Goal: Task Accomplishment & Management: Manage account settings

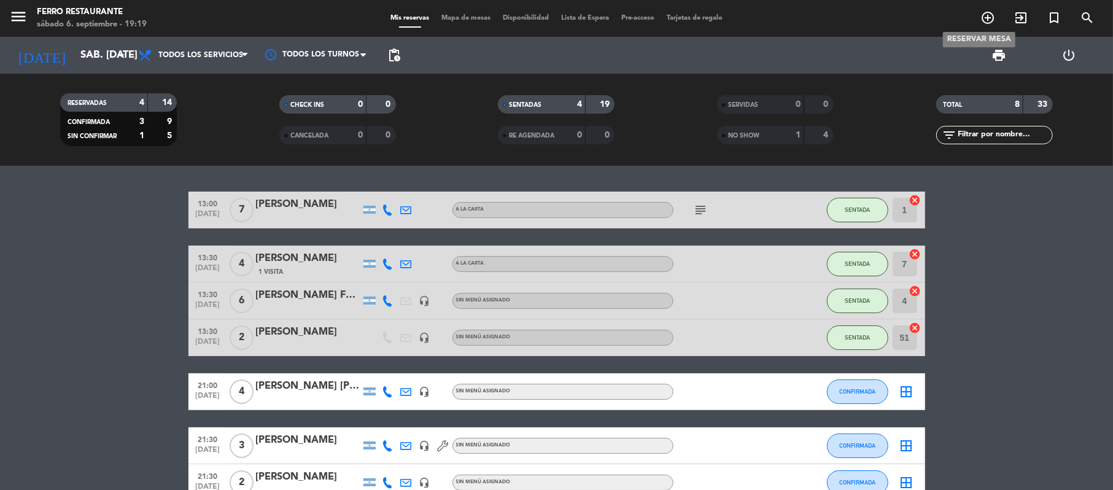
scroll to position [91, 0]
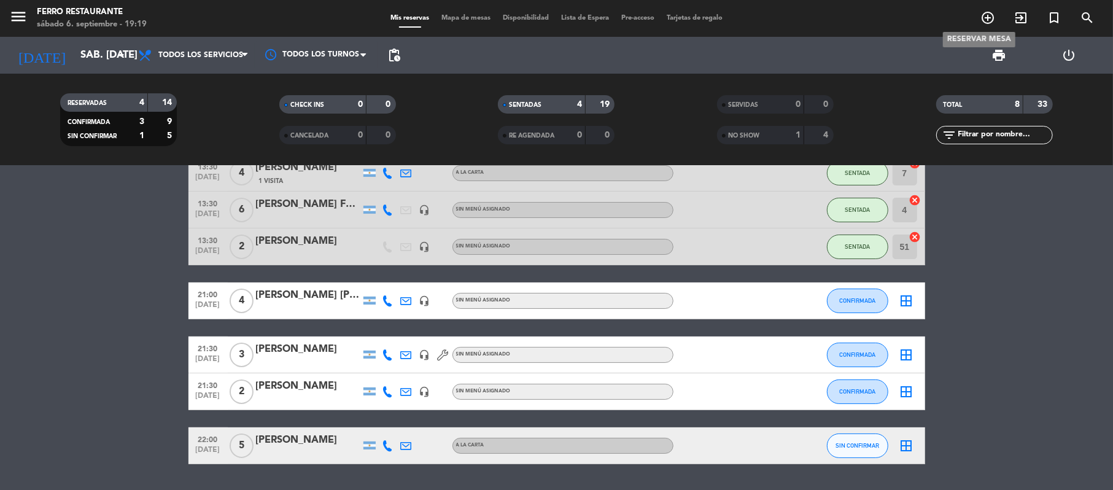
click at [982, 21] on icon "add_circle_outline" at bounding box center [987, 17] width 15 height 15
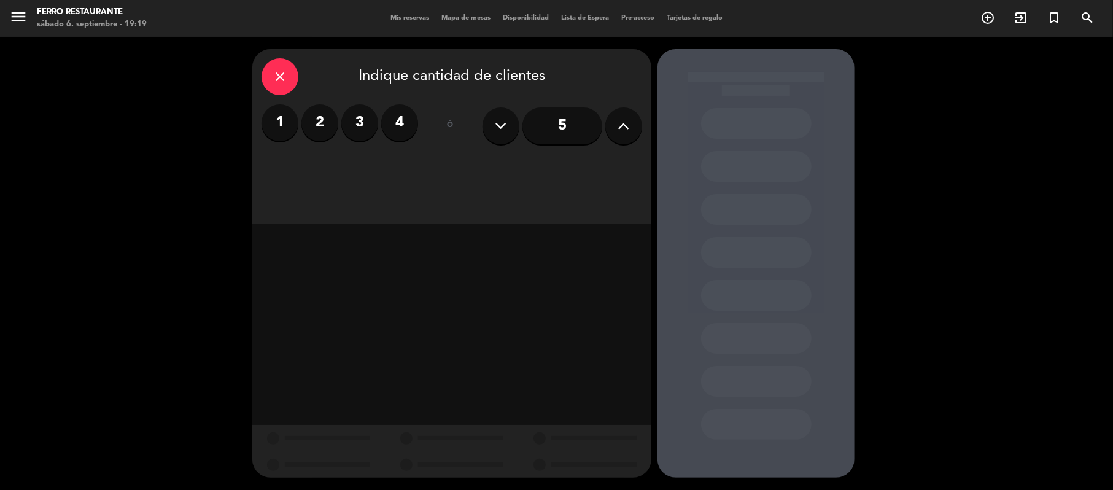
click at [315, 133] on label "2" at bounding box center [319, 122] width 37 height 37
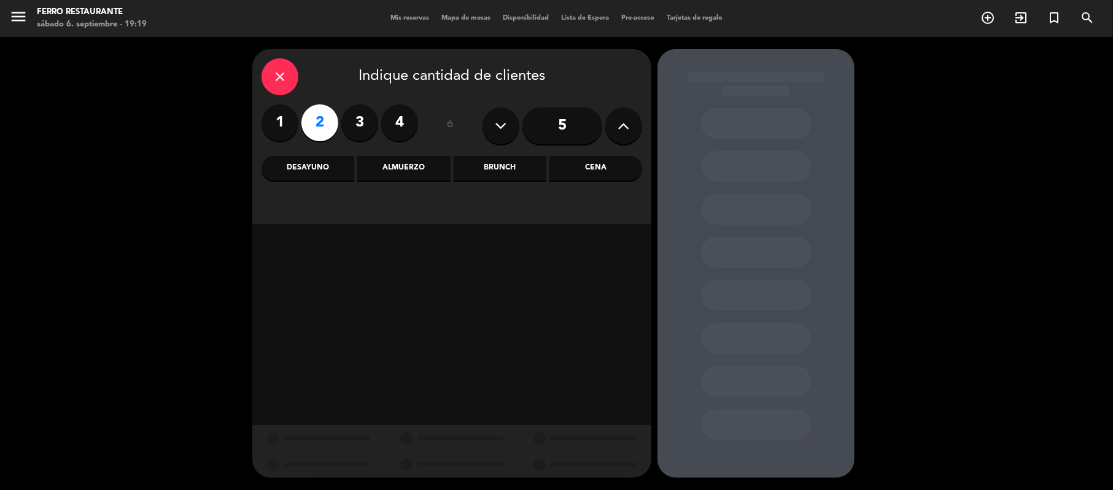
click at [408, 174] on div "Almuerzo" at bounding box center [403, 168] width 93 height 25
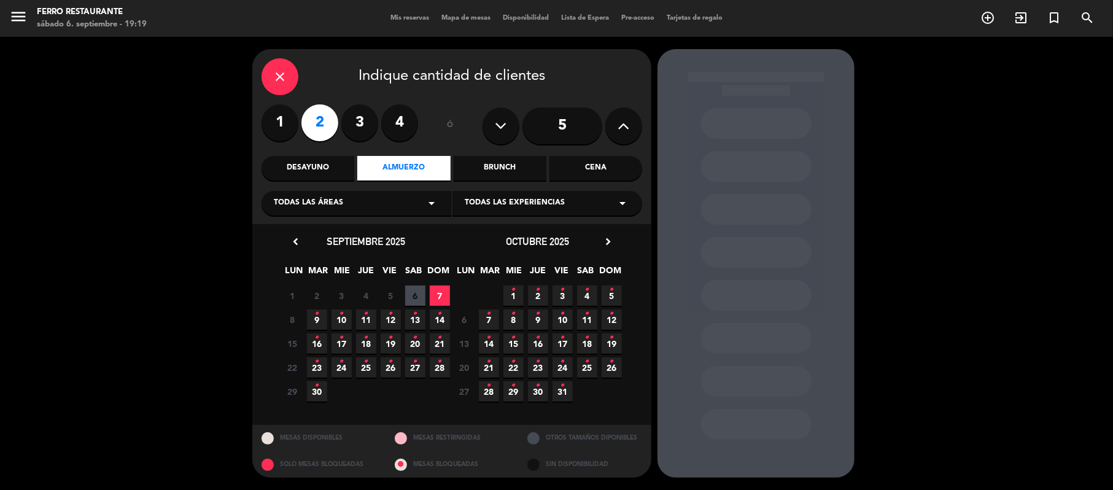
click at [438, 302] on span "7" at bounding box center [440, 295] width 20 height 20
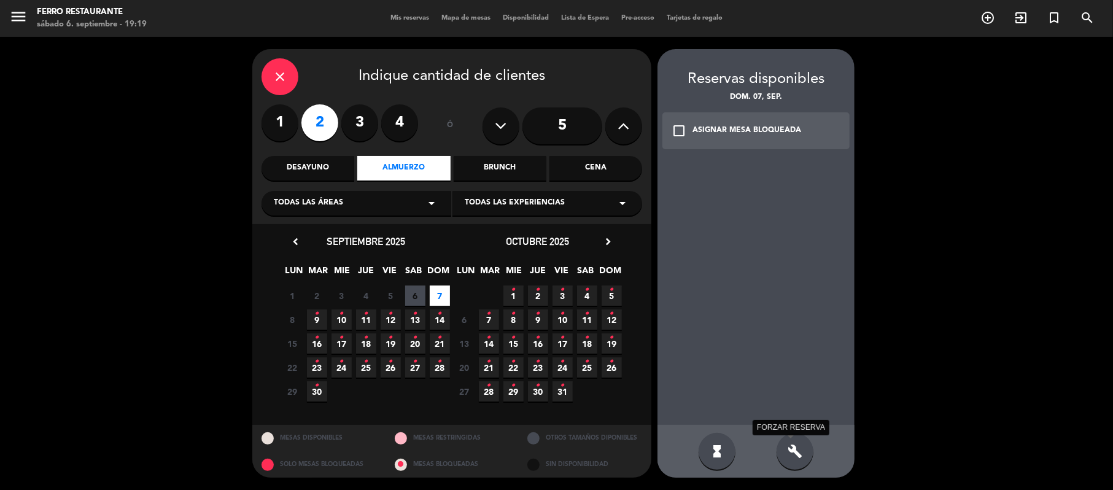
click at [789, 455] on icon "build" at bounding box center [795, 451] width 15 height 15
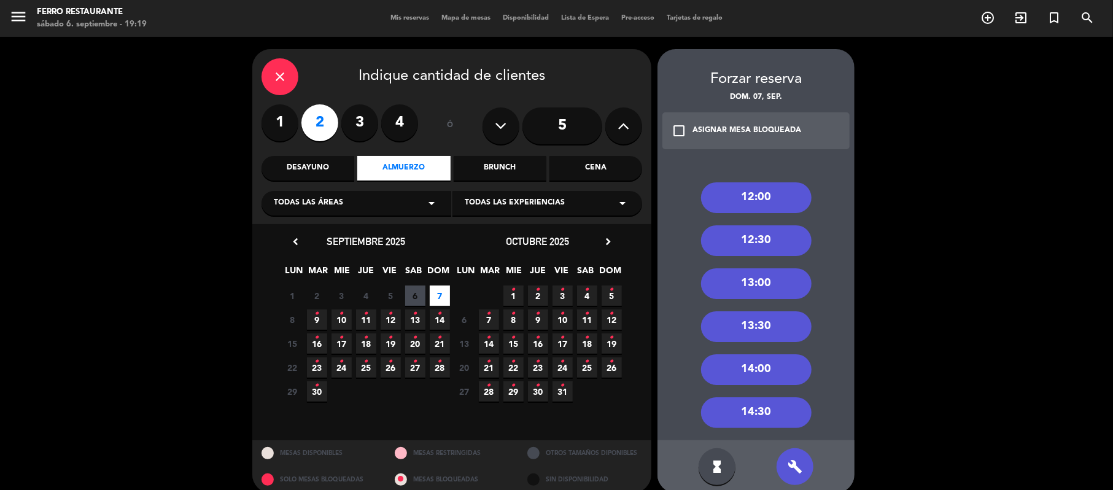
click at [766, 330] on div "13:30" at bounding box center [756, 326] width 110 height 31
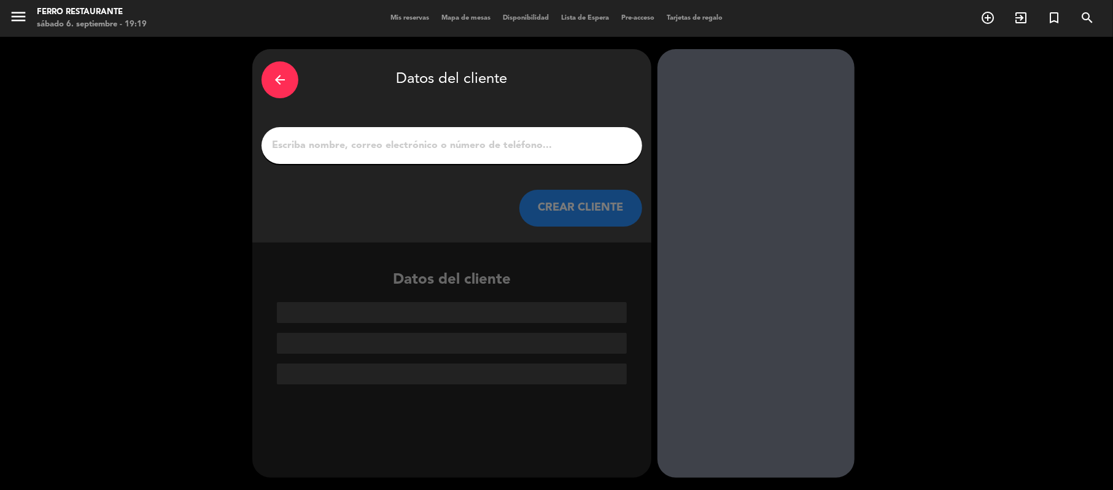
click at [511, 164] on div at bounding box center [451, 145] width 381 height 37
click at [507, 153] on input "1" at bounding box center [452, 145] width 362 height 17
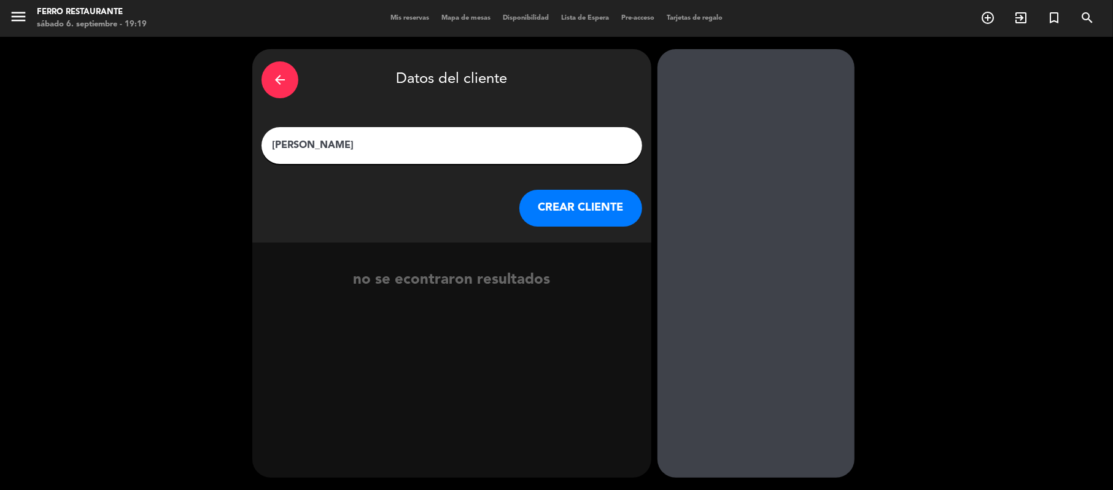
click at [344, 146] on input "[PERSON_NAME]" at bounding box center [452, 145] width 362 height 17
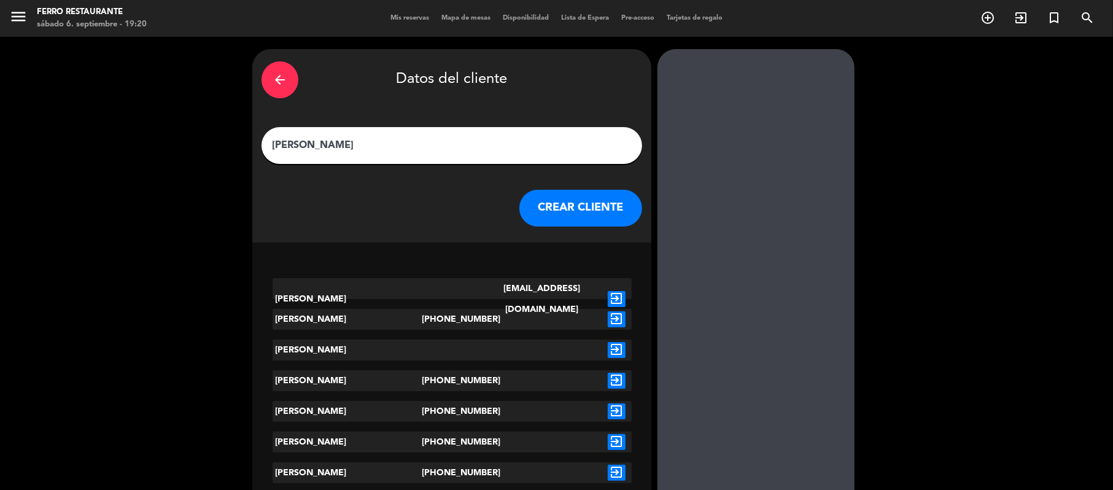
type input "[PERSON_NAME]"
click at [611, 325] on icon "exit_to_app" at bounding box center [617, 319] width 18 height 16
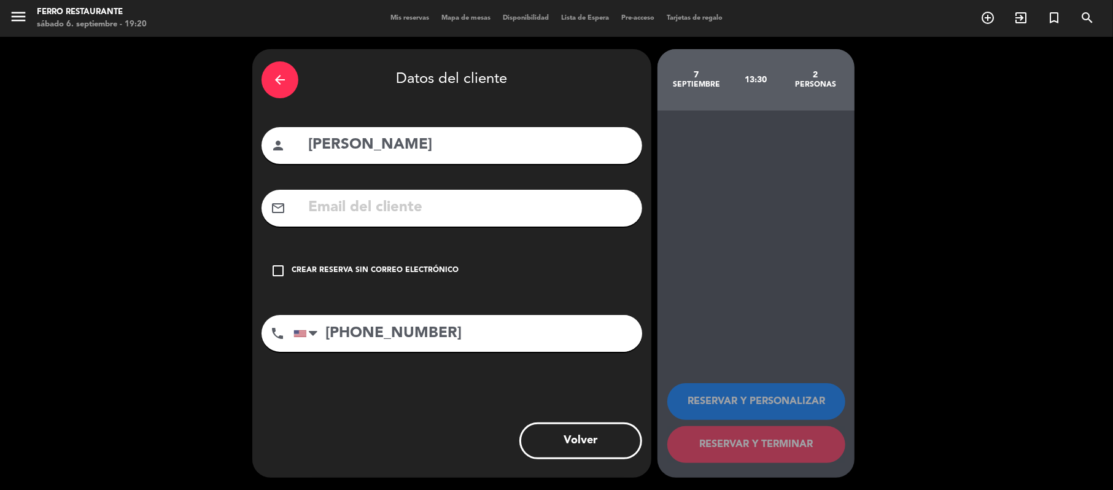
click at [412, 277] on div "Crear reserva sin correo electrónico" at bounding box center [375, 271] width 167 height 12
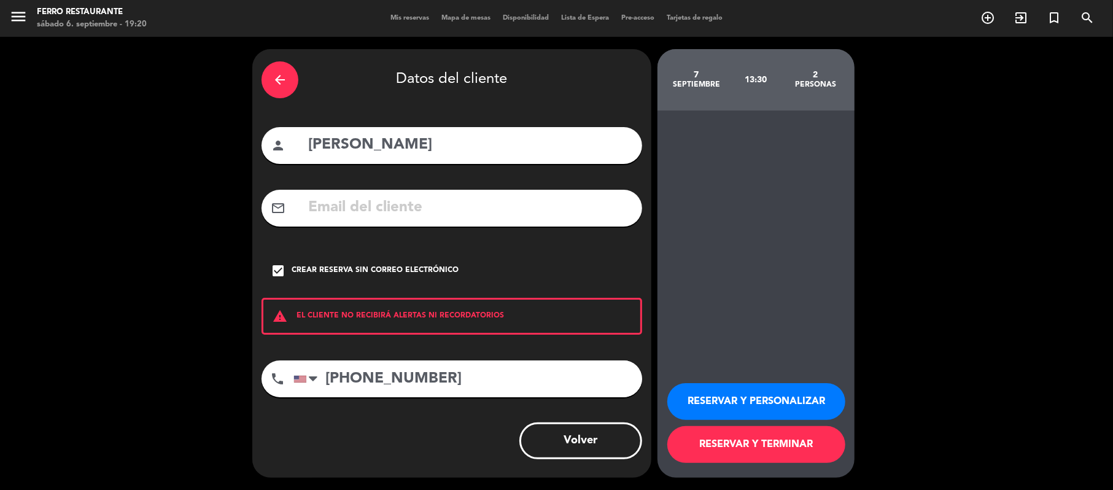
click at [773, 453] on button "RESERVAR Y TERMINAR" at bounding box center [756, 444] width 178 height 37
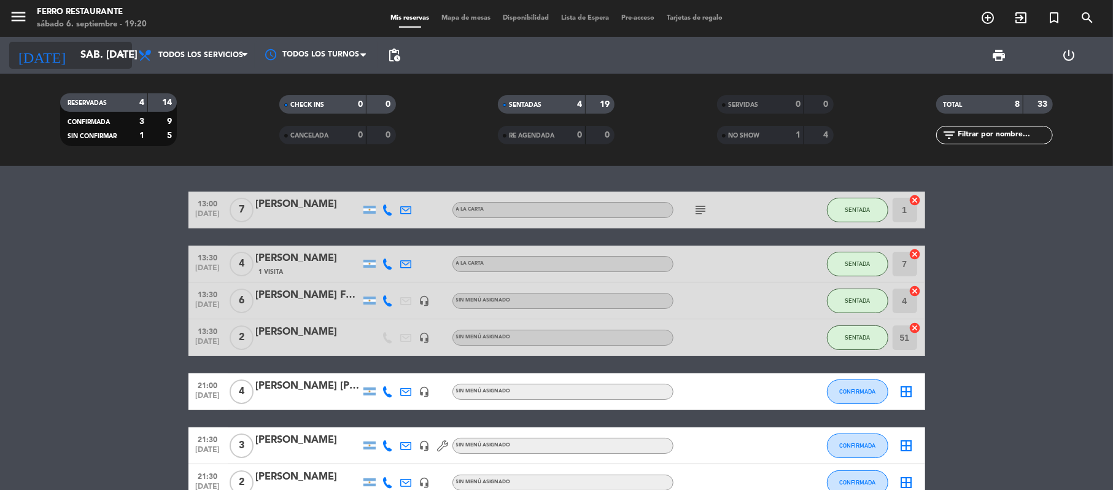
click at [94, 58] on input "sáb. [DATE]" at bounding box center [140, 56] width 133 height 24
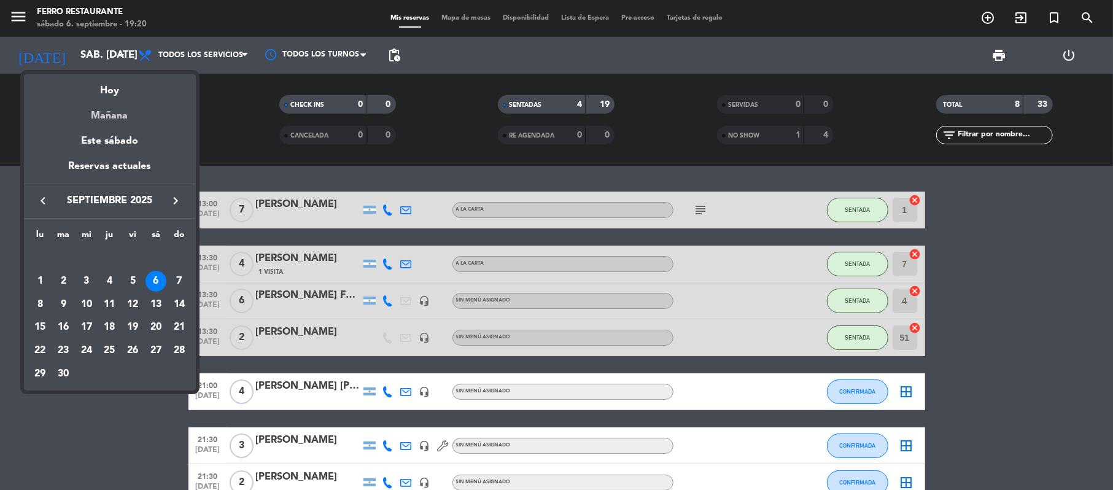
click at [130, 109] on div "Mañana" at bounding box center [110, 111] width 172 height 25
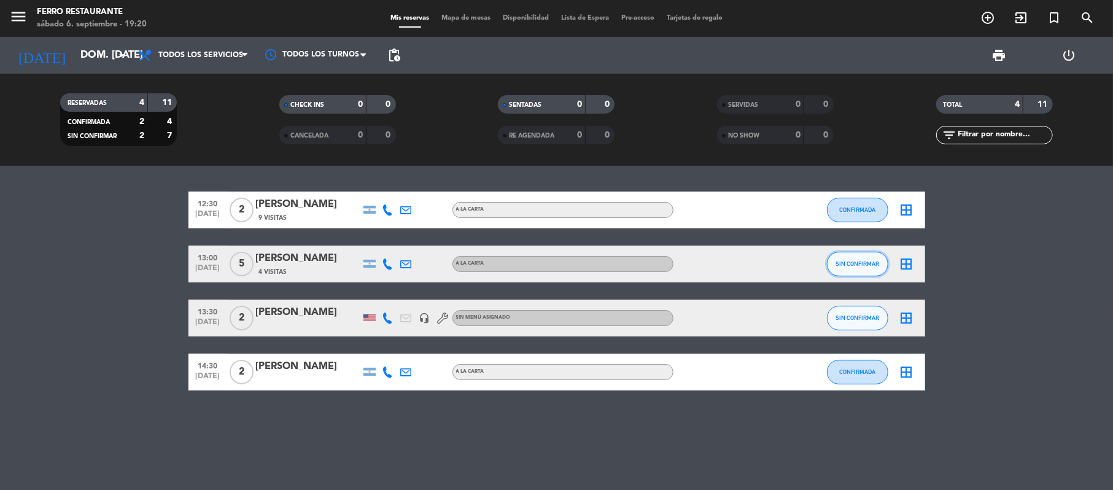
click at [857, 267] on span "SIN CONFIRMAR" at bounding box center [857, 263] width 44 height 7
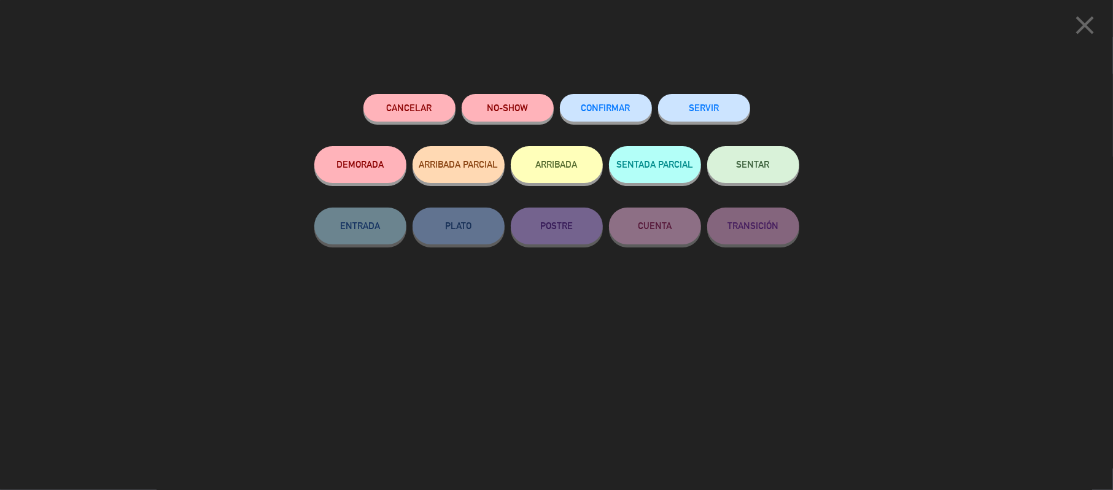
click at [583, 109] on span "CONFIRMAR" at bounding box center [605, 108] width 49 height 10
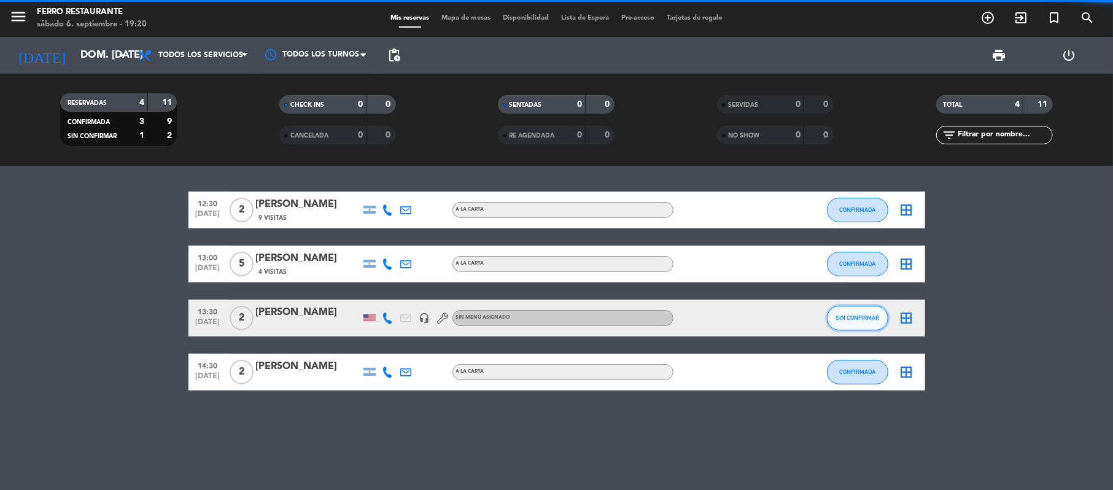
click at [854, 323] on button "SIN CONFIRMAR" at bounding box center [857, 318] width 61 height 25
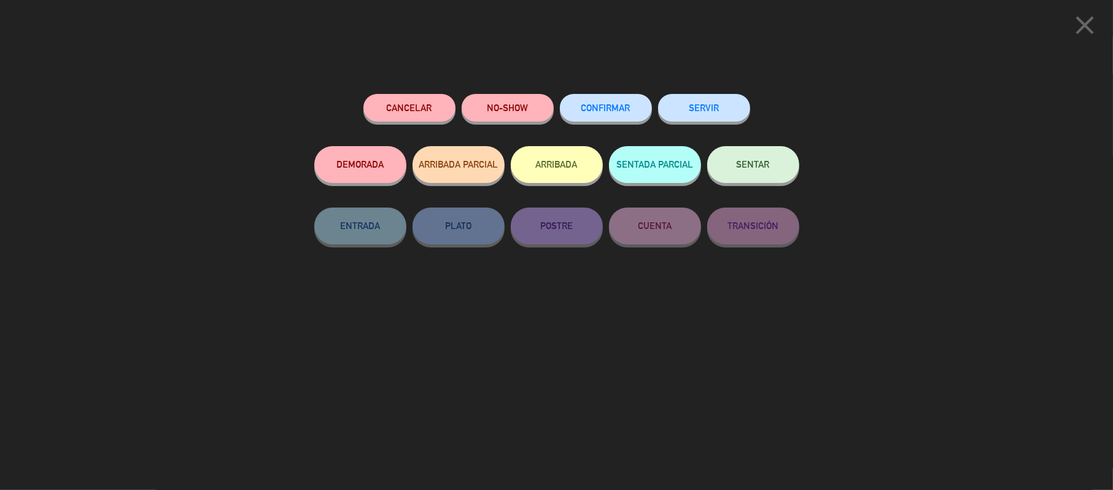
click at [581, 107] on span "CONFIRMAR" at bounding box center [605, 108] width 49 height 10
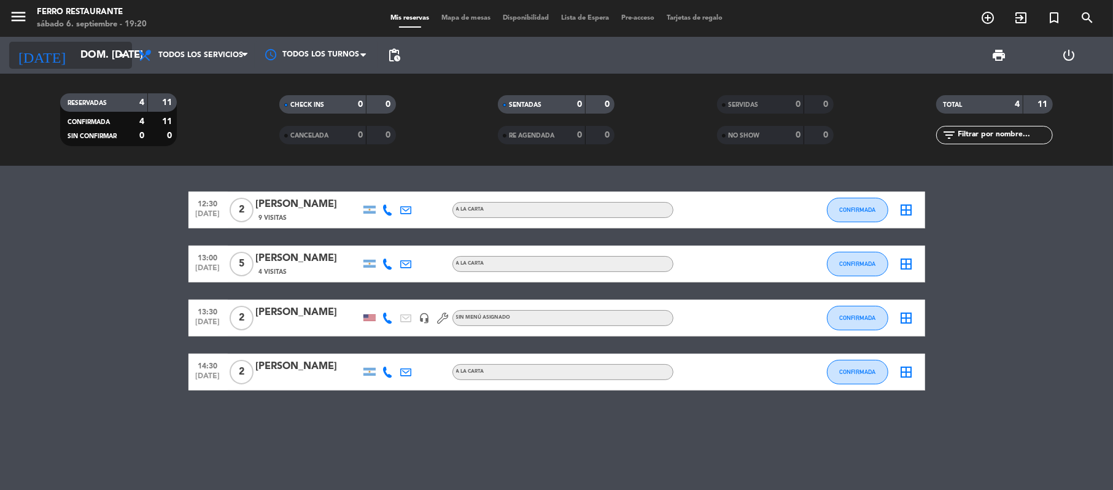
click at [109, 52] on input "dom. [DATE]" at bounding box center [140, 56] width 133 height 24
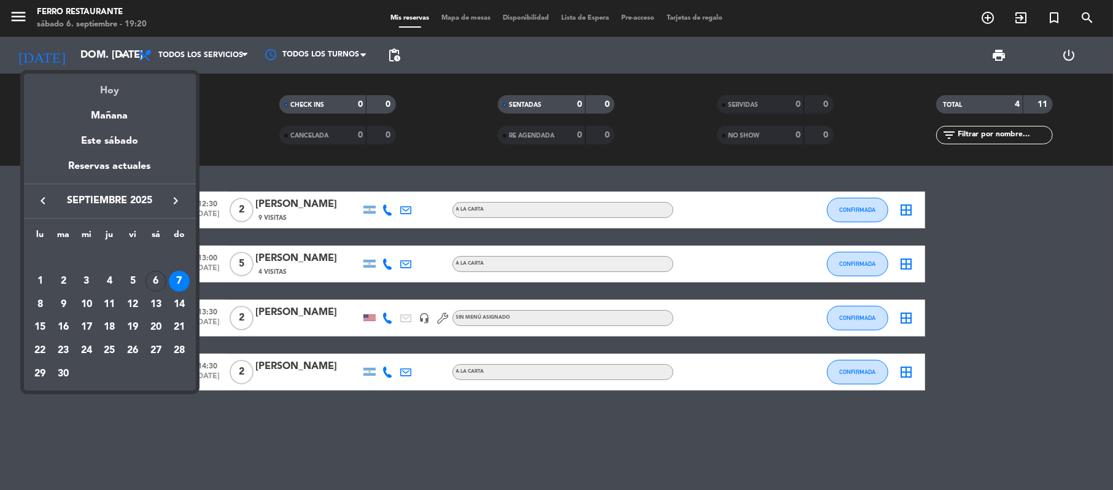
click at [129, 94] on div "Hoy" at bounding box center [110, 86] width 172 height 25
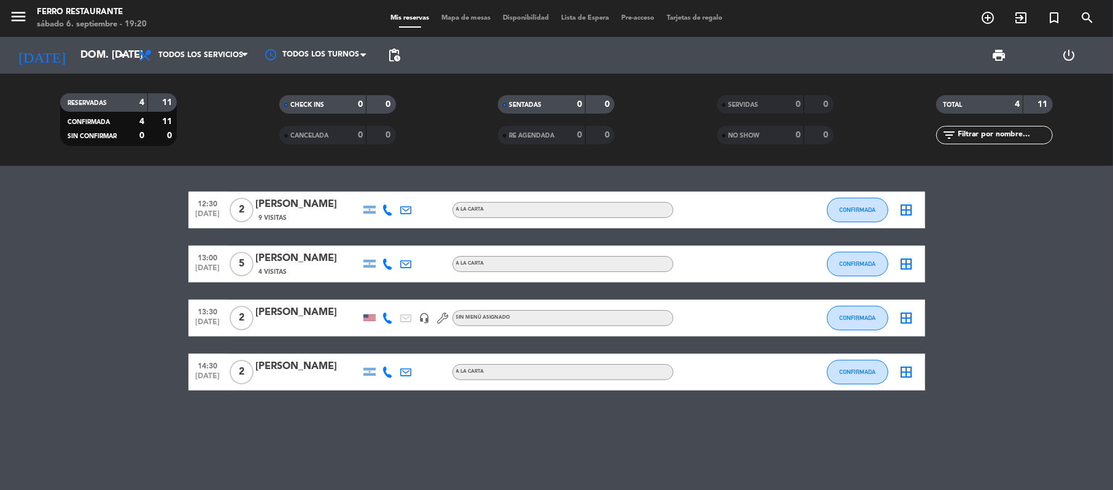
type input "sáb. [DATE]"
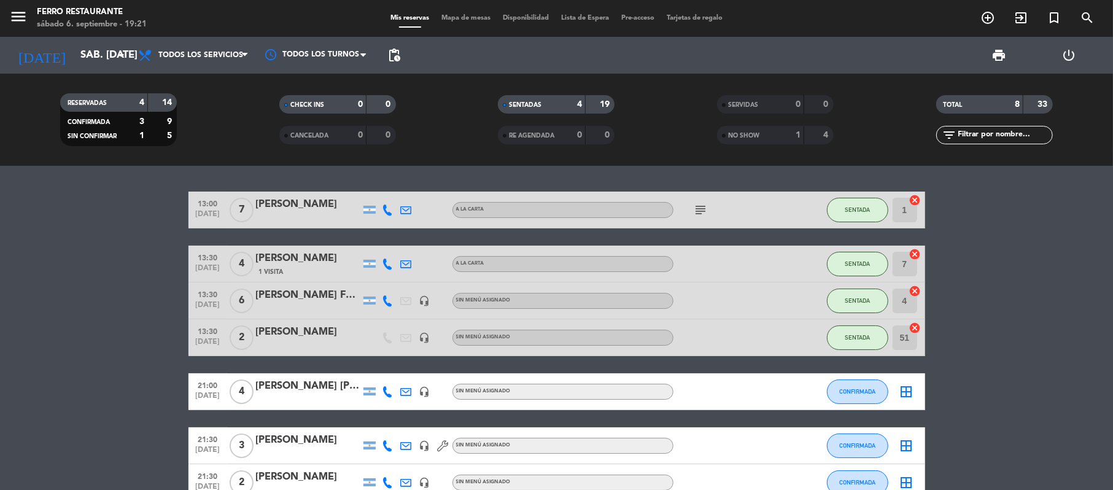
click at [1063, 333] on bookings-row "13:00 [DATE] 7 [PERSON_NAME] A [PERSON_NAME] subject SENTADA 1 cancel 13:30 [DA…" at bounding box center [556, 373] width 1113 height 363
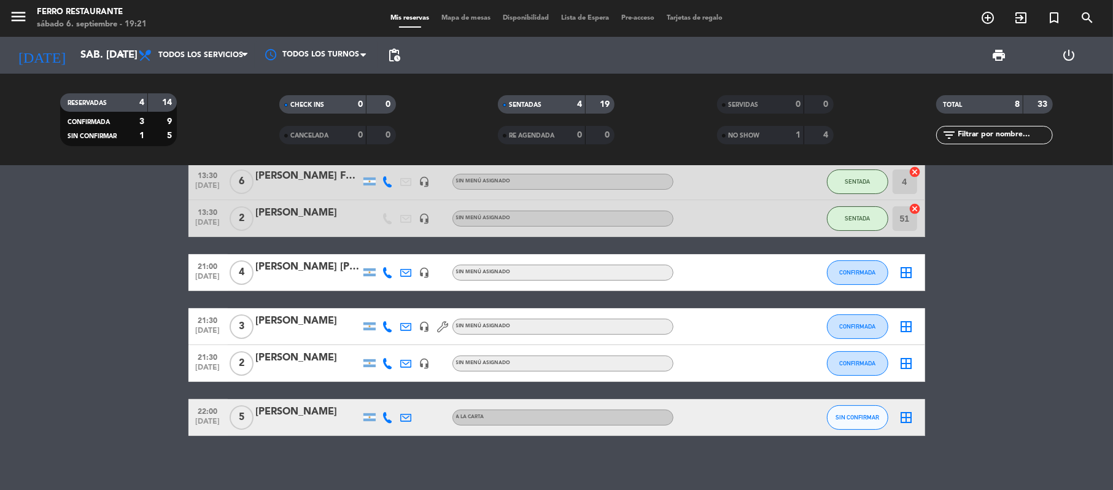
scroll to position [149, 0]
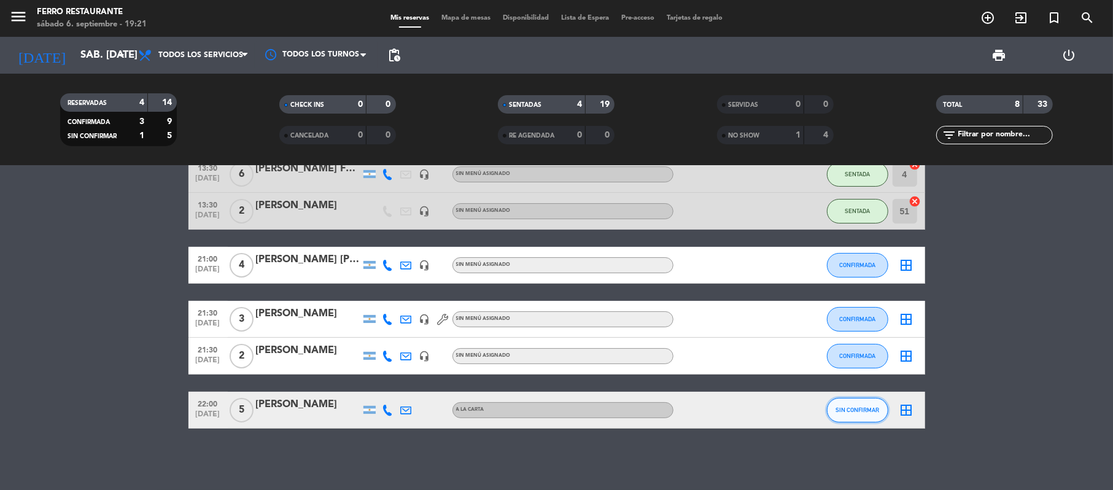
click at [845, 410] on span "SIN CONFIRMAR" at bounding box center [857, 409] width 44 height 7
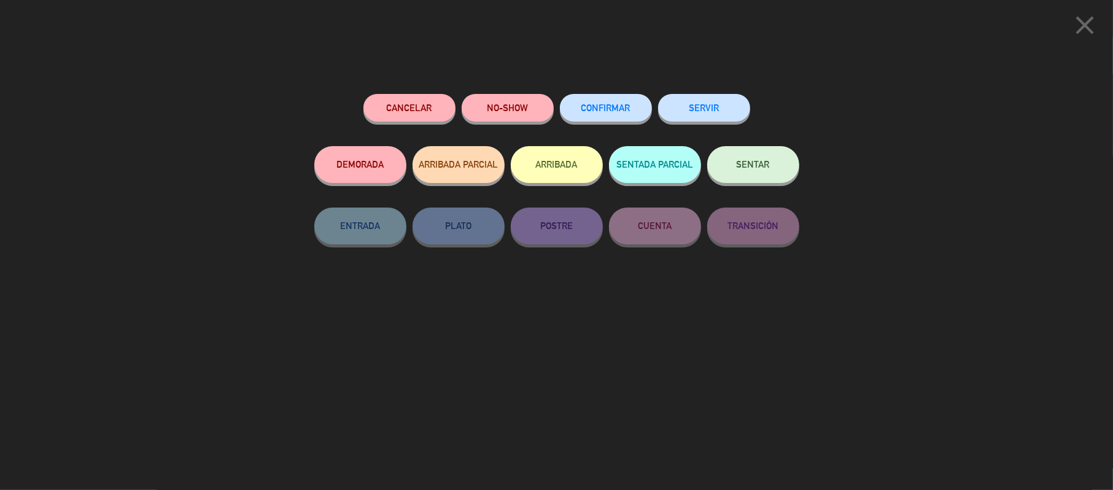
click at [632, 118] on button "CONFIRMAR" at bounding box center [606, 108] width 92 height 28
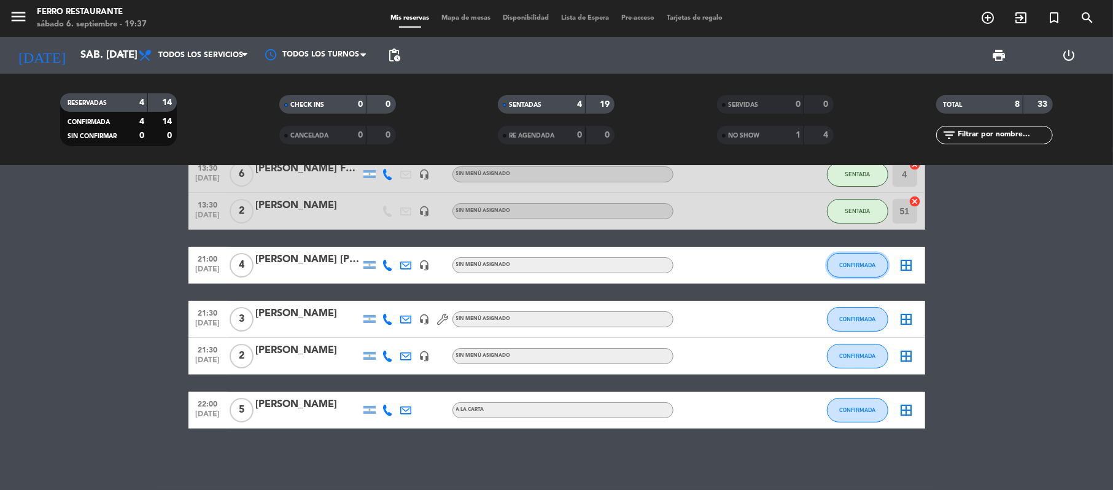
click at [850, 253] on button "CONFIRMADA" at bounding box center [857, 265] width 61 height 25
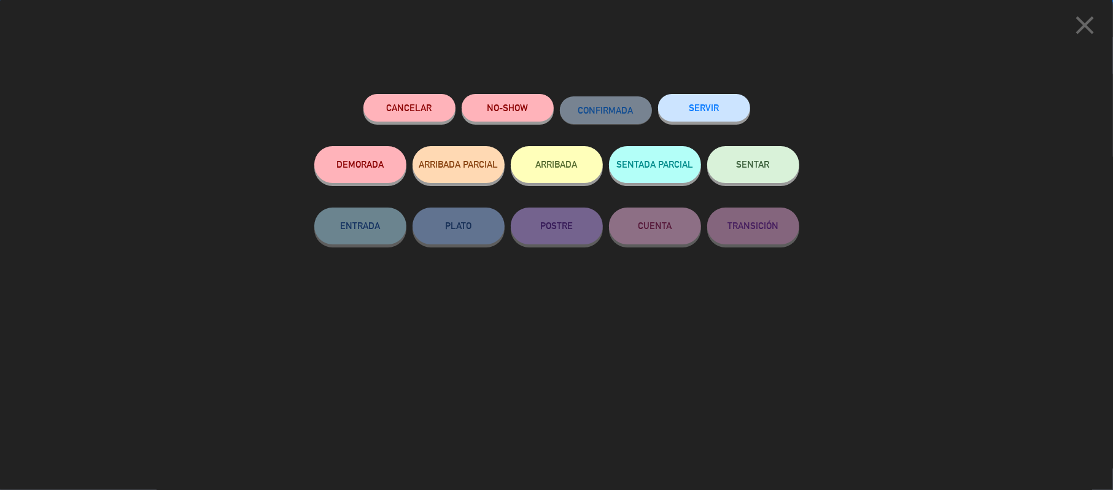
click at [430, 107] on button "Cancelar" at bounding box center [409, 108] width 92 height 28
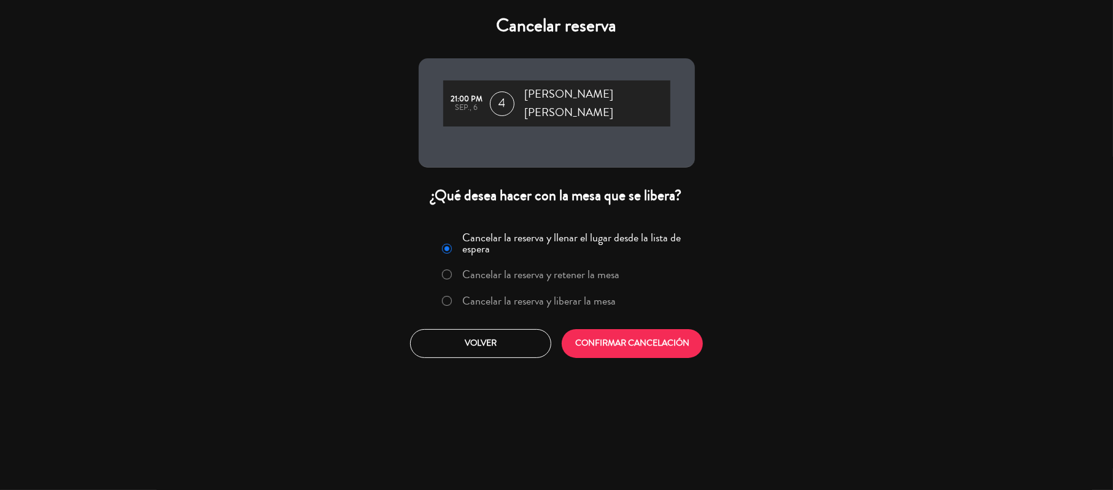
click at [604, 306] on label "Cancelar la reserva y liberar la mesa" at bounding box center [538, 300] width 153 height 11
click at [620, 358] on button "CONFIRMAR CANCELACIÓN" at bounding box center [632, 343] width 141 height 29
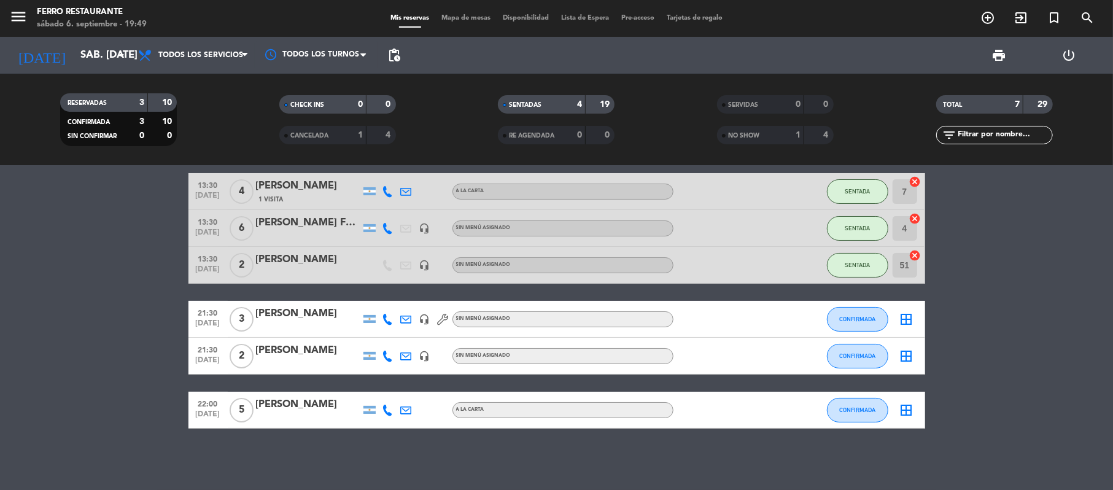
scroll to position [91, 0]
drag, startPoint x: 980, startPoint y: 17, endPoint x: 988, endPoint y: 18, distance: 8.0
click at [988, 18] on span "add_circle_outline" at bounding box center [987, 17] width 33 height 21
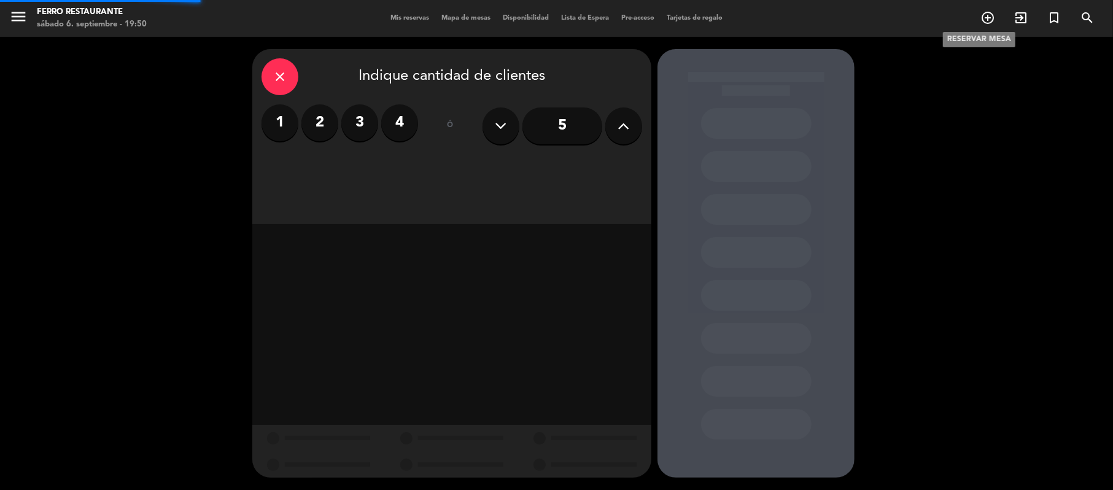
click at [988, 18] on icon "add_circle_outline" at bounding box center [987, 17] width 15 height 15
click at [318, 128] on label "2" at bounding box center [319, 122] width 37 height 37
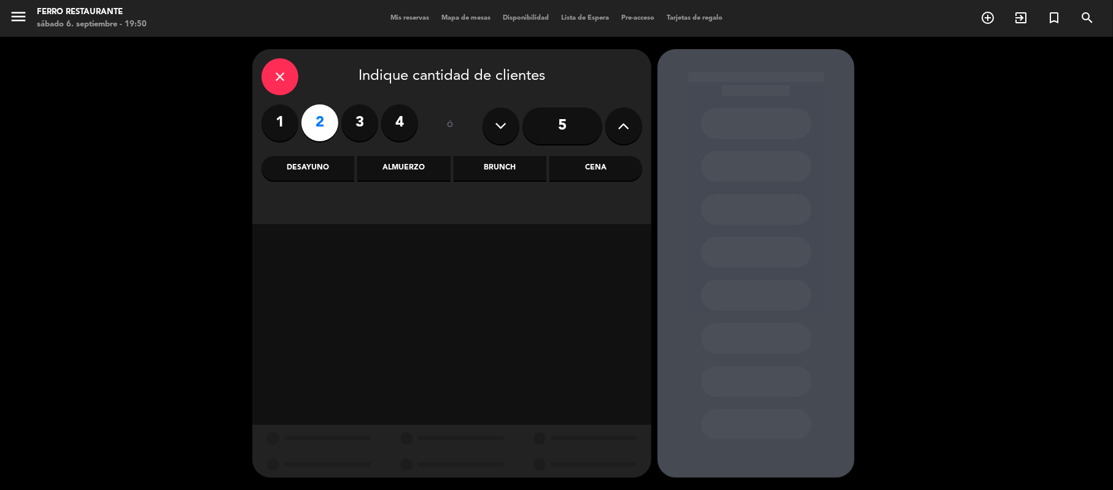
click at [567, 167] on div "Cena" at bounding box center [595, 168] width 93 height 25
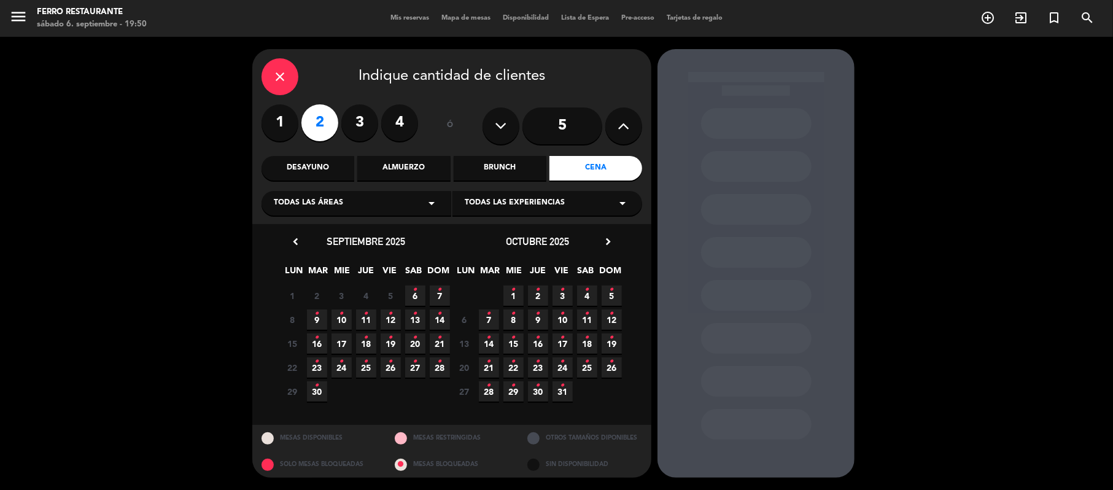
click at [420, 303] on span "6 •" at bounding box center [415, 295] width 20 height 20
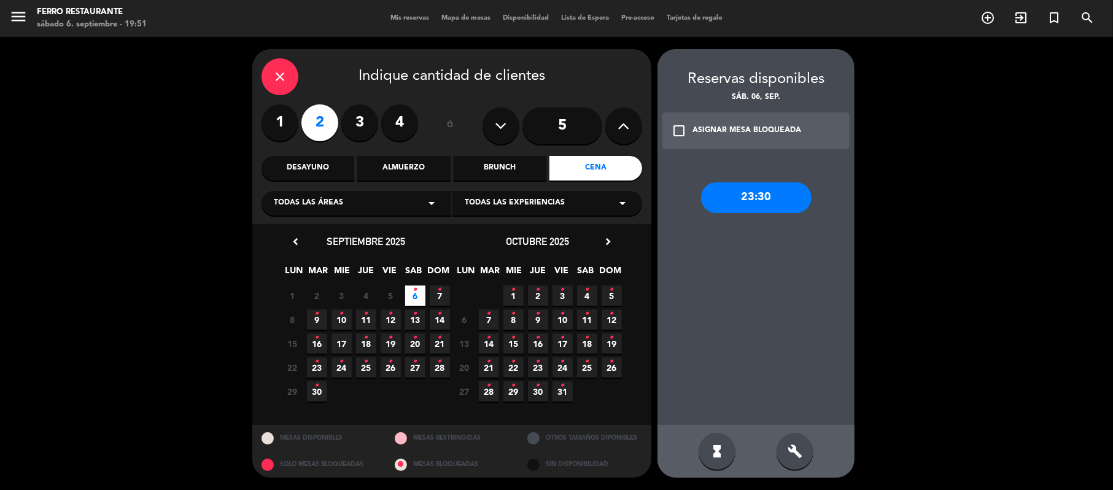
click at [804, 439] on div "build" at bounding box center [794, 451] width 37 height 37
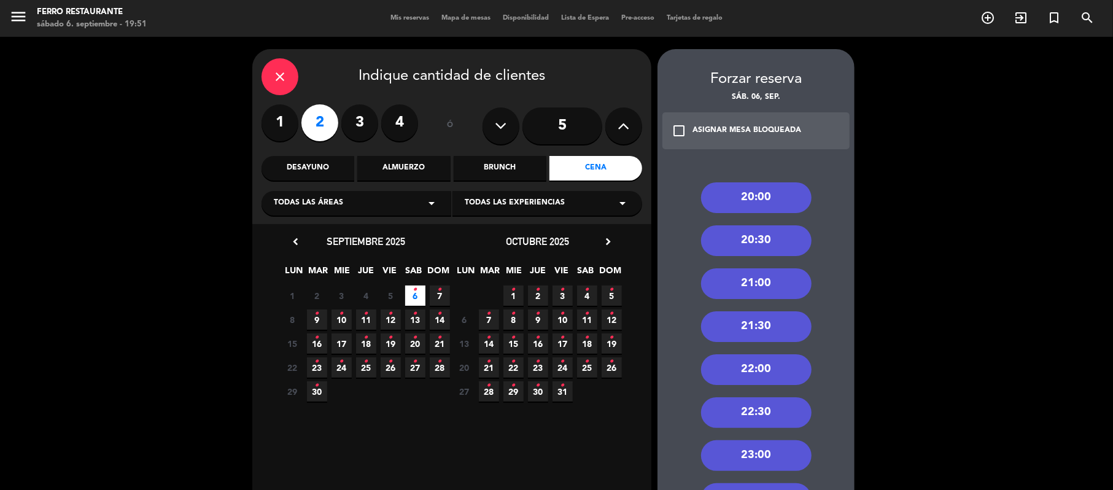
click at [770, 284] on div "21:00" at bounding box center [756, 283] width 110 height 31
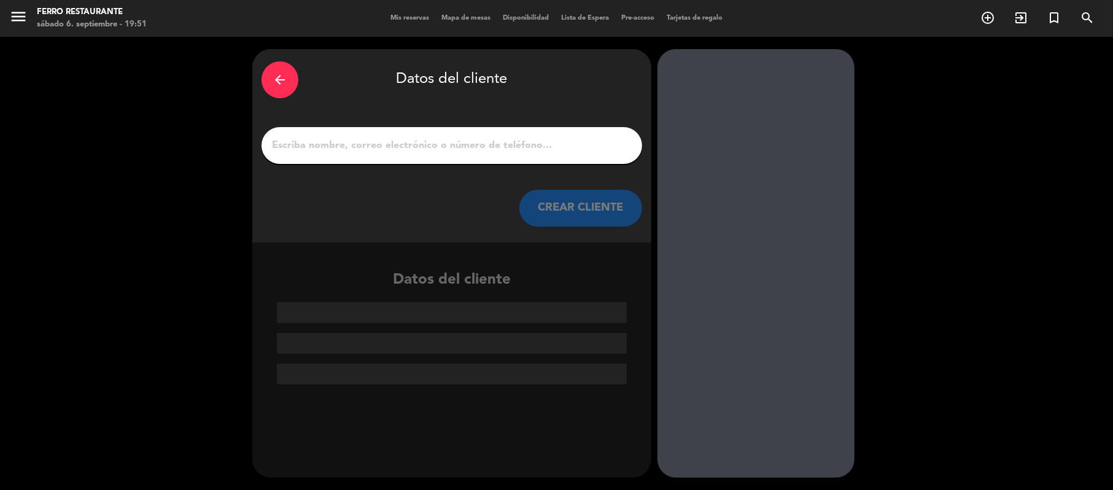
click at [541, 145] on input "1" at bounding box center [452, 145] width 362 height 17
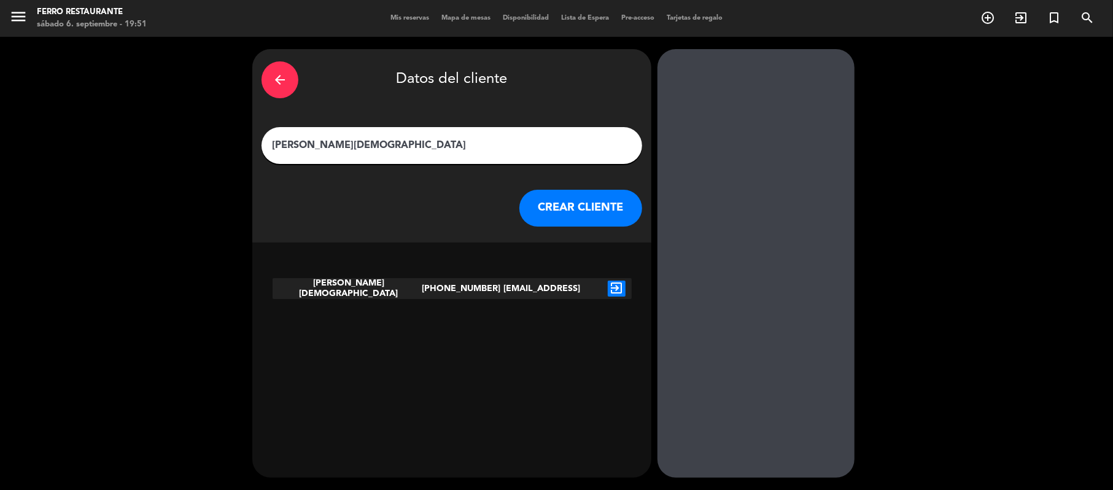
type input "[PERSON_NAME][DEMOGRAPHIC_DATA]"
click at [620, 296] on icon "exit_to_app" at bounding box center [617, 289] width 18 height 16
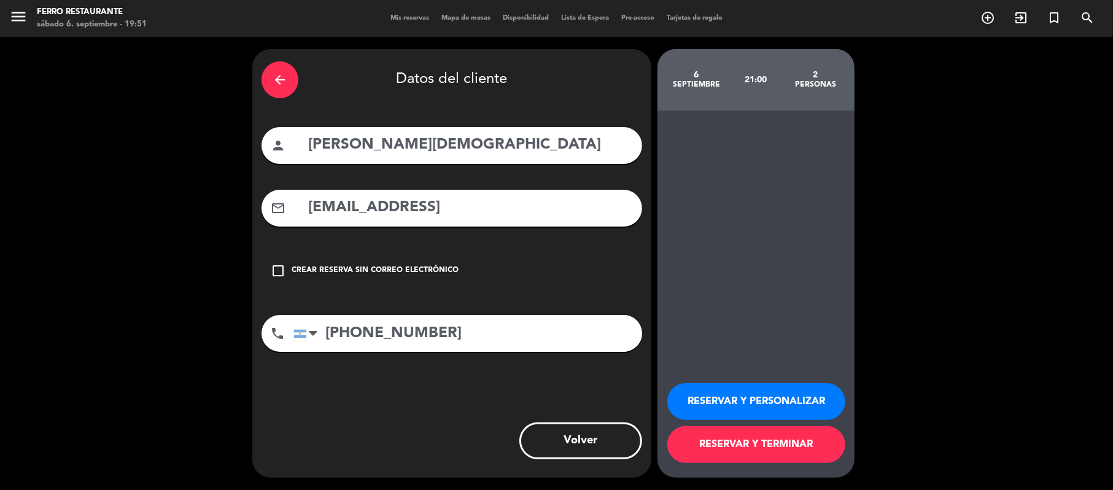
click at [759, 433] on button "RESERVAR Y TERMINAR" at bounding box center [756, 444] width 178 height 37
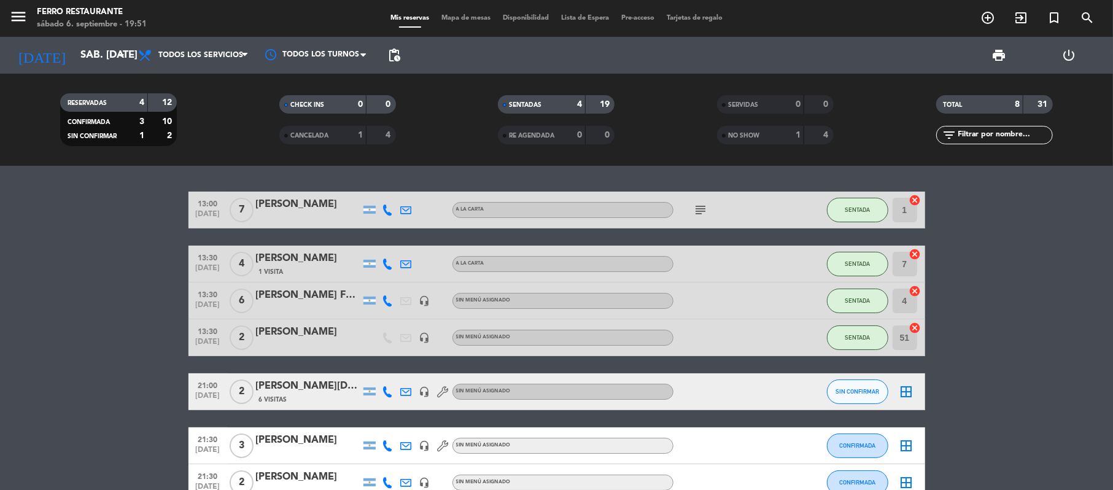
click at [1012, 410] on bookings-row "13:00 [DATE] 7 [PERSON_NAME] A [PERSON_NAME] subject SENTADA 1 cancel 13:30 [DA…" at bounding box center [556, 373] width 1113 height 363
click at [851, 395] on span "SIN CONFIRMAR" at bounding box center [857, 391] width 44 height 7
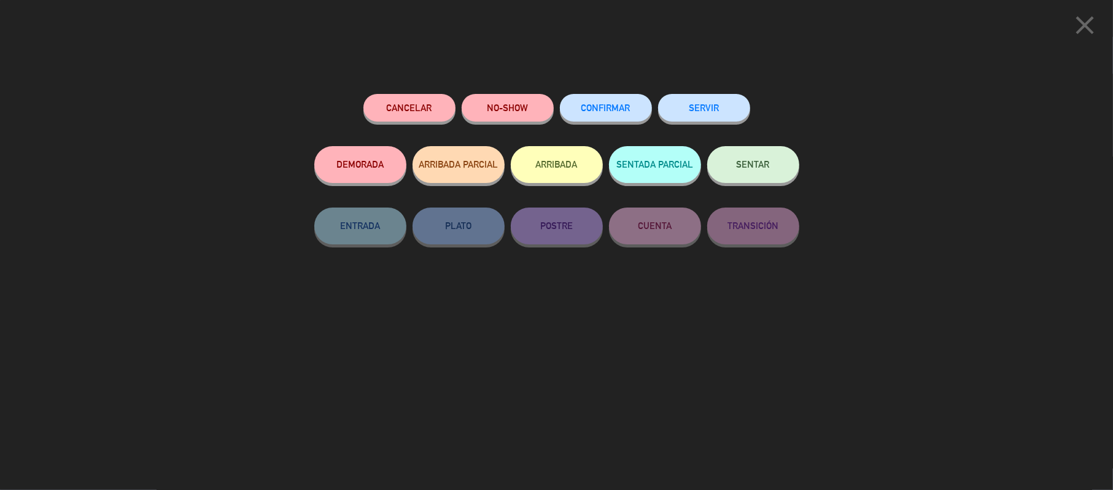
click at [581, 106] on span "CONFIRMAR" at bounding box center [605, 108] width 49 height 10
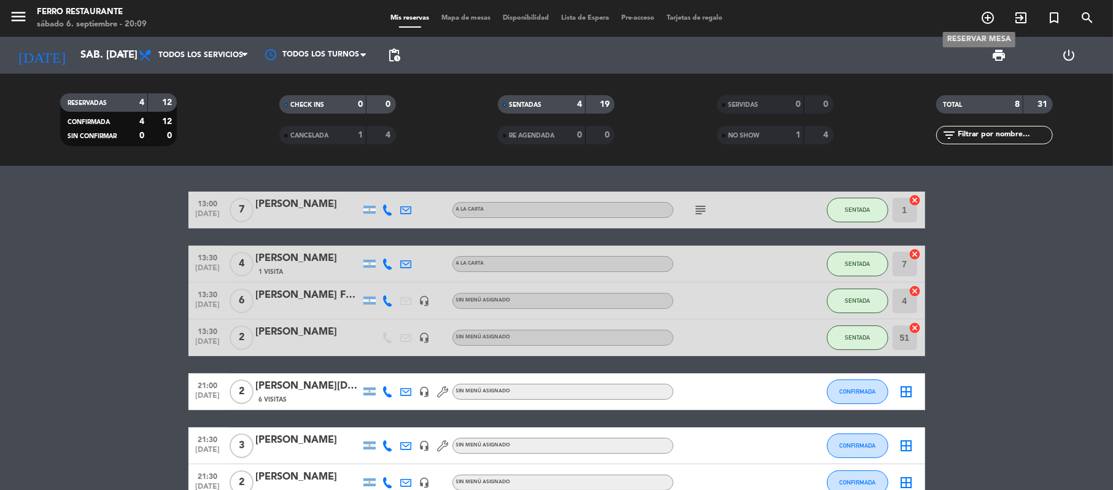
click at [981, 12] on icon "add_circle_outline" at bounding box center [987, 17] width 15 height 15
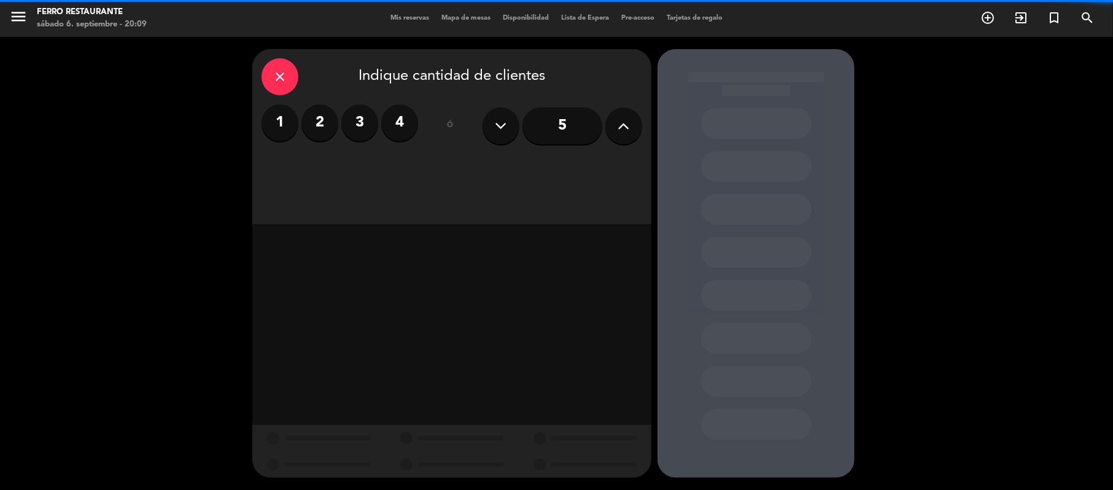
click at [625, 129] on icon at bounding box center [624, 126] width 12 height 18
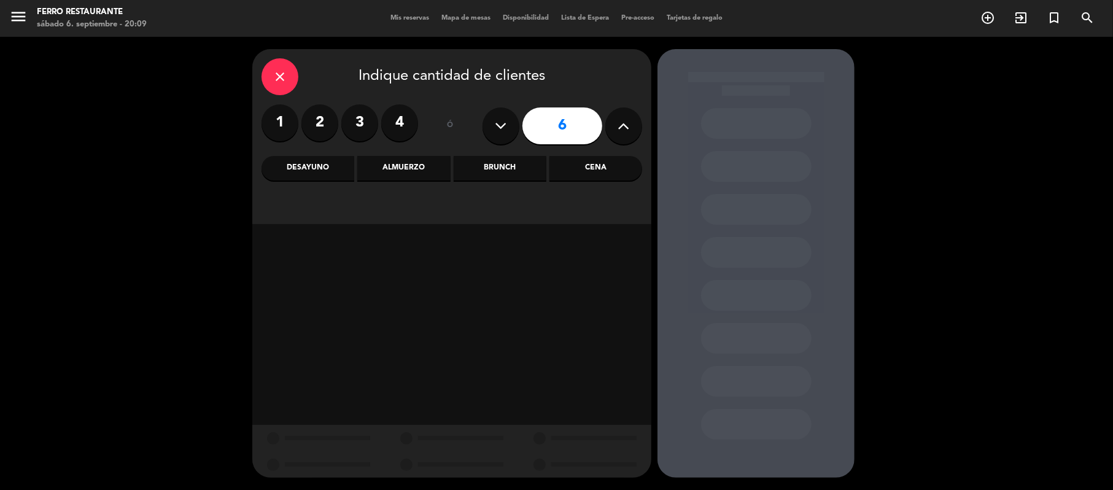
click at [606, 172] on div "Cena" at bounding box center [595, 168] width 93 height 25
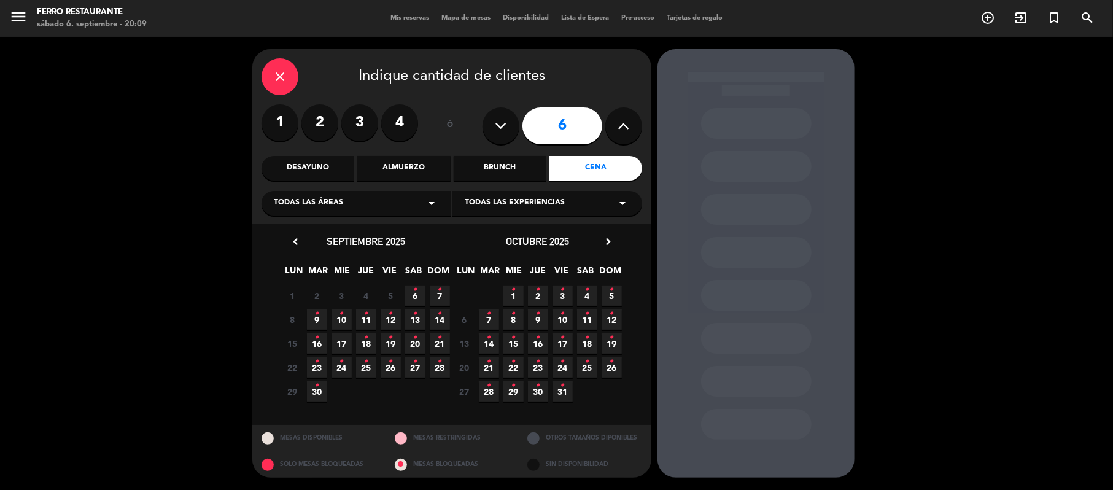
click at [413, 300] on icon "•" at bounding box center [415, 290] width 4 height 20
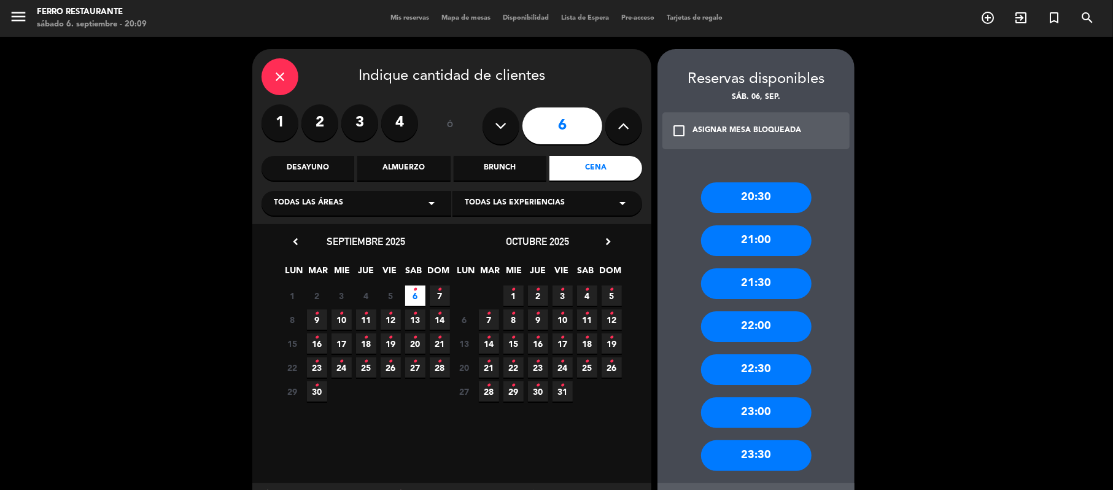
click at [770, 242] on div "21:00" at bounding box center [756, 240] width 110 height 31
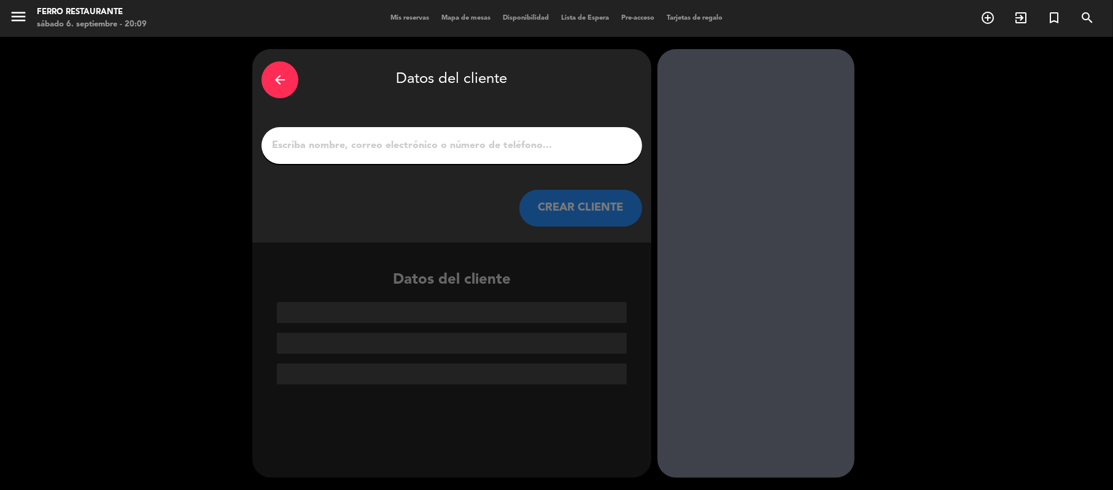
click at [422, 145] on input "1" at bounding box center [452, 145] width 362 height 17
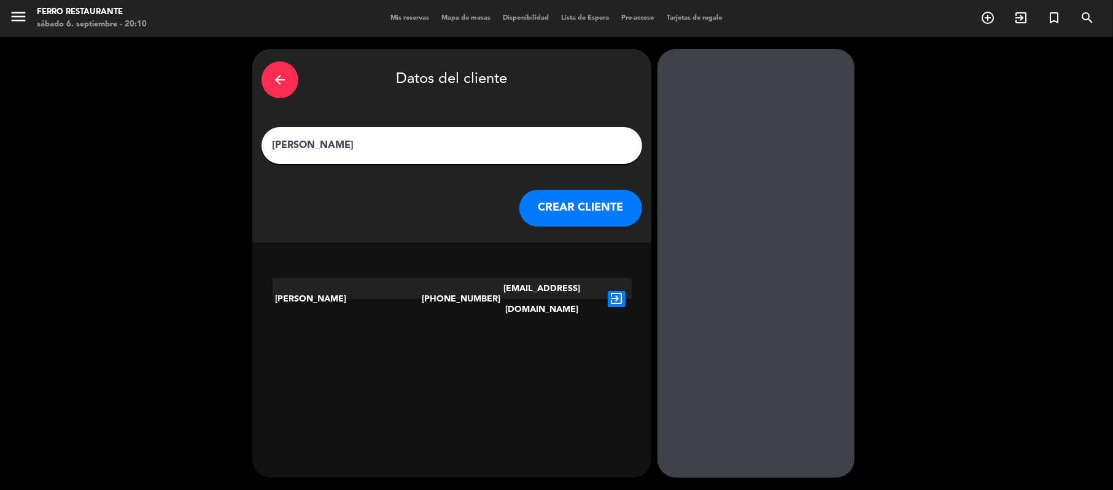
type input "[PERSON_NAME]"
click at [612, 300] on icon "exit_to_app" at bounding box center [617, 299] width 18 height 16
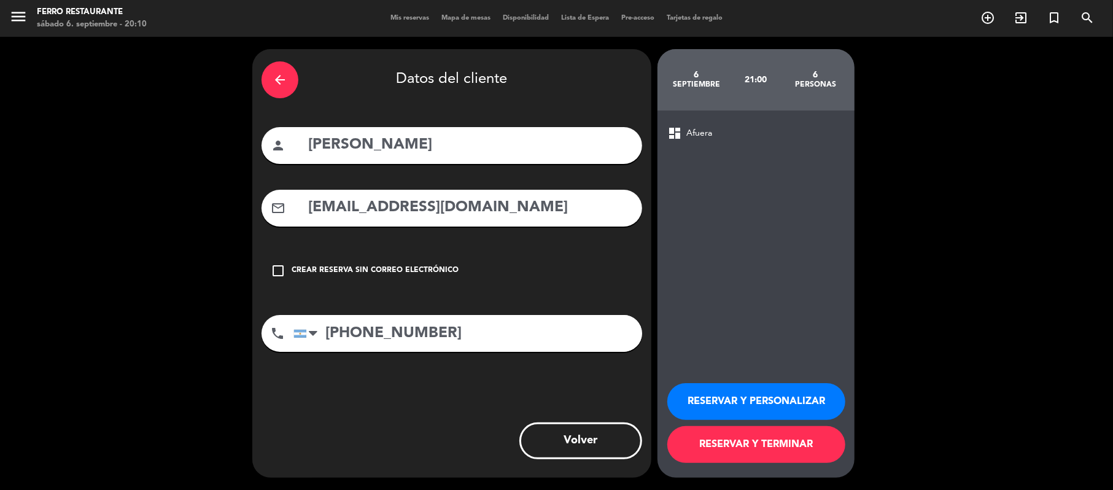
click at [778, 444] on button "RESERVAR Y TERMINAR" at bounding box center [756, 444] width 178 height 37
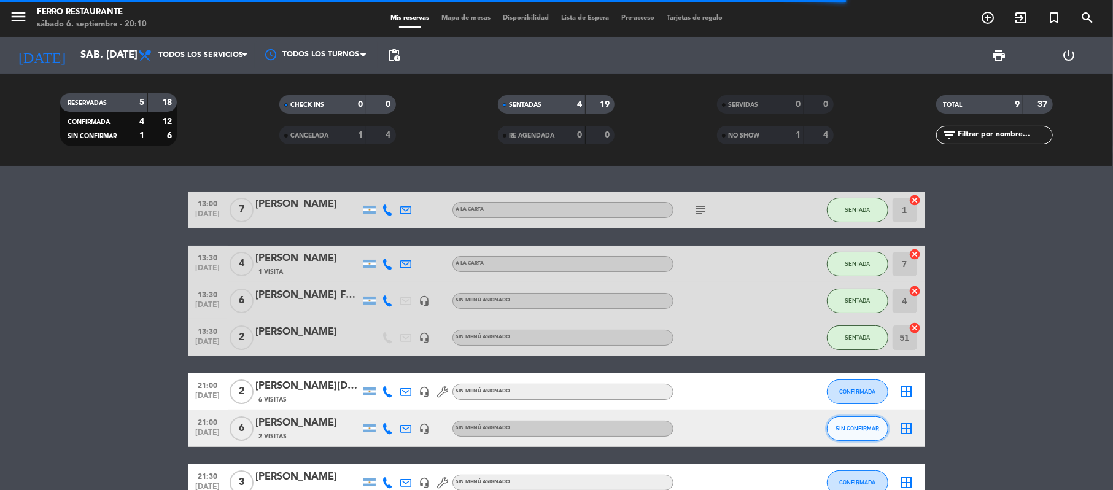
click at [872, 433] on button "SIN CONFIRMAR" at bounding box center [857, 428] width 61 height 25
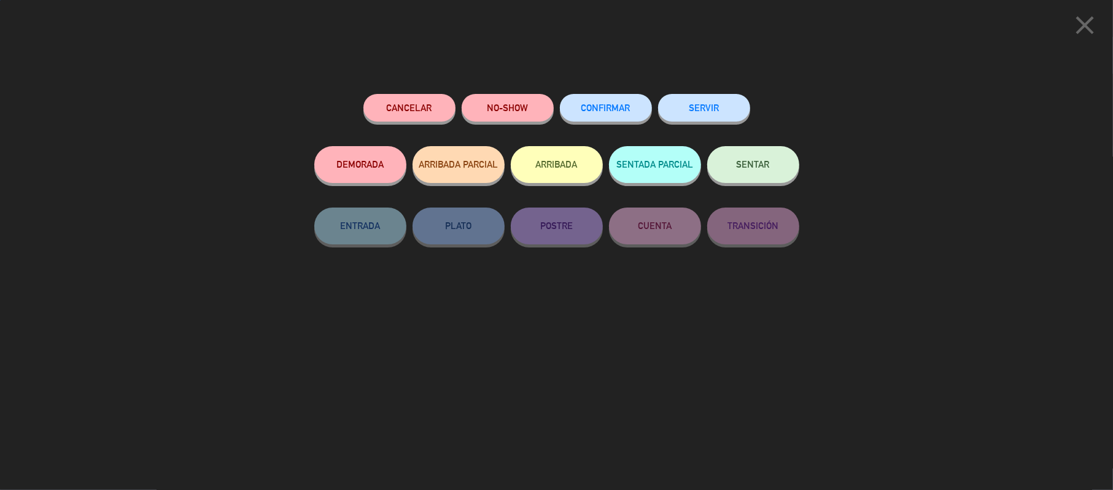
click at [592, 109] on span "CONFIRMAR" at bounding box center [605, 108] width 49 height 10
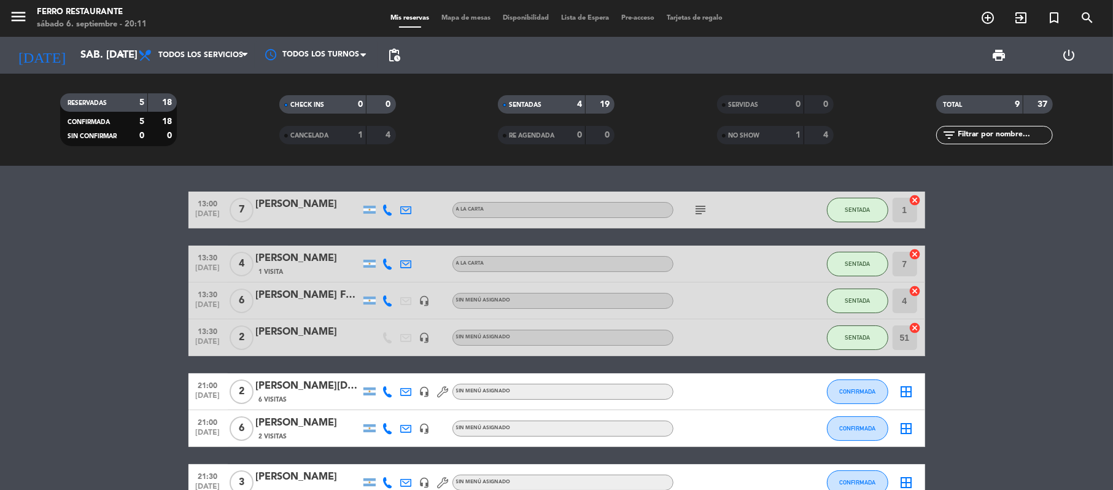
click at [975, 312] on bookings-row "13:00 [DATE] 7 [PERSON_NAME] A [PERSON_NAME] subject SENTADA 1 cancel 13:30 [DA…" at bounding box center [556, 392] width 1113 height 400
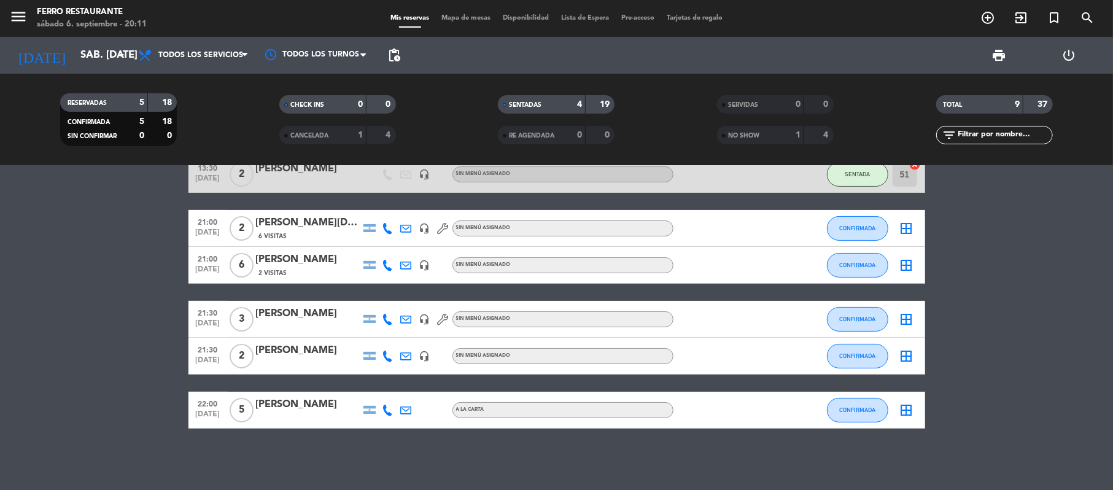
scroll to position [185, 0]
click at [141, 280] on bookings-row "13:00 [DATE] 7 [PERSON_NAME] A [PERSON_NAME] subject SENTADA 1 cancel 13:30 [DA…" at bounding box center [556, 228] width 1113 height 400
click at [103, 60] on input "sáb. [DATE]" at bounding box center [140, 56] width 133 height 24
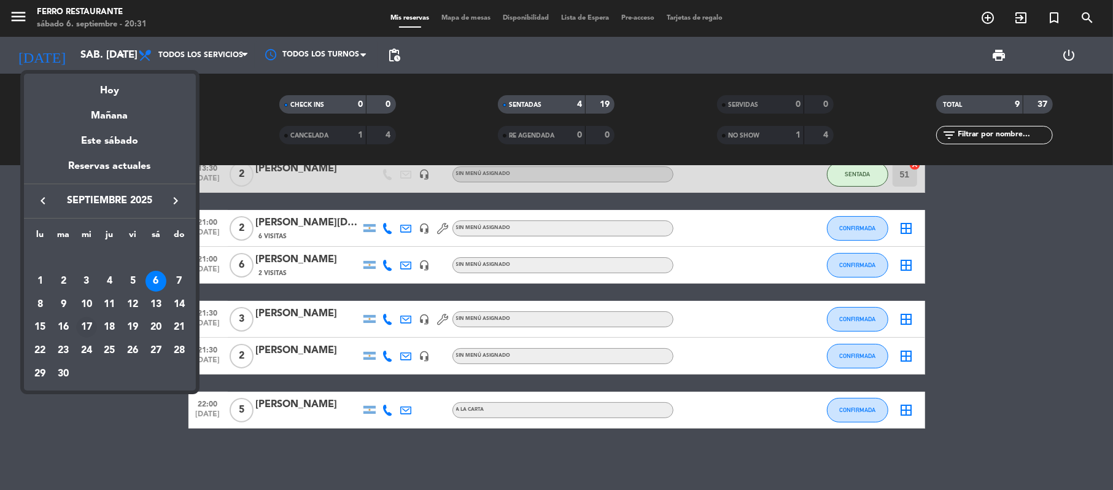
click at [89, 327] on div "17" at bounding box center [86, 327] width 21 height 21
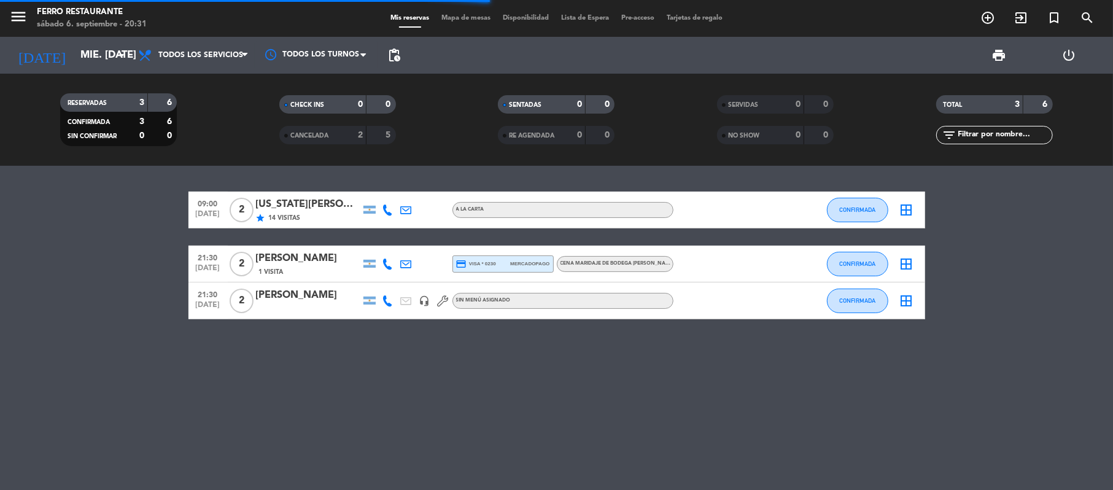
scroll to position [0, 0]
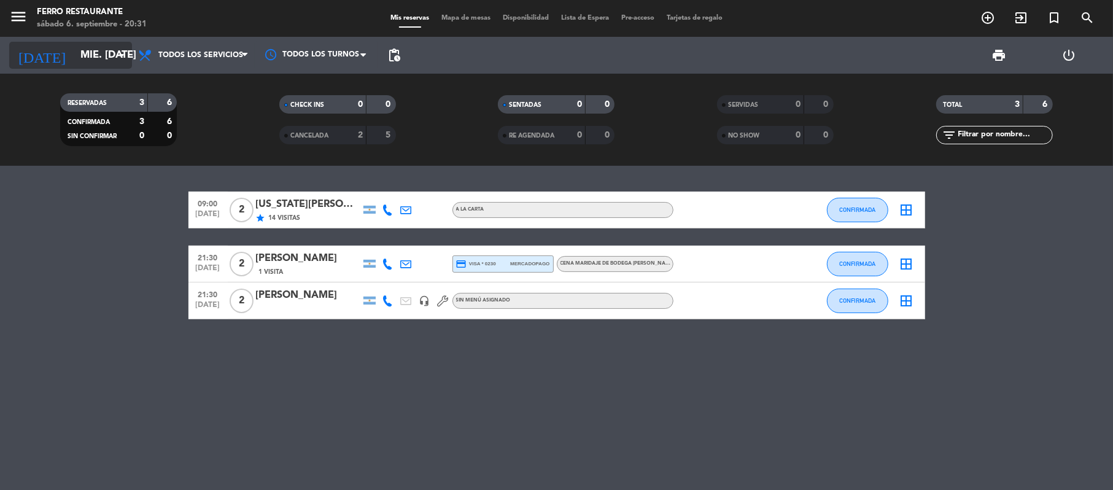
click at [75, 57] on input "mié. [DATE]" at bounding box center [140, 56] width 133 height 24
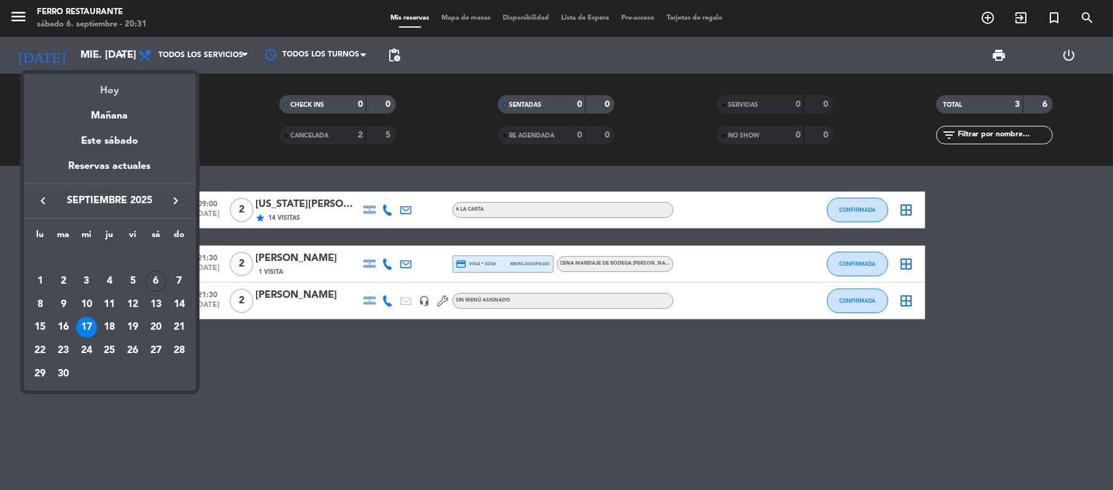
click at [98, 96] on div "Hoy" at bounding box center [110, 86] width 172 height 25
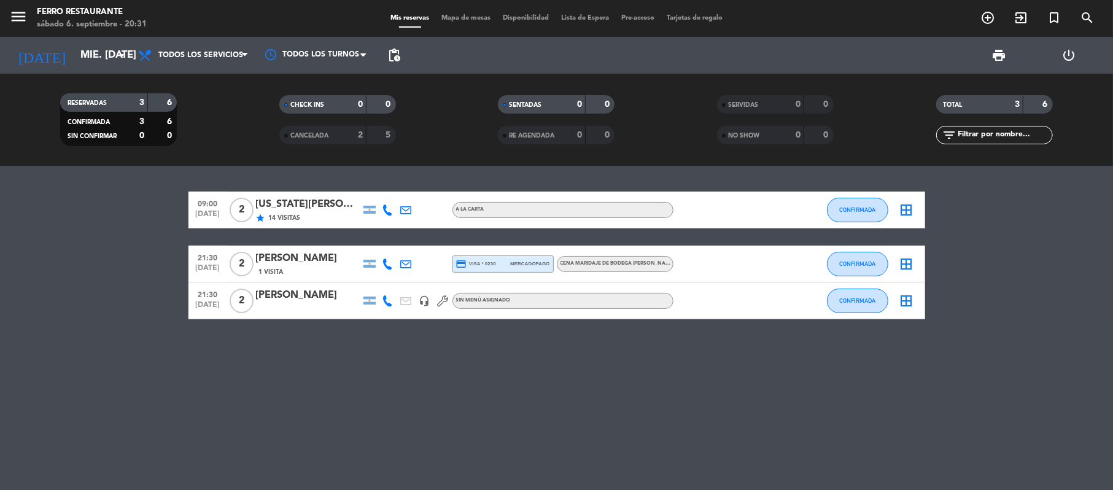
type input "sáb. [DATE]"
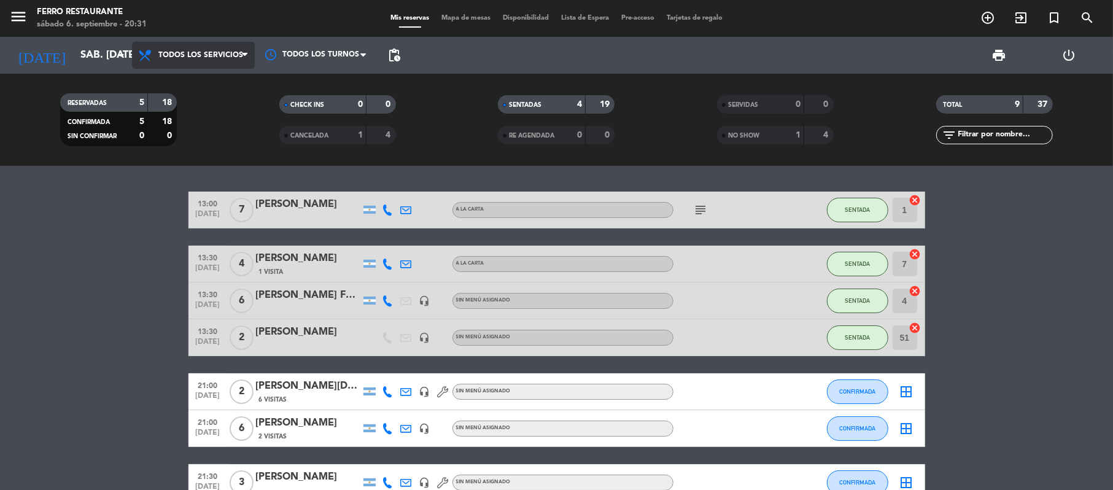
click at [222, 62] on span "Todos los servicios" at bounding box center [193, 55] width 123 height 27
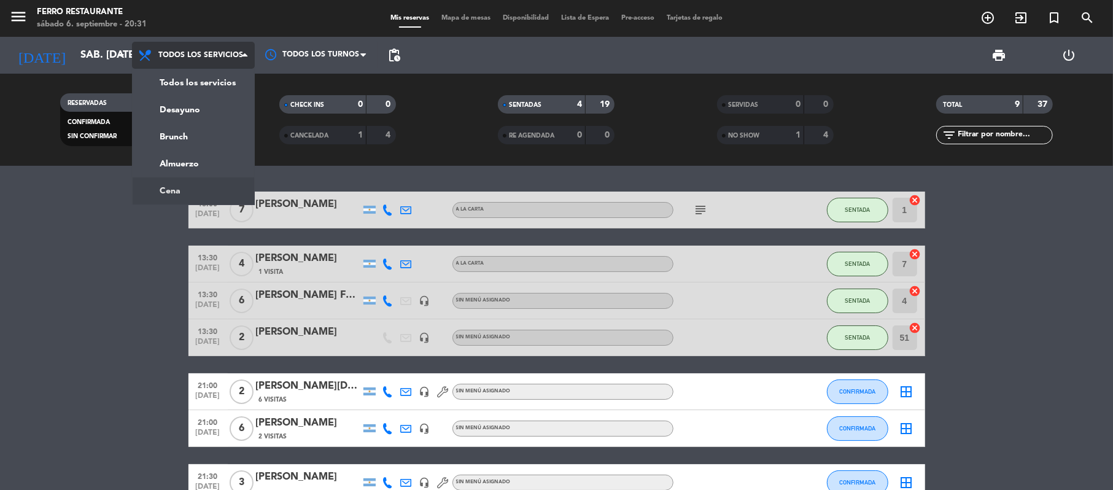
click at [211, 180] on ng-component "menu Ferro Restaurante sábado 6. septiembre - 20:31 Mis reservas Mapa de mesas …" at bounding box center [556, 245] width 1113 height 490
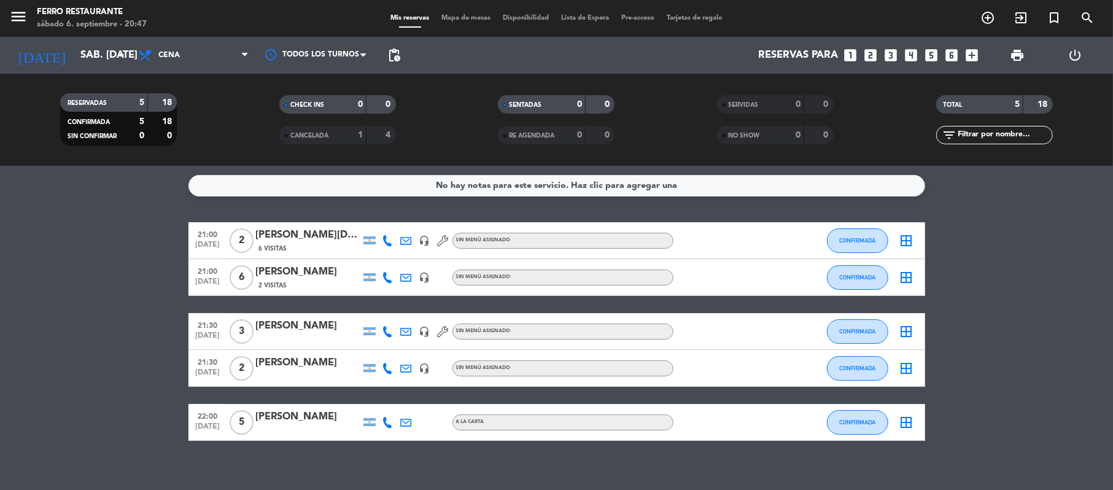
click at [886, 55] on icon "looks_3" at bounding box center [891, 55] width 16 height 16
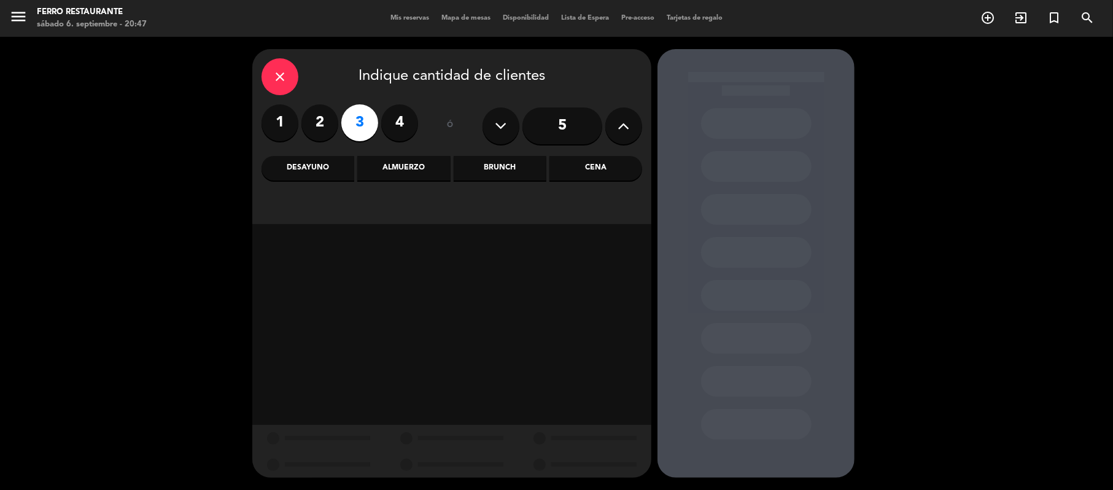
click at [561, 165] on div "Cena" at bounding box center [595, 168] width 93 height 25
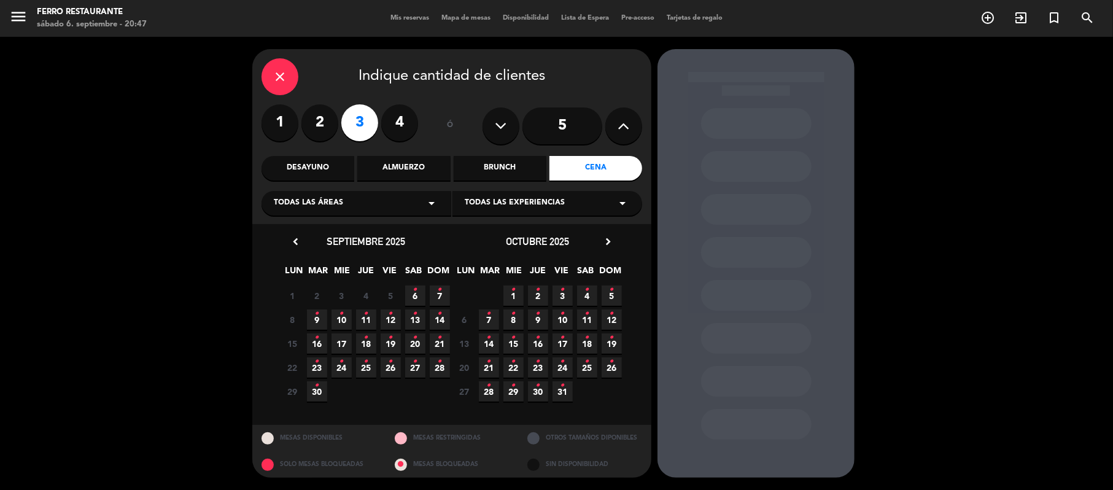
click at [411, 303] on span "6 •" at bounding box center [415, 295] width 20 height 20
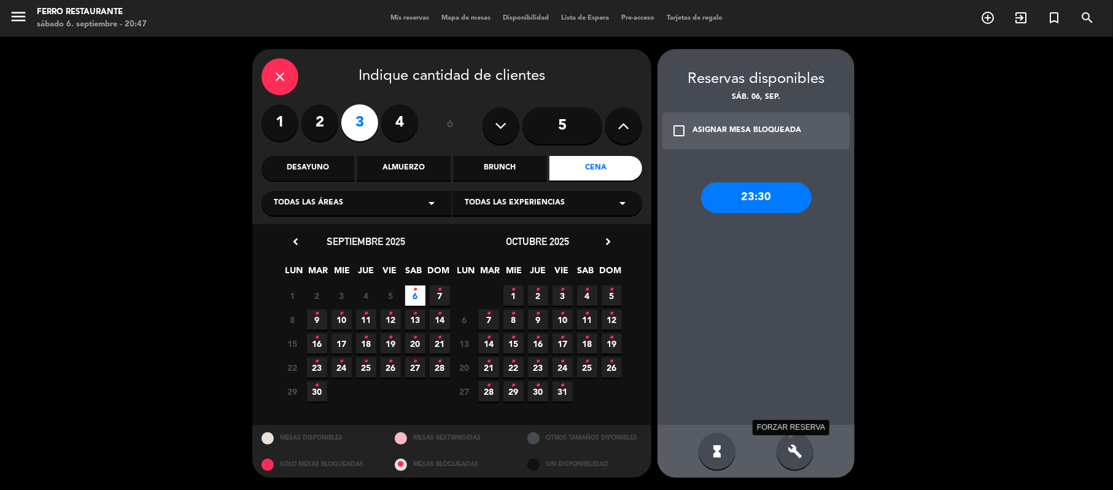
click at [799, 447] on icon "build" at bounding box center [795, 451] width 15 height 15
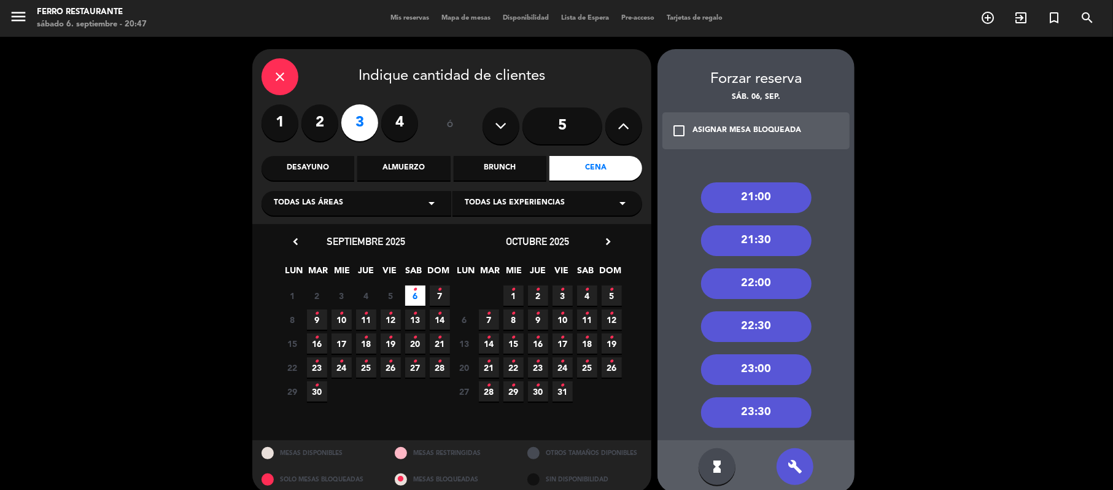
click at [762, 288] on div "22:00" at bounding box center [756, 283] width 110 height 31
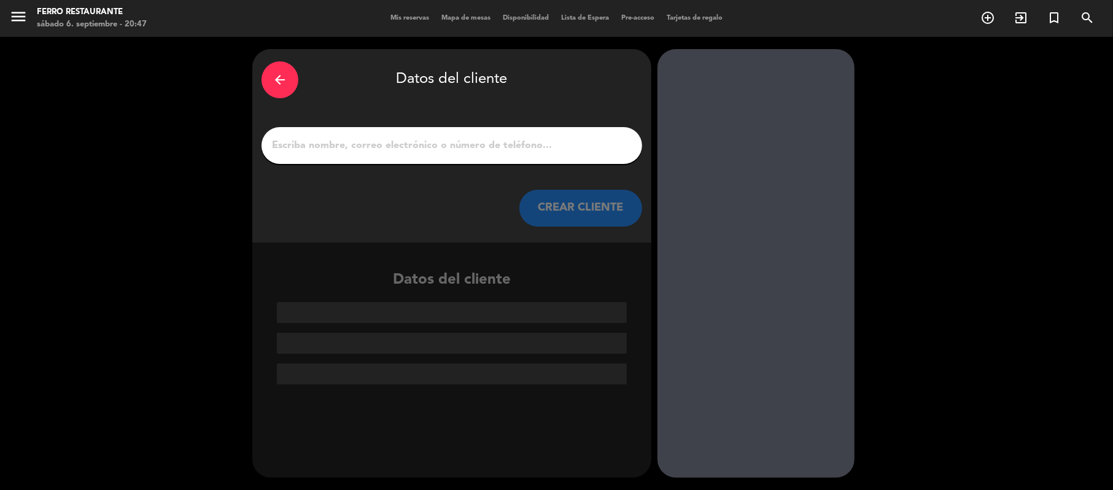
click at [546, 151] on input "1" at bounding box center [452, 145] width 362 height 17
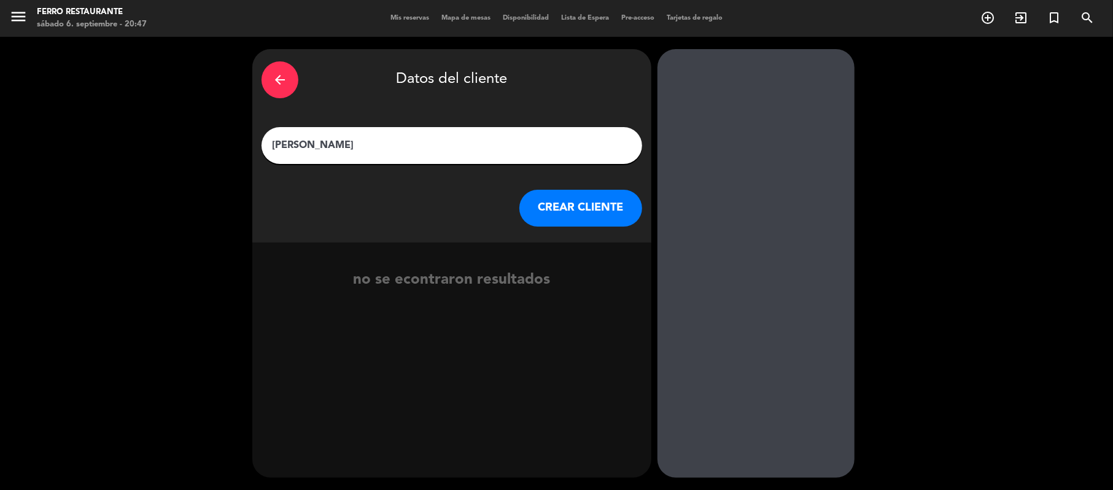
type input "[PERSON_NAME]"
click at [568, 226] on button "CREAR CLIENTE" at bounding box center [580, 208] width 123 height 37
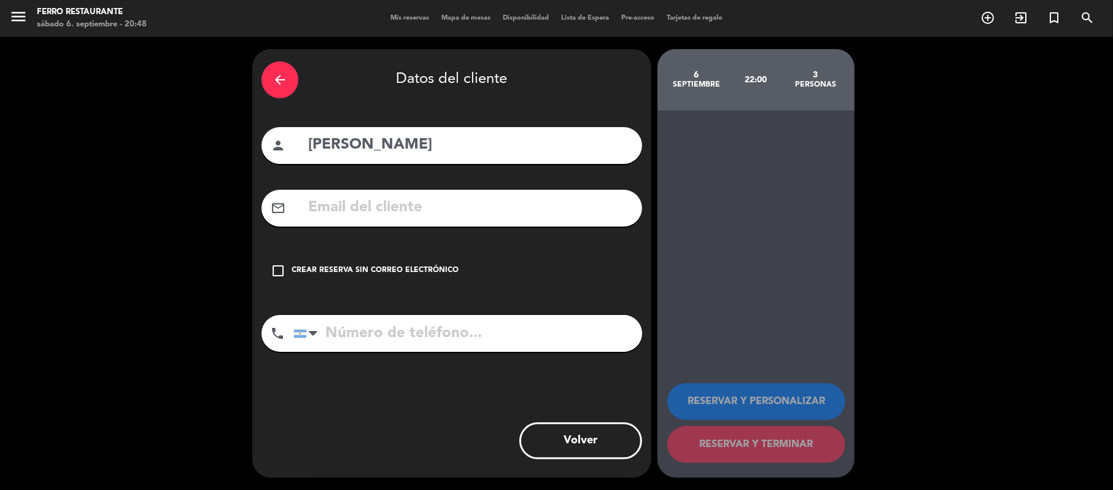
click at [425, 220] on input "text" at bounding box center [470, 207] width 326 height 25
paste input "[EMAIL_ADDRESS][DOMAIN_NAME]"
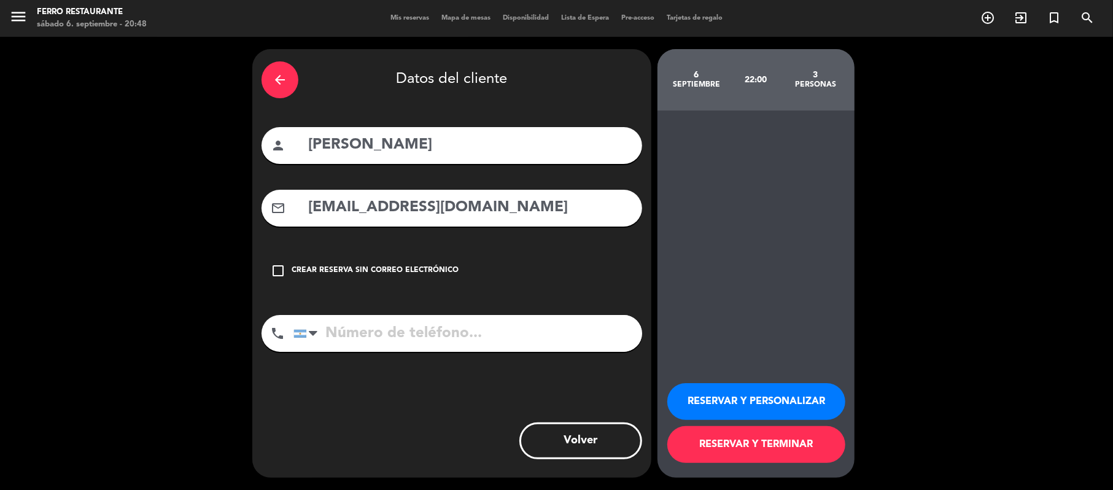
click at [320, 216] on input "[EMAIL_ADDRESS][DOMAIN_NAME]" at bounding box center [470, 207] width 326 height 25
type input "[EMAIL_ADDRESS][DOMAIN_NAME]"
click at [378, 349] on input "tel" at bounding box center [467, 333] width 349 height 37
type input "3794093951"
click at [766, 452] on button "RESERVAR Y TERMINAR" at bounding box center [756, 444] width 178 height 37
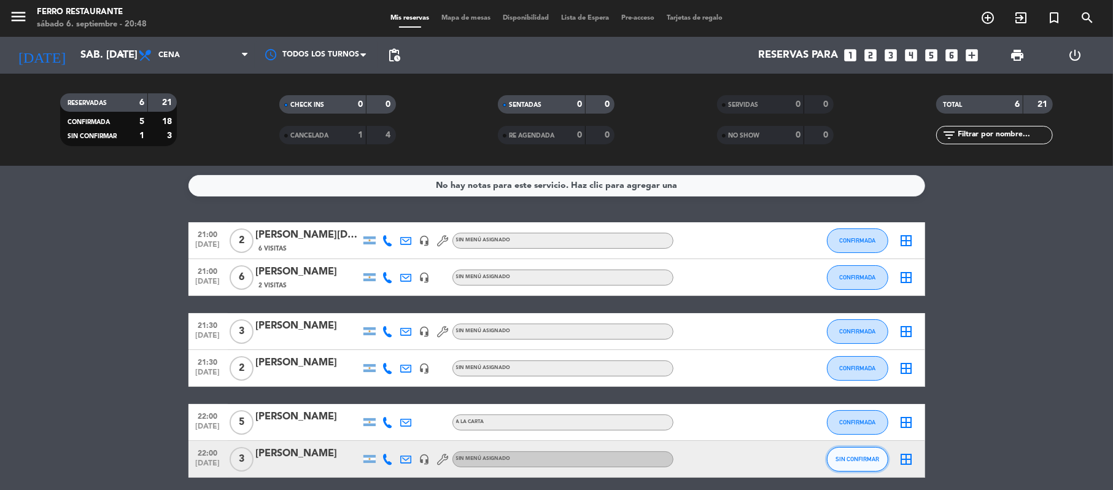
click at [856, 462] on span "SIN CONFIRMAR" at bounding box center [857, 458] width 44 height 7
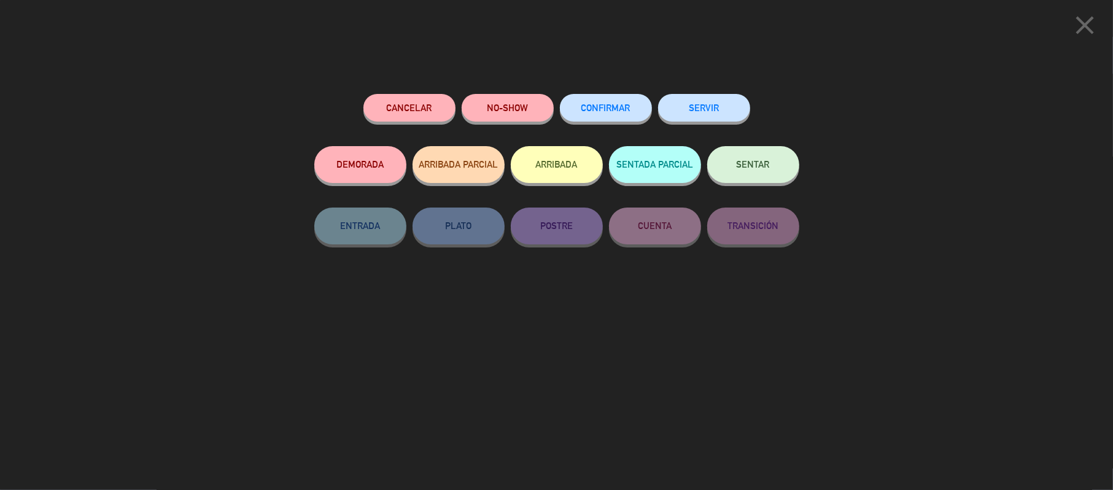
click at [624, 106] on span "CONFIRMAR" at bounding box center [605, 108] width 49 height 10
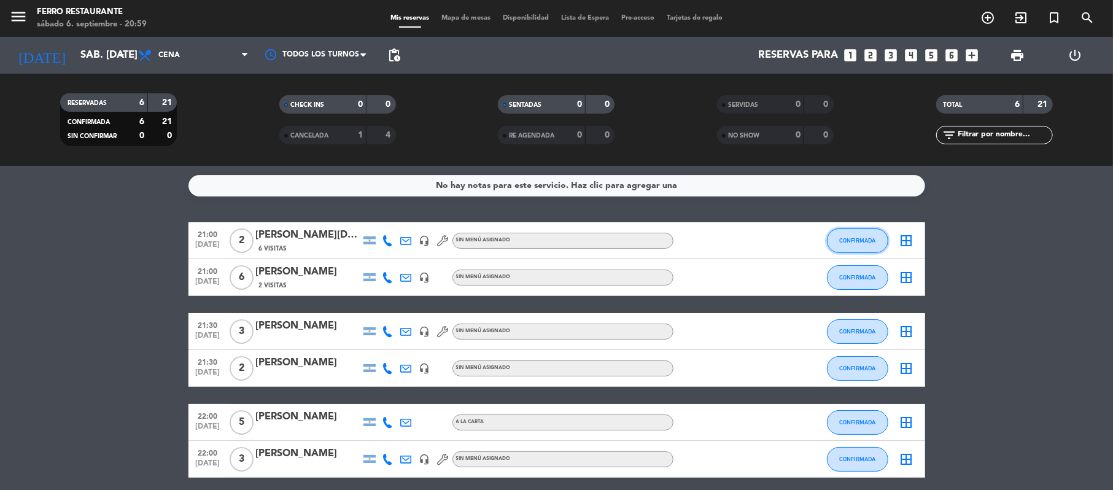
click at [856, 239] on button "CONFIRMADA" at bounding box center [857, 240] width 61 height 25
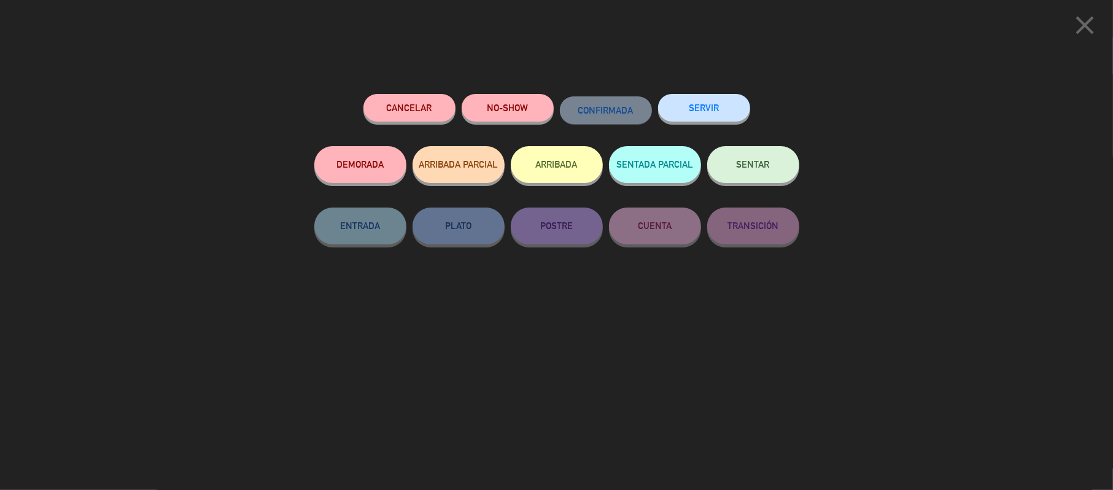
click at [737, 165] on span "SENTAR" at bounding box center [753, 164] width 33 height 10
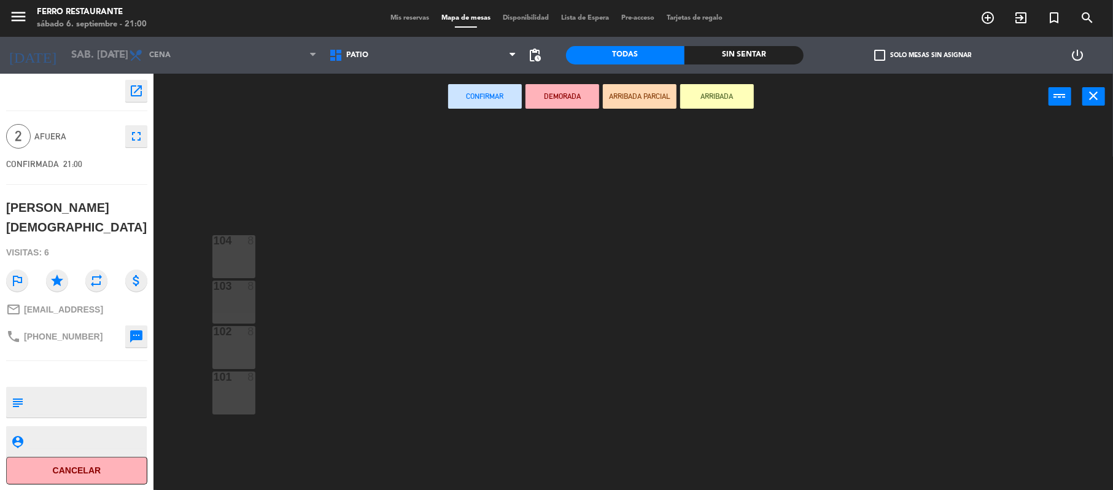
click at [496, 96] on button "Confirmar" at bounding box center [485, 96] width 74 height 25
click at [440, 45] on span "Patio" at bounding box center [423, 55] width 200 height 27
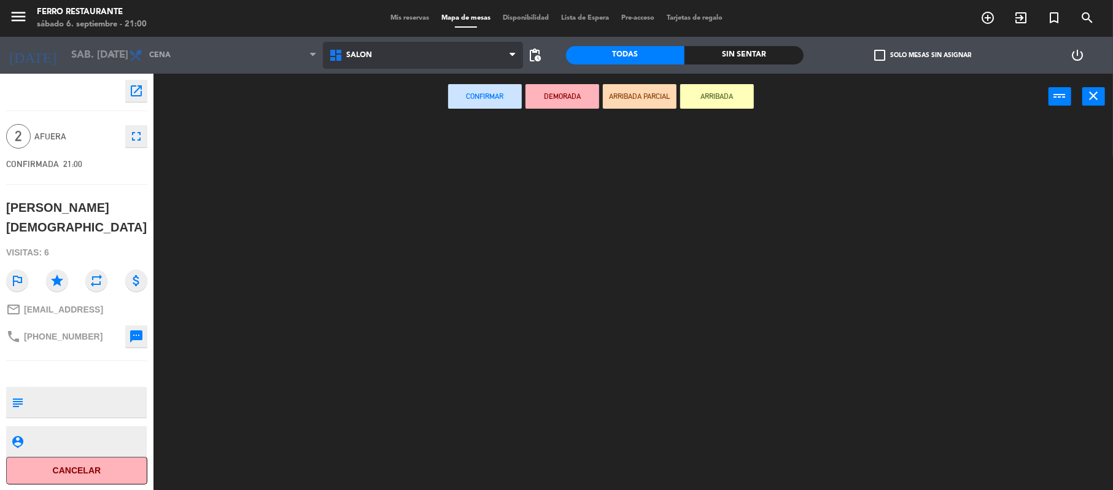
click at [393, 111] on ng-component "menu Ferro Restaurante sábado 6. septiembre - 21:00 Mis reservas Mapa de mesas …" at bounding box center [556, 246] width 1113 height 492
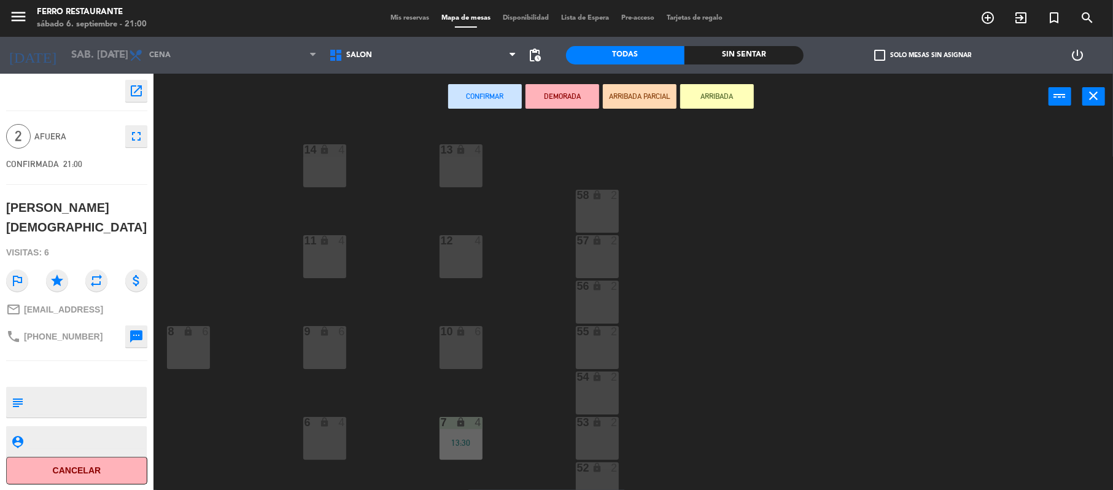
click at [603, 339] on div "55 lock 2" at bounding box center [597, 347] width 43 height 43
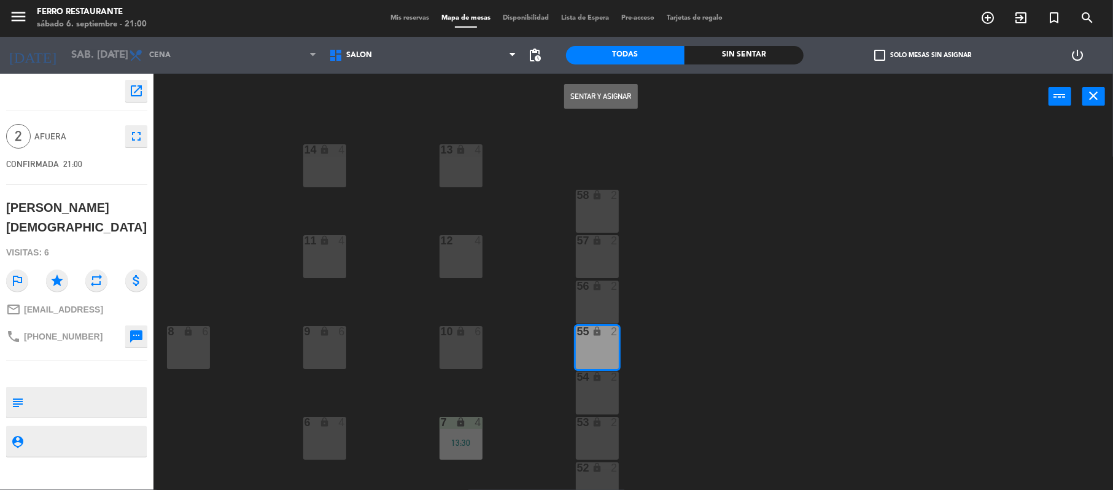
click at [599, 96] on button "Sentar y Asignar" at bounding box center [601, 96] width 74 height 25
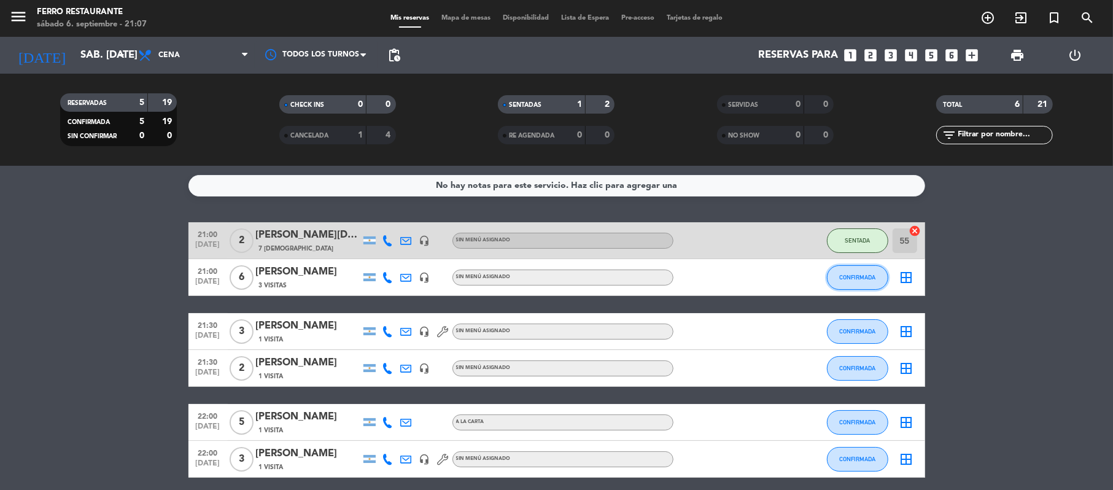
click at [867, 290] on button "CONFIRMADA" at bounding box center [857, 277] width 61 height 25
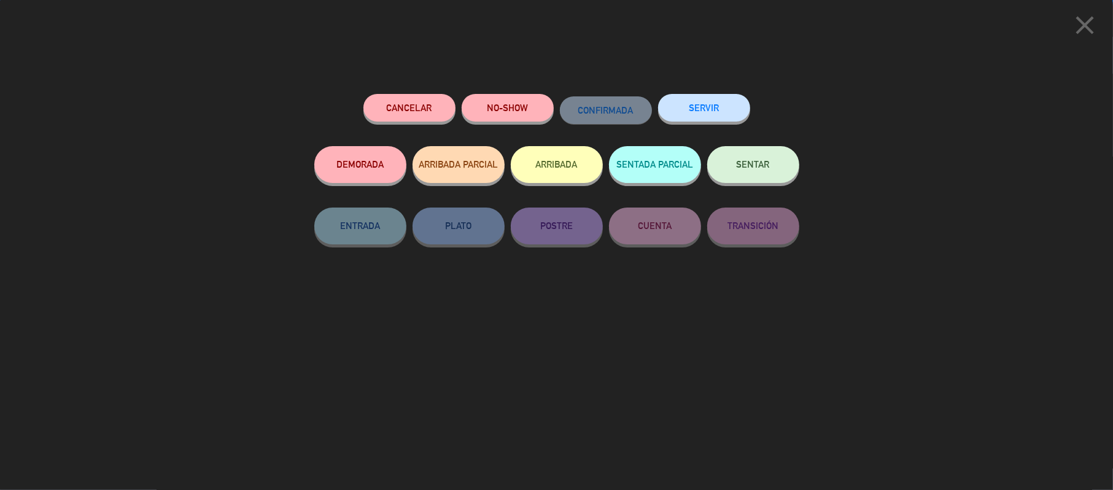
click at [747, 177] on button "SENTAR" at bounding box center [753, 164] width 92 height 37
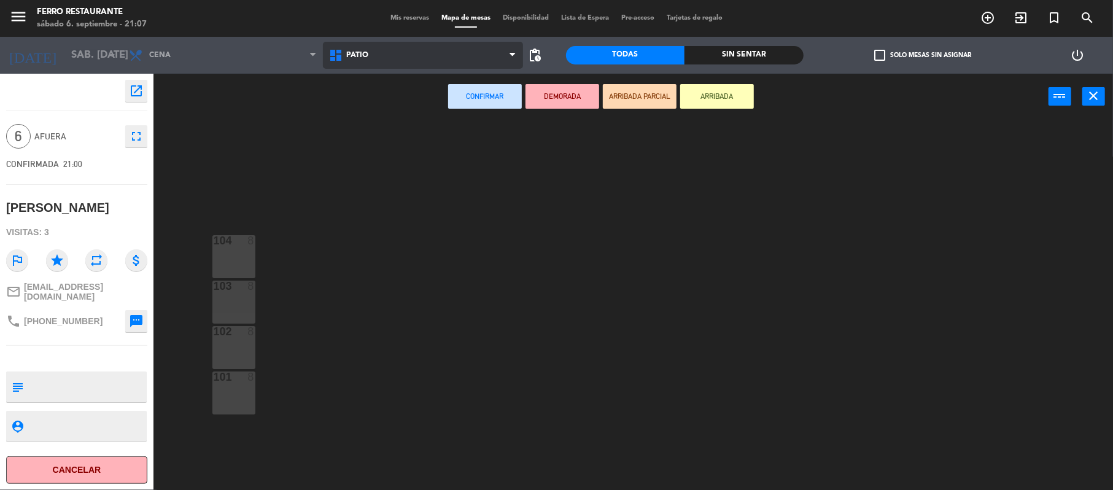
click at [443, 65] on span "Patio" at bounding box center [423, 55] width 200 height 27
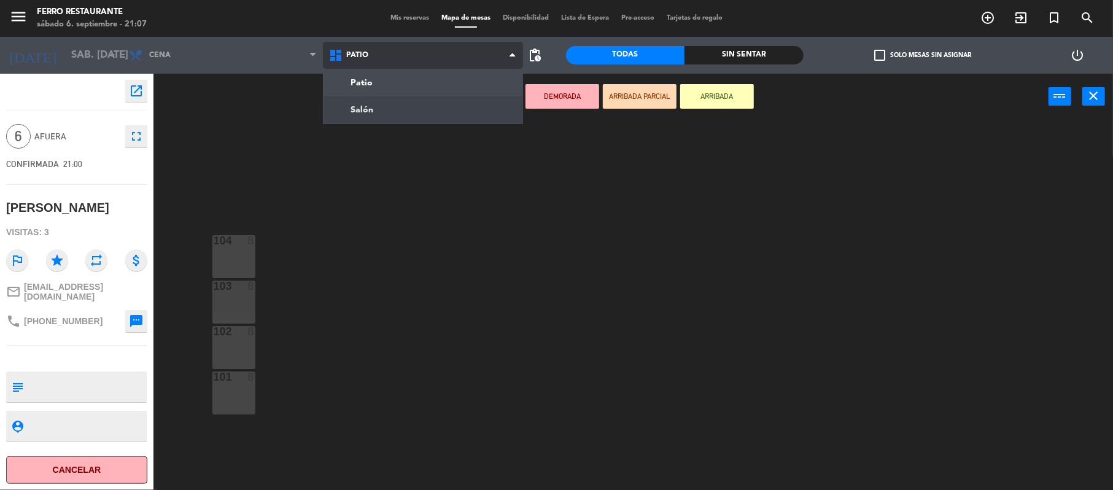
click at [394, 104] on ng-component "menu Ferro Restaurante sábado 6. septiembre - 21:07 Mis reservas Mapa de mesas …" at bounding box center [556, 246] width 1113 height 492
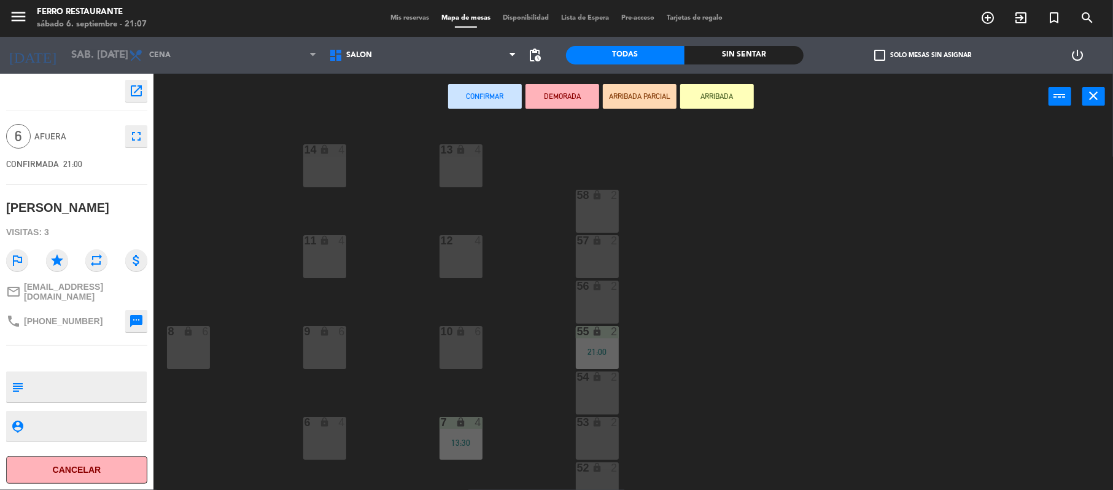
click at [327, 340] on div "9 lock 6" at bounding box center [324, 347] width 43 height 43
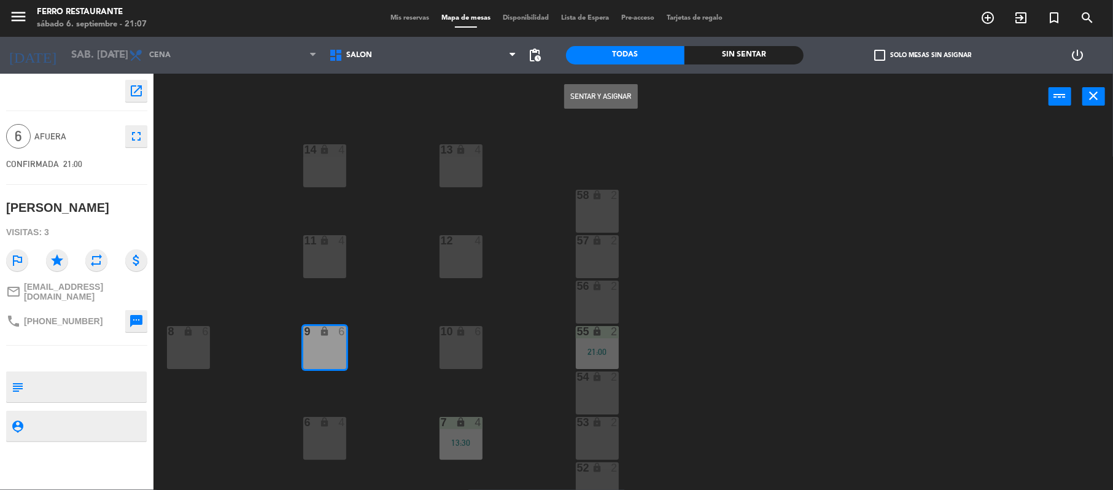
click at [626, 99] on button "Sentar y Asignar" at bounding box center [601, 96] width 74 height 25
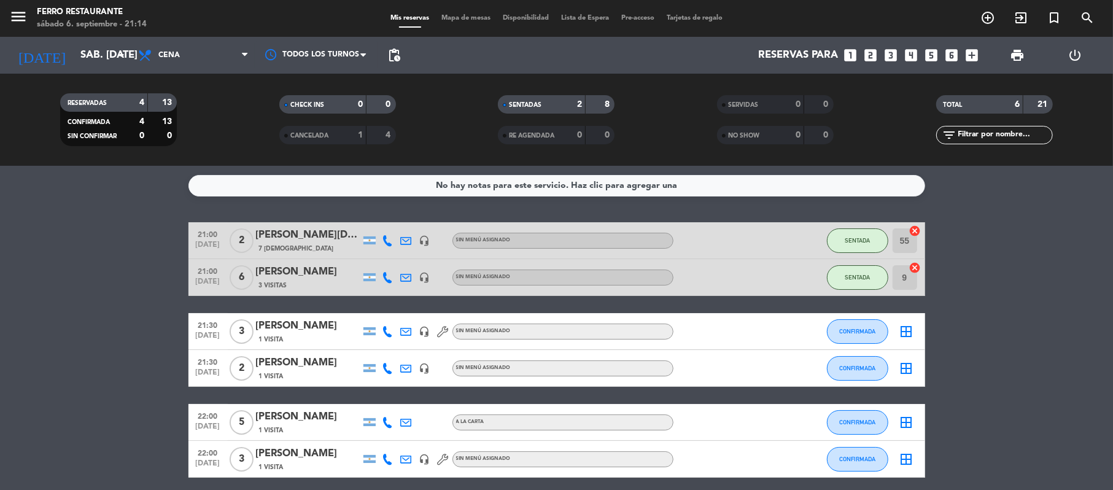
click at [1112, 317] on bookings-row "21:00 [DATE] 2 [PERSON_NAME] 7 Visitas headset_mic Sin menú asignado SENTADA 55…" at bounding box center [556, 349] width 1113 height 255
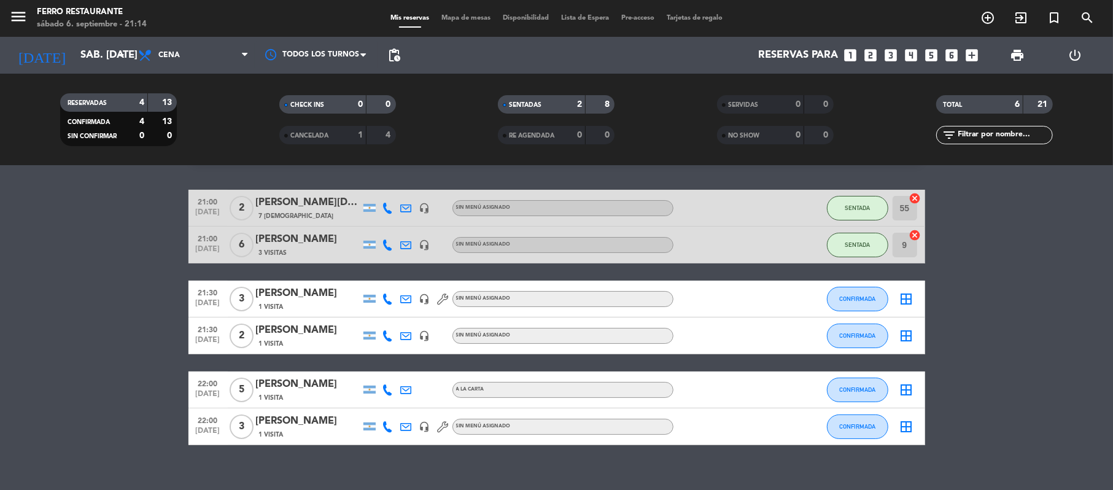
scroll to position [63, 0]
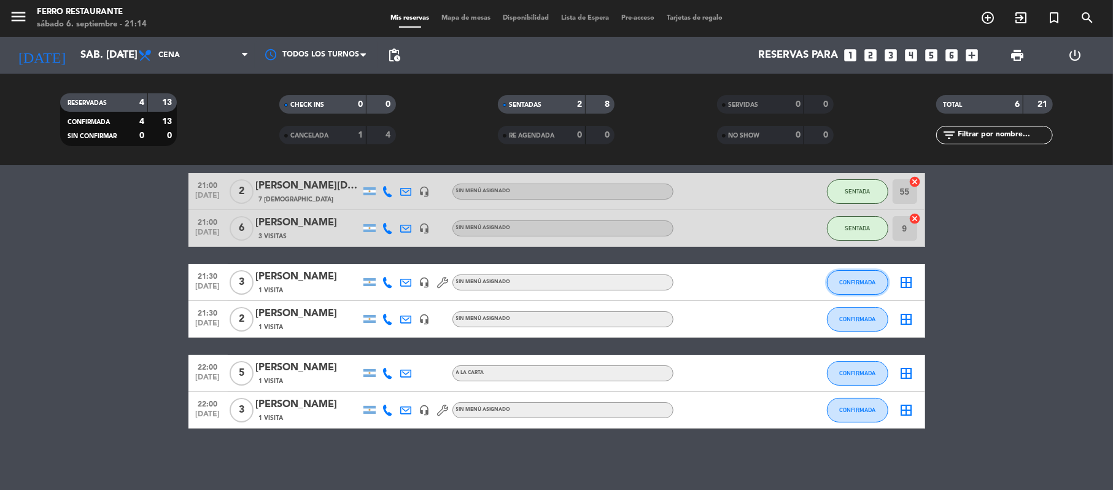
click at [845, 271] on button "CONFIRMADA" at bounding box center [857, 282] width 61 height 25
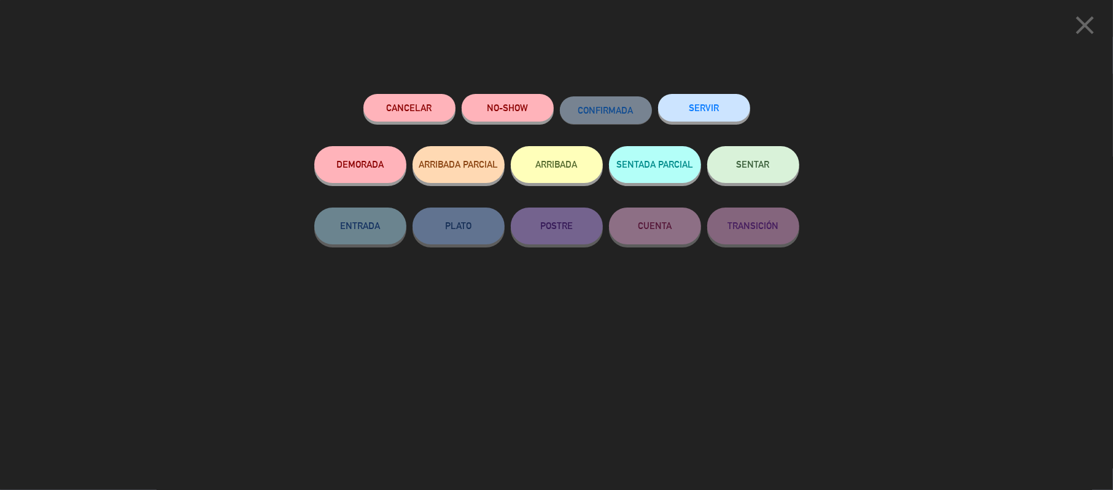
click at [732, 177] on button "SENTAR" at bounding box center [753, 164] width 92 height 37
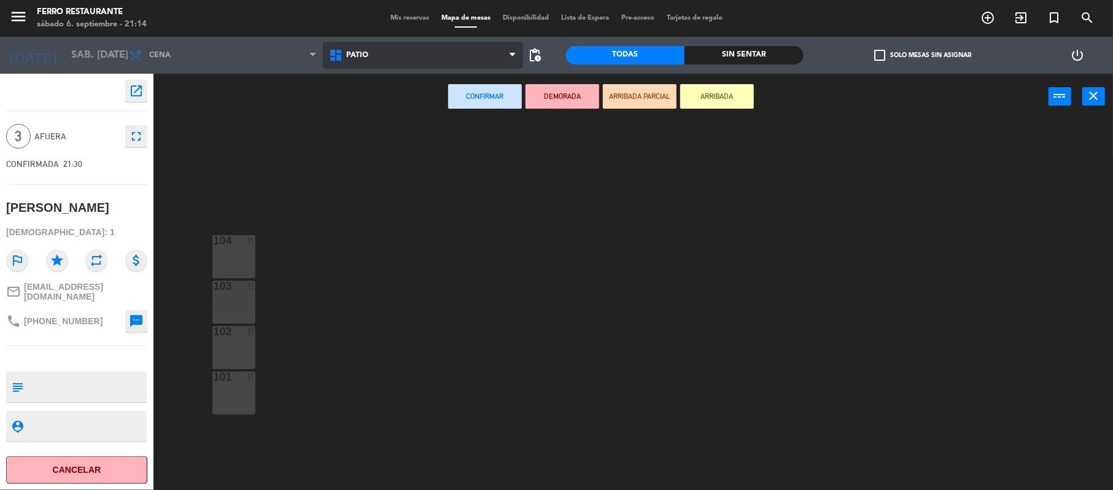
click at [473, 55] on span "Patio" at bounding box center [423, 55] width 200 height 27
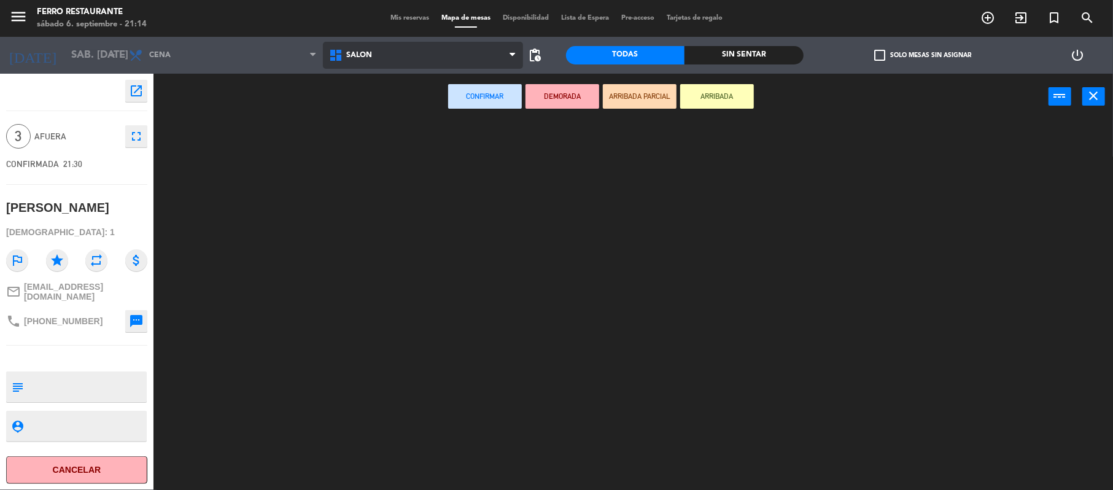
click at [411, 108] on ng-component "menu Ferro Restaurante sábado 6. septiembre - 21:14 Mis reservas Mapa de mesas …" at bounding box center [556, 246] width 1113 height 492
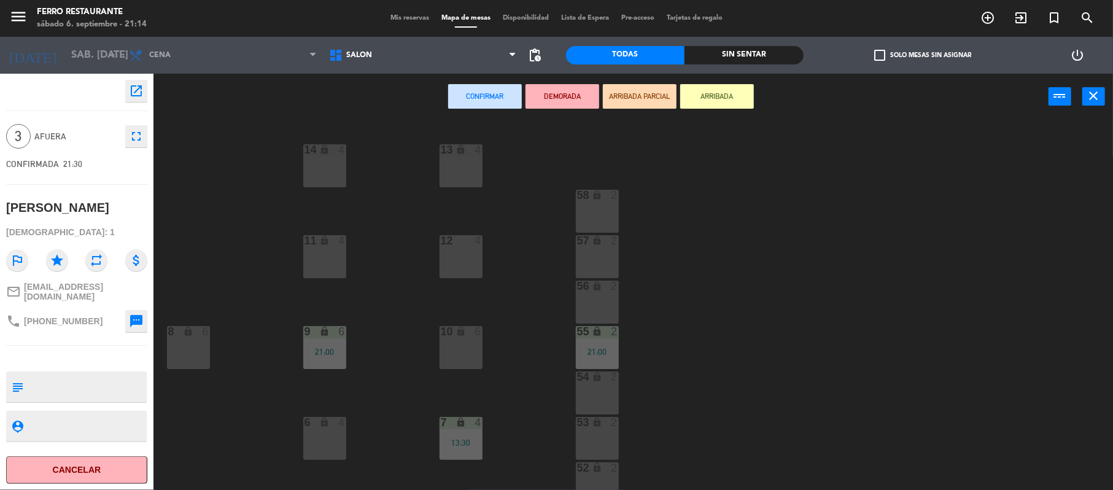
click at [319, 442] on div "6 lock 4" at bounding box center [324, 438] width 43 height 43
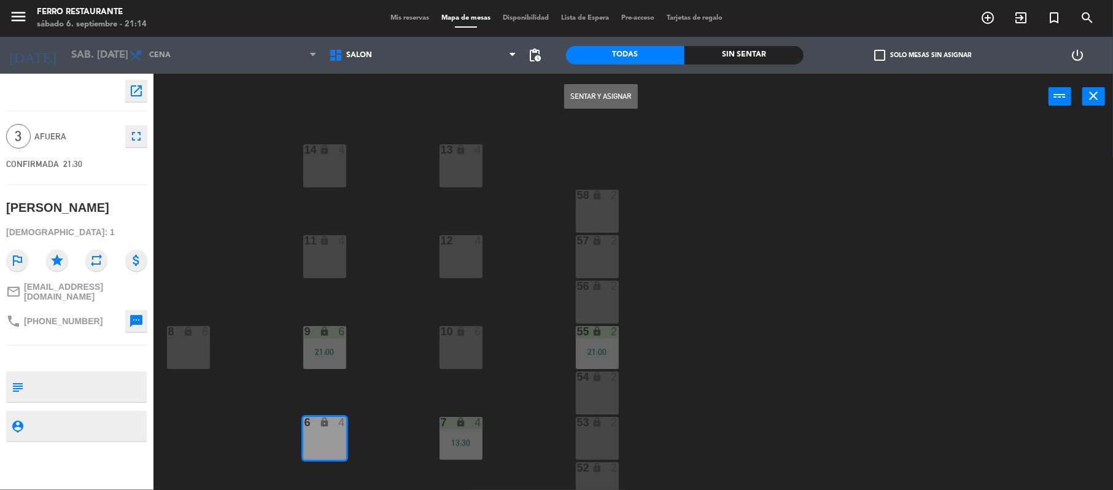
click at [592, 101] on button "Sentar y Asignar" at bounding box center [601, 96] width 74 height 25
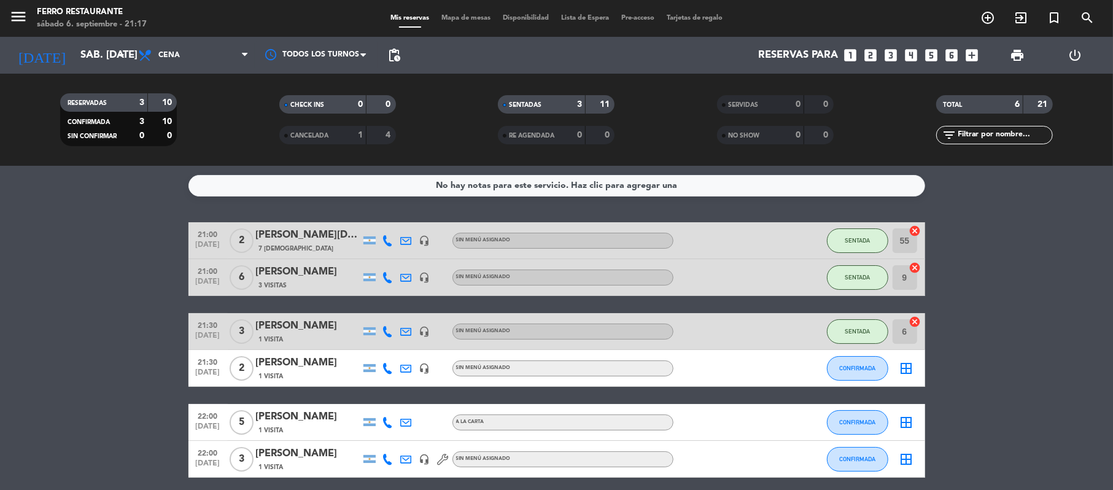
click at [43, 457] on bookings-row "21:00 [DATE] 2 [PERSON_NAME] 7 Visitas headset_mic Sin menú asignado SENTADA 55…" at bounding box center [556, 349] width 1113 height 255
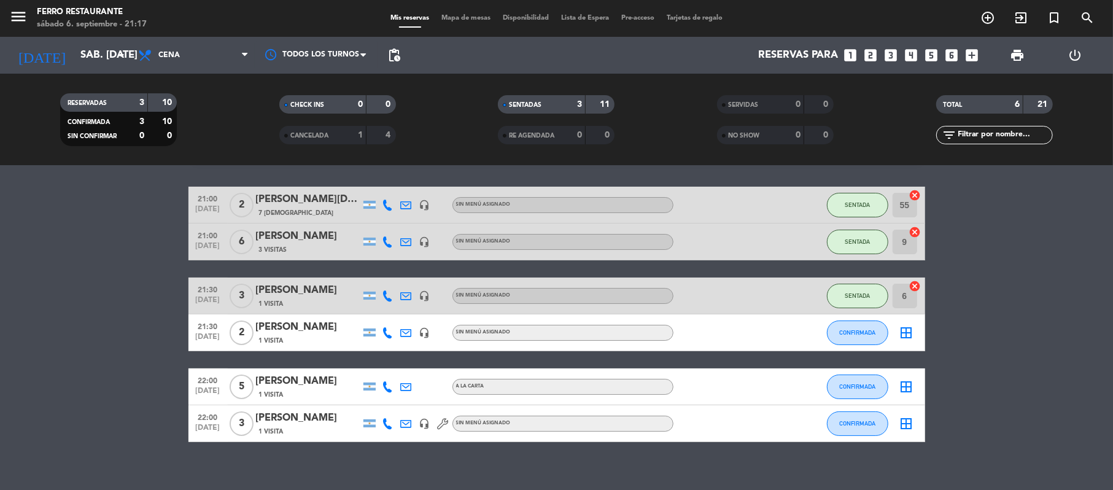
scroll to position [63, 0]
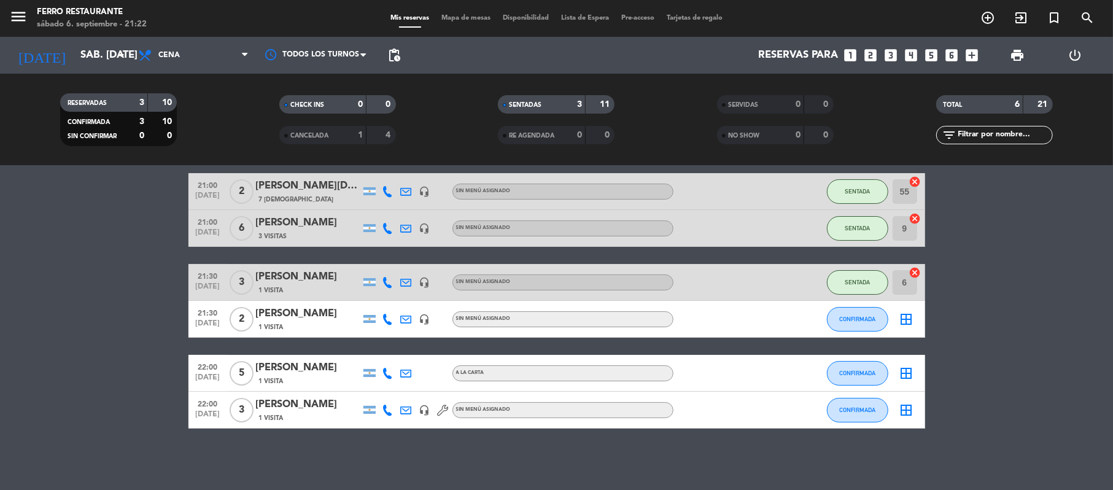
click at [947, 50] on icon "looks_6" at bounding box center [951, 55] width 16 height 16
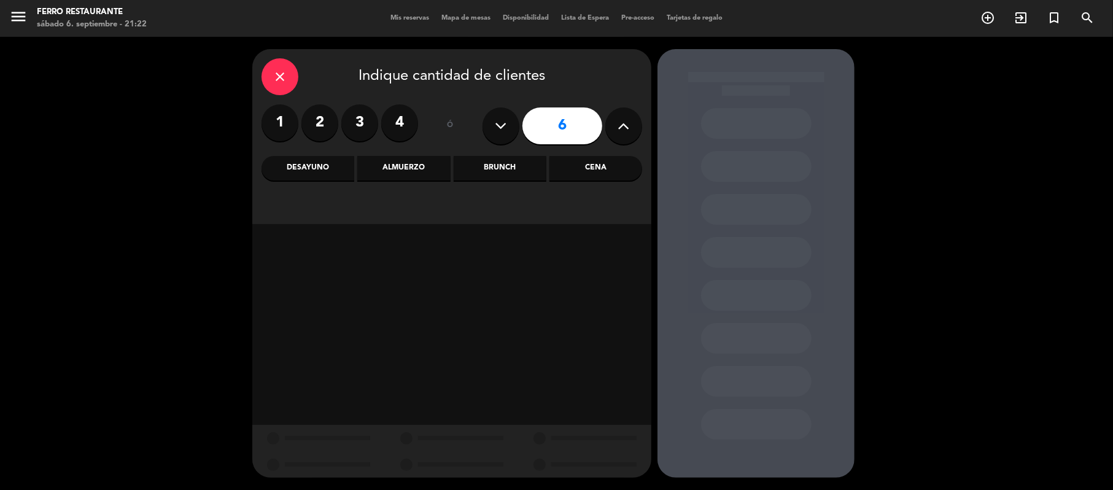
click at [414, 179] on div "Almuerzo" at bounding box center [403, 168] width 93 height 25
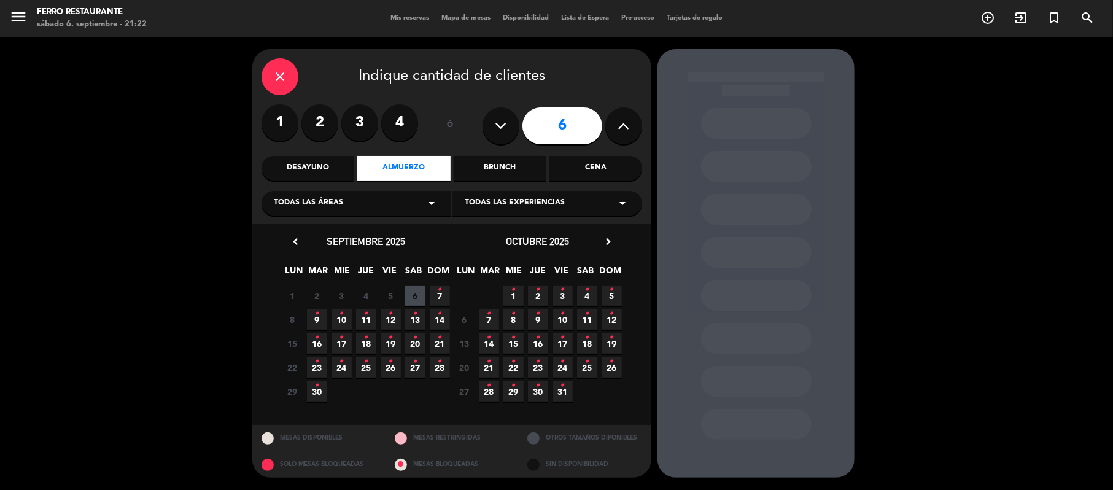
click at [439, 298] on icon "•" at bounding box center [440, 290] width 4 height 20
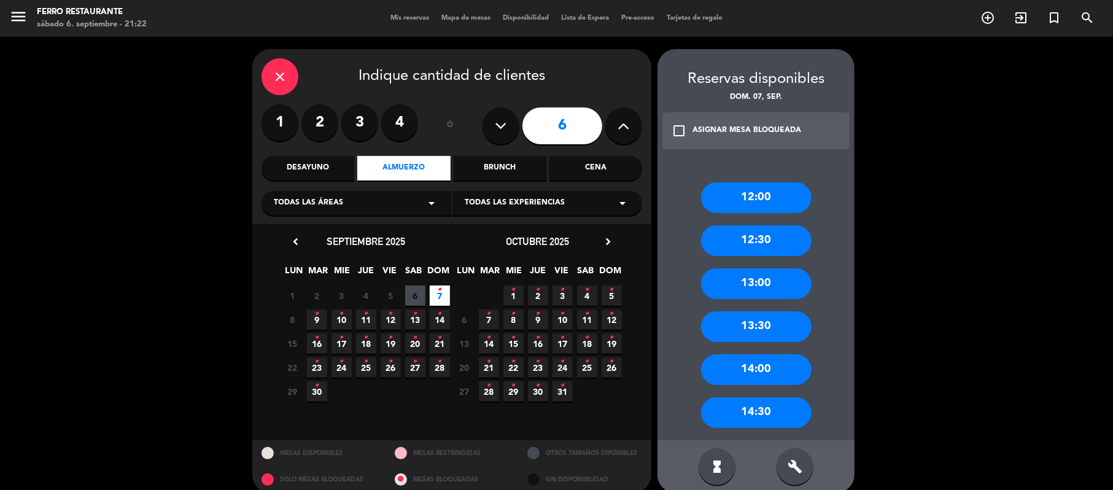
click at [775, 327] on div "13:30" at bounding box center [756, 326] width 110 height 31
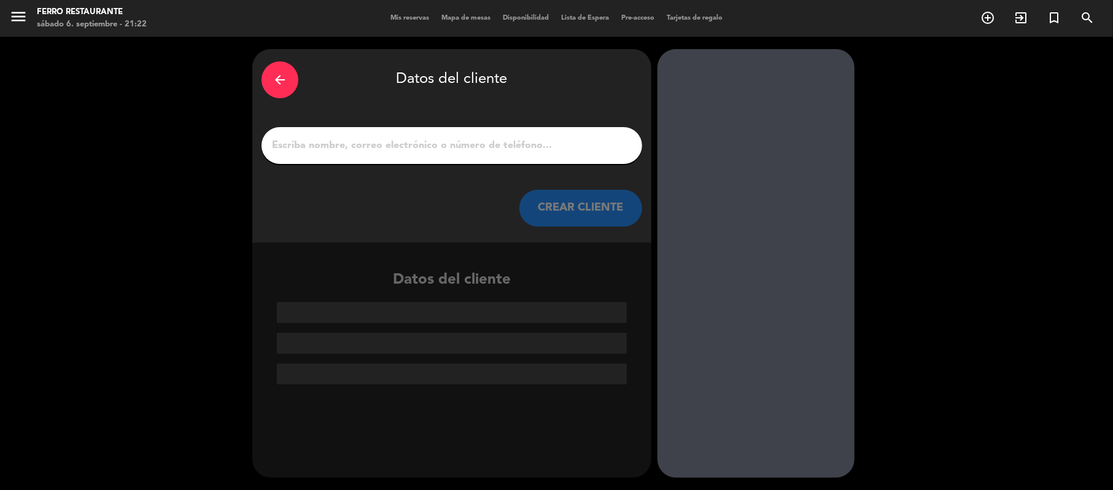
click at [401, 162] on div at bounding box center [451, 145] width 381 height 37
click at [401, 153] on input "1" at bounding box center [452, 145] width 362 height 17
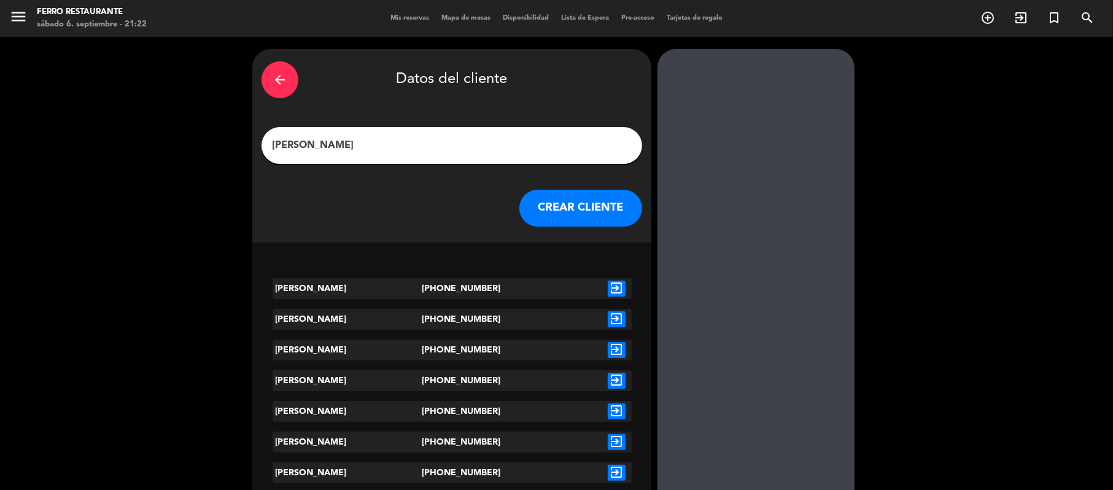
type input "[PERSON_NAME]"
click at [624, 295] on icon "exit_to_app" at bounding box center [617, 289] width 18 height 16
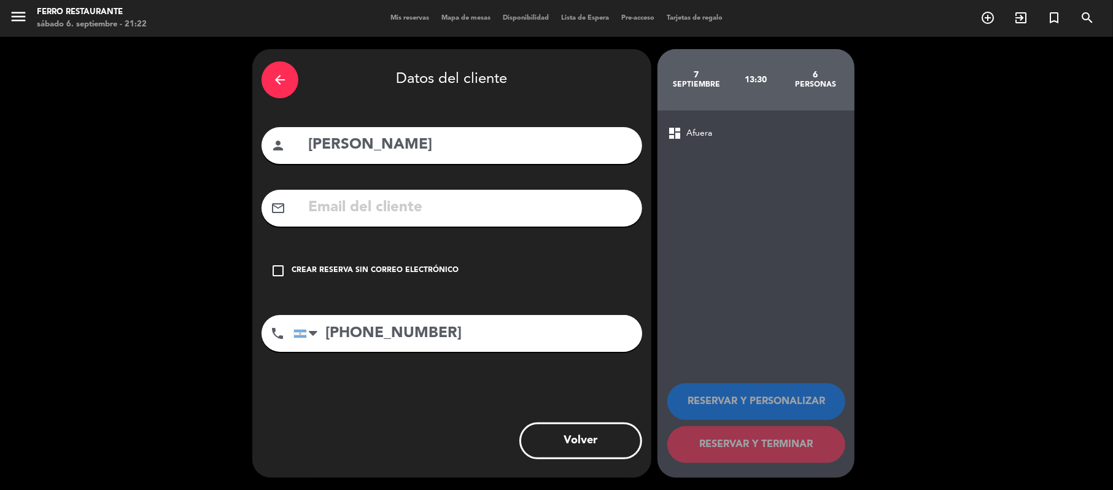
click at [433, 281] on div "check_box_outline_blank Crear reserva sin correo electrónico" at bounding box center [451, 270] width 381 height 37
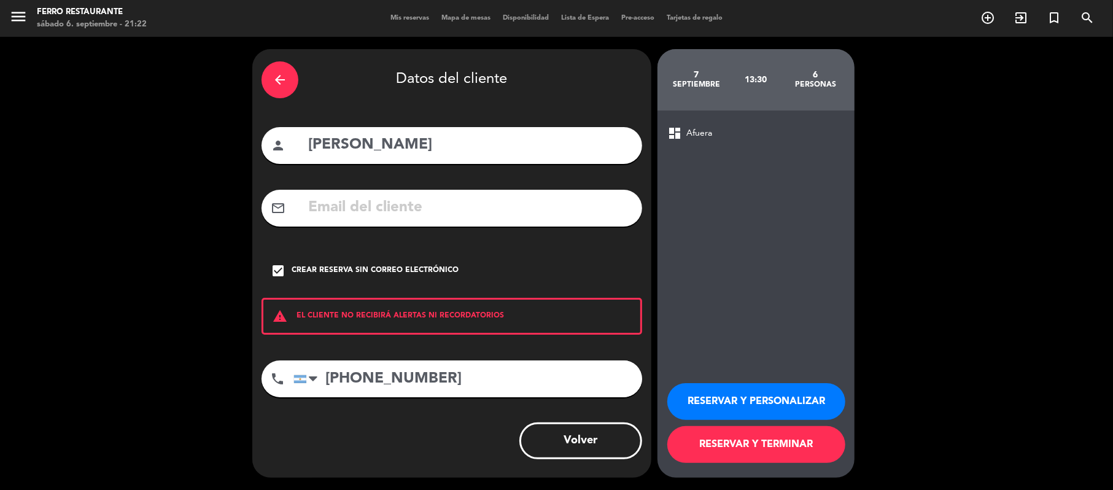
click at [715, 460] on button "RESERVAR Y TERMINAR" at bounding box center [756, 444] width 178 height 37
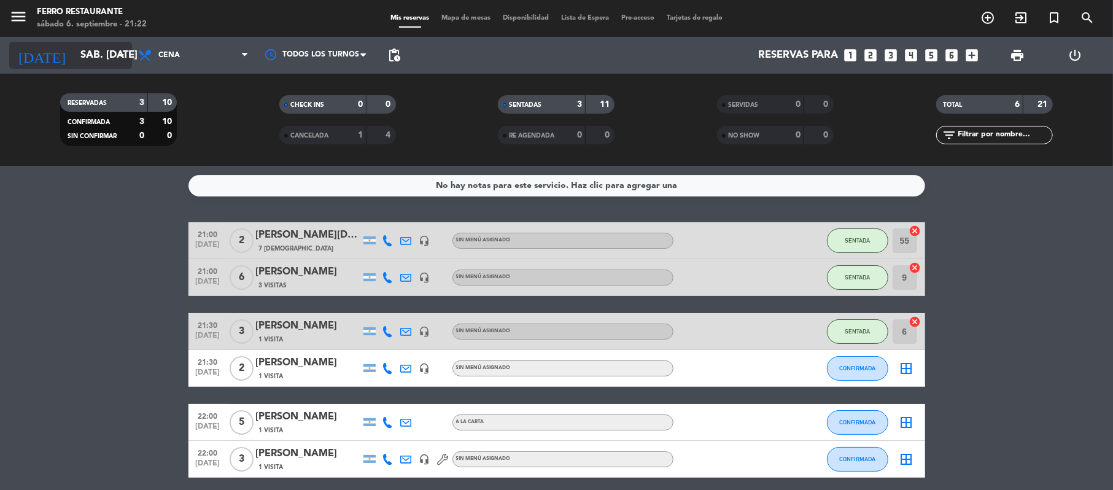
click at [130, 52] on input "sáb. [DATE]" at bounding box center [140, 56] width 133 height 24
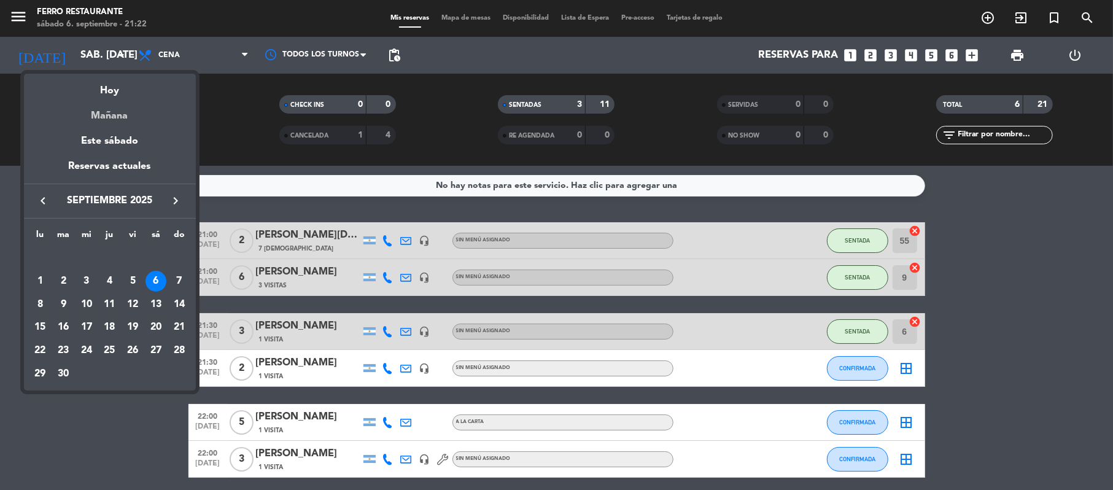
click at [126, 116] on div "Mañana" at bounding box center [110, 111] width 172 height 25
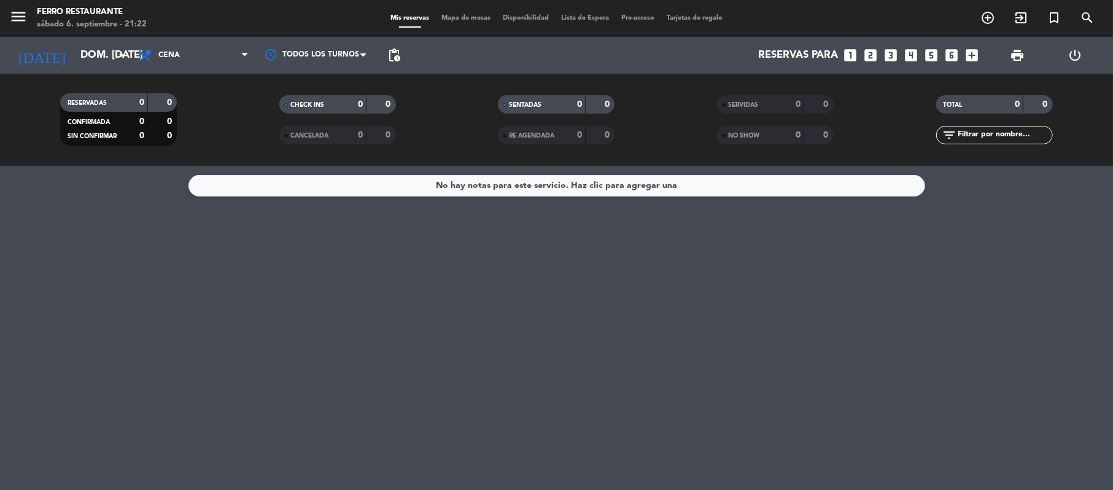
click at [195, 48] on span "Cena" at bounding box center [193, 55] width 123 height 27
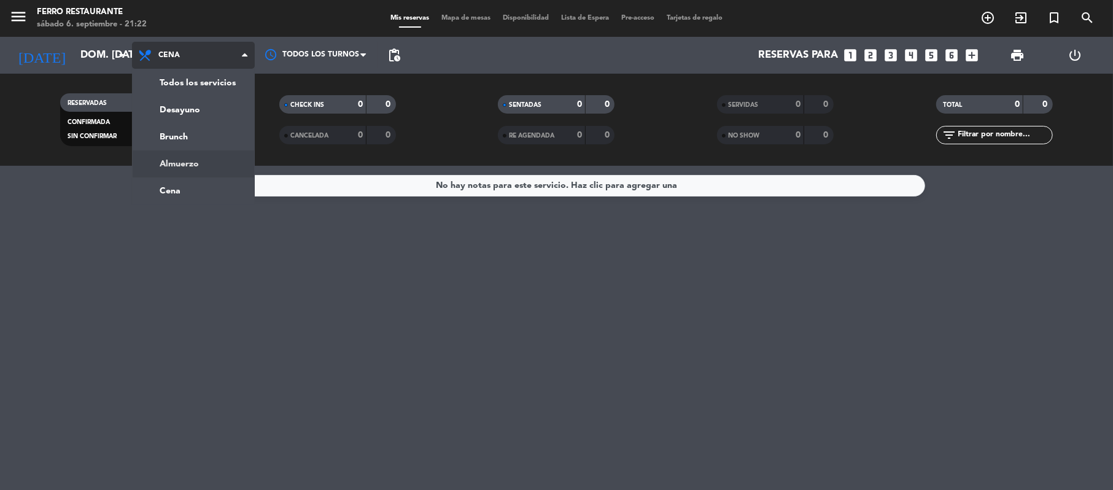
click at [187, 160] on div "menu Ferro Restaurante sábado 6. septiembre - 21:22 Mis reservas Mapa de mesas …" at bounding box center [556, 83] width 1113 height 166
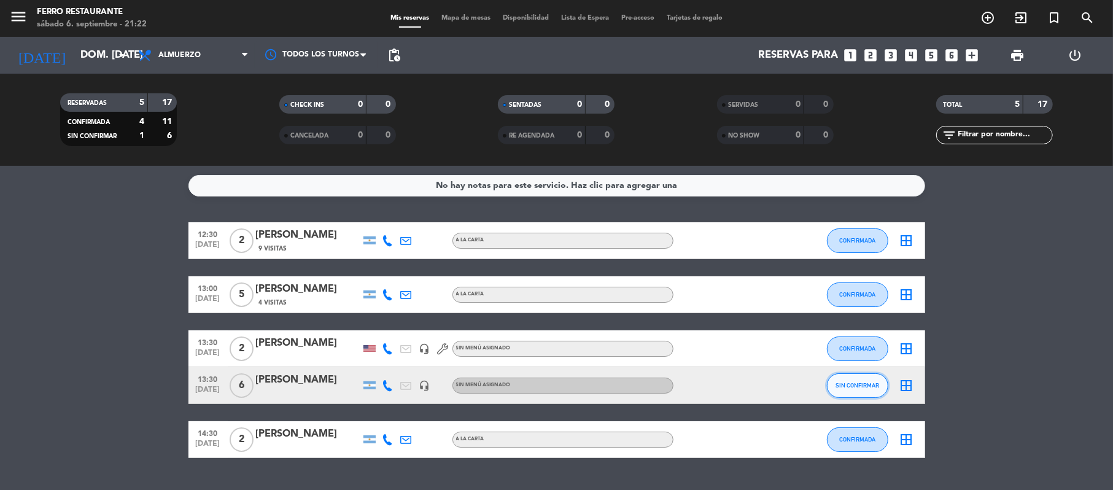
click at [842, 389] on span "SIN CONFIRMAR" at bounding box center [857, 385] width 44 height 7
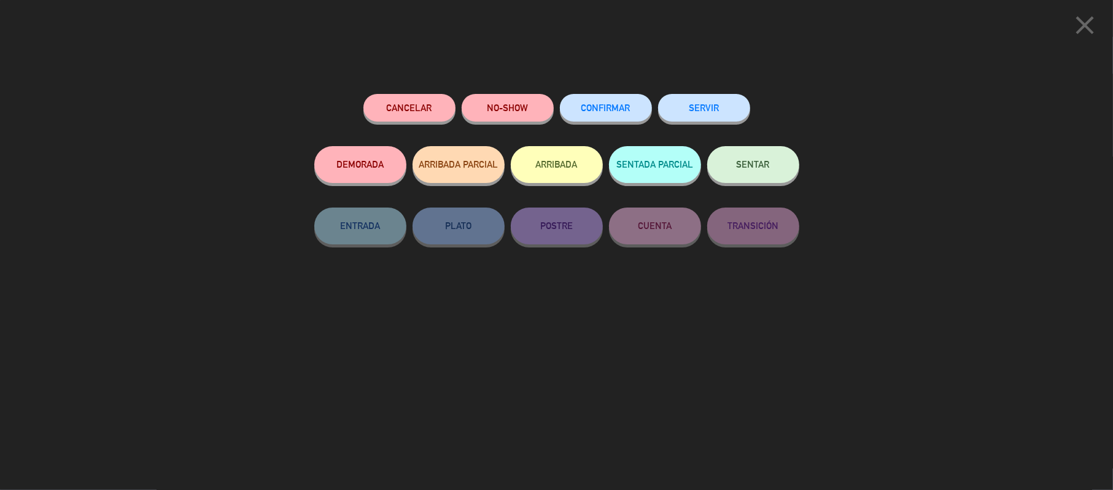
click at [614, 109] on span "CONFIRMAR" at bounding box center [605, 108] width 49 height 10
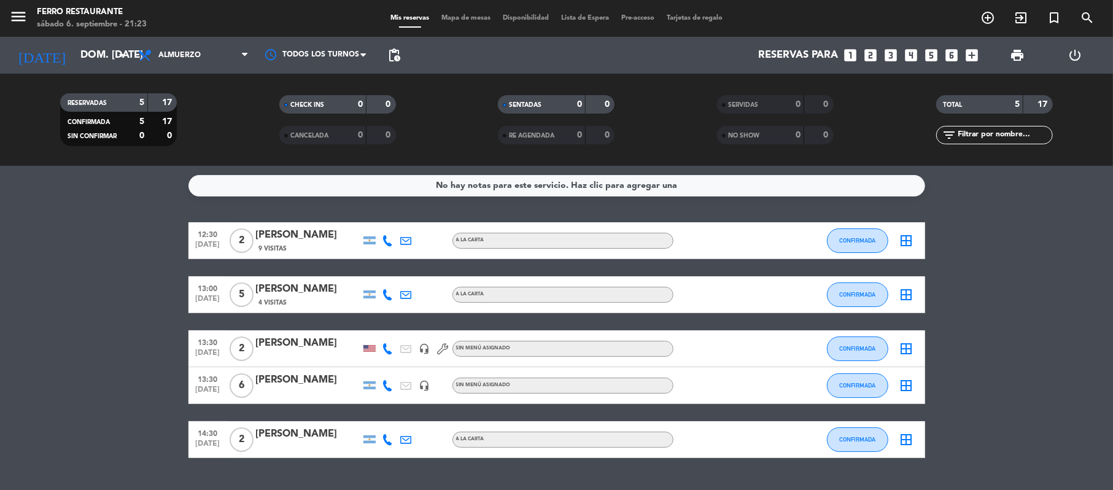
click at [958, 268] on bookings-row "12:30 [DATE] 2 [PERSON_NAME] 9 Visitas A LA CARTA CONFIRMADA border_all 13:00 […" at bounding box center [556, 340] width 1113 height 236
click at [89, 55] on input "dom. [DATE]" at bounding box center [140, 56] width 133 height 24
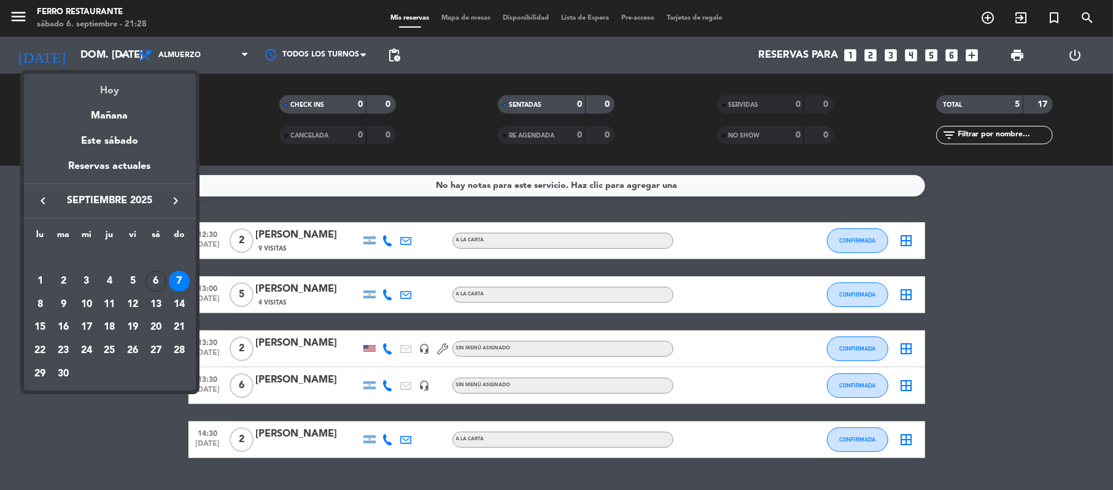
click at [99, 95] on div "Hoy" at bounding box center [110, 86] width 172 height 25
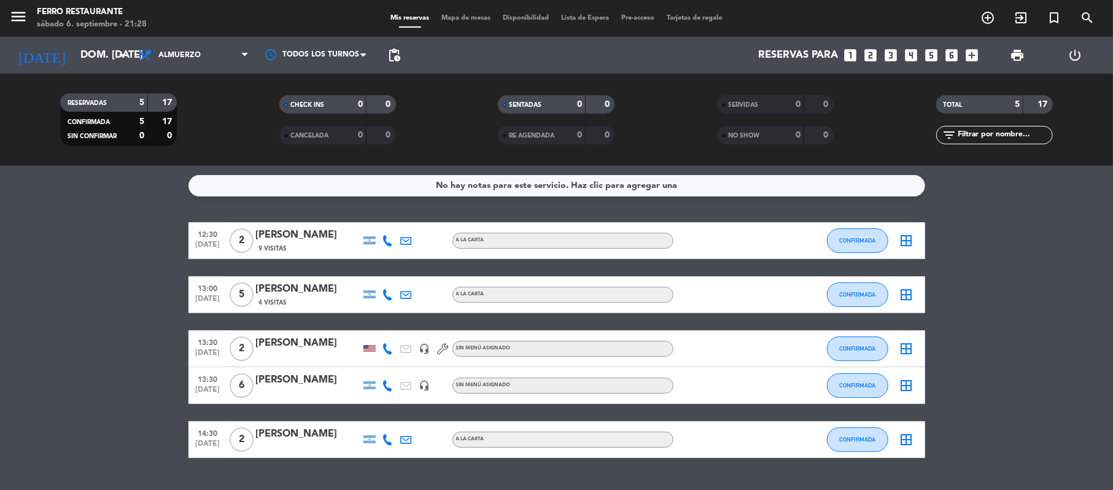
type input "sáb. [DATE]"
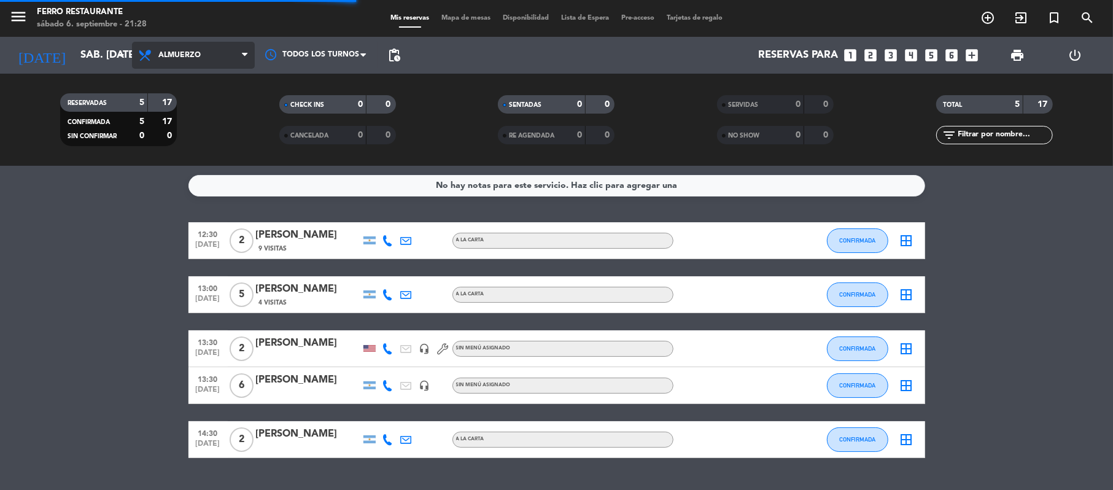
click at [182, 61] on span "Almuerzo" at bounding box center [193, 55] width 123 height 27
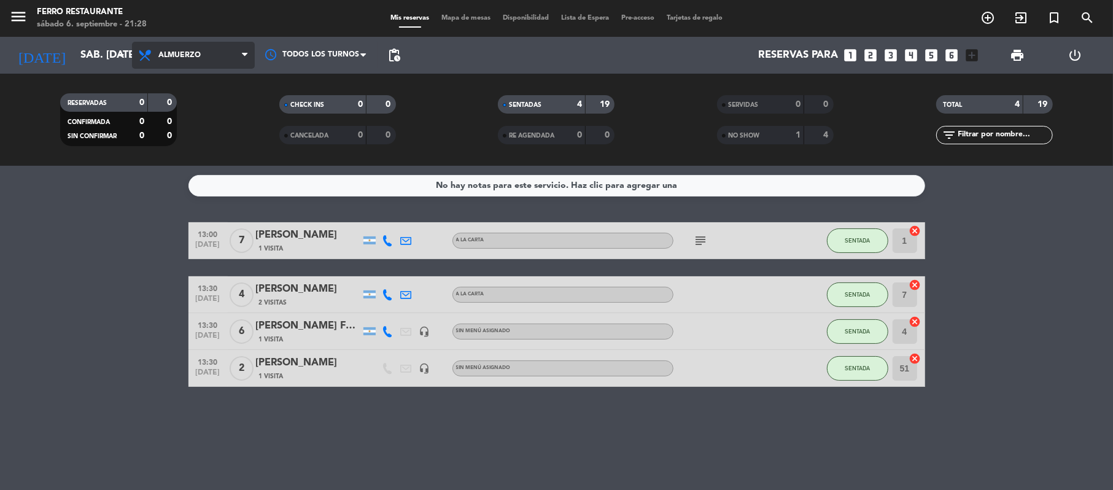
drag, startPoint x: 189, startPoint y: 61, endPoint x: 185, endPoint y: 49, distance: 12.8
click at [185, 49] on span "Almuerzo" at bounding box center [193, 55] width 123 height 27
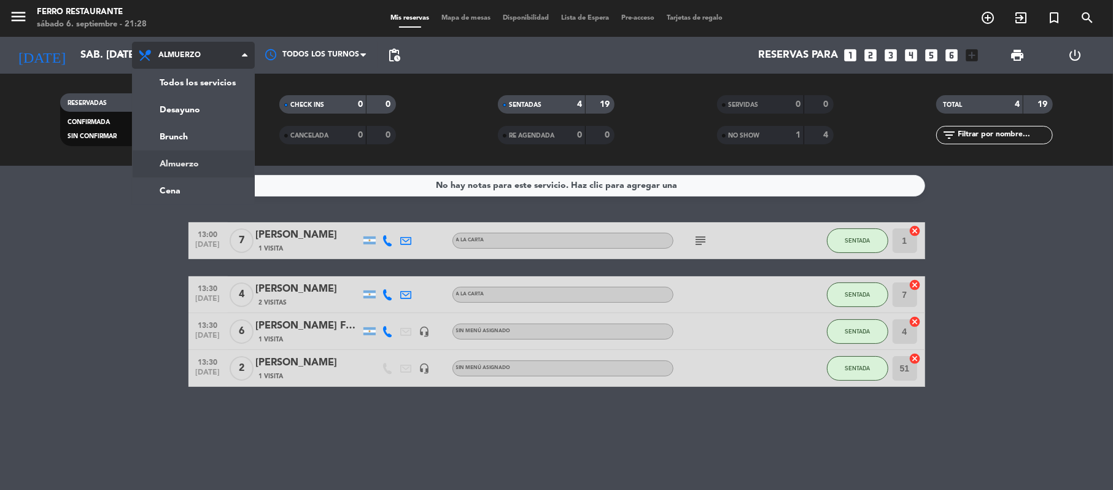
click at [185, 49] on span "Almuerzo" at bounding box center [193, 55] width 123 height 27
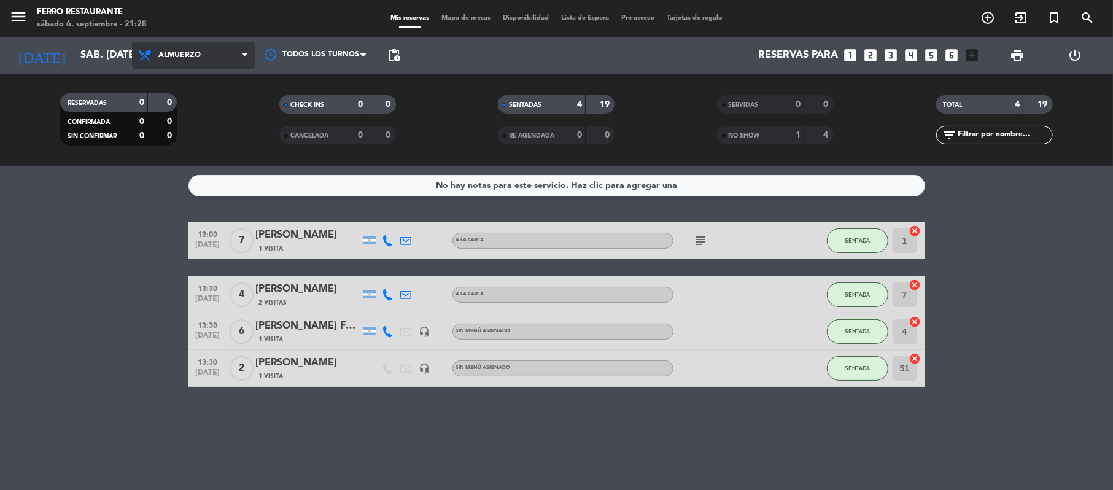
click at [185, 58] on span "Almuerzo" at bounding box center [179, 55] width 42 height 9
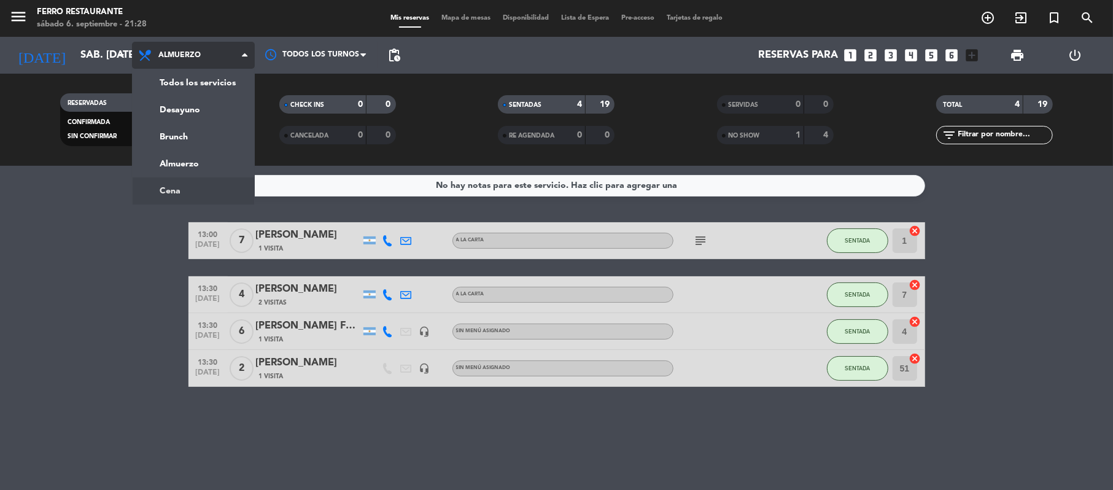
click at [180, 190] on ng-component "menu Ferro Restaurante sábado 6. septiembre - 21:28 Mis reservas Mapa de mesas …" at bounding box center [556, 245] width 1113 height 490
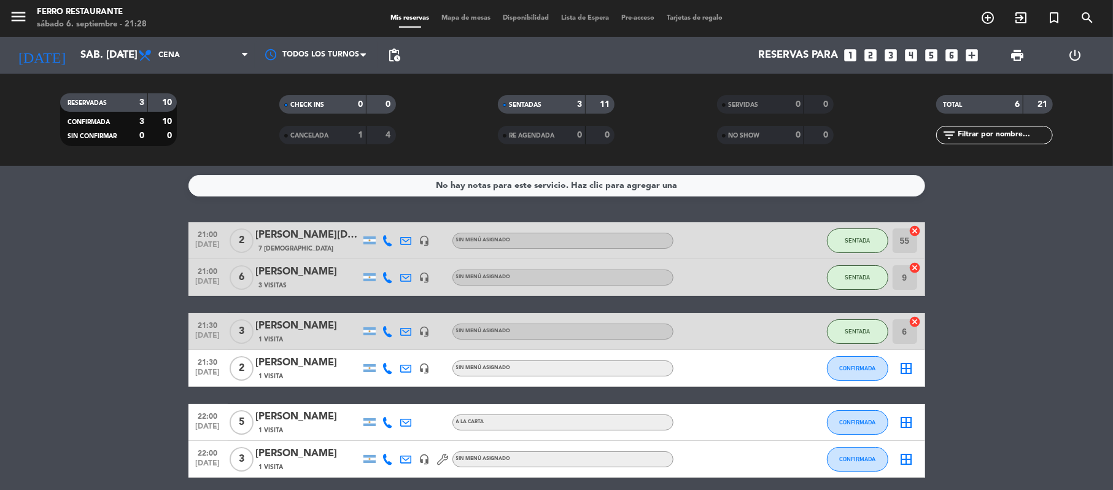
click at [1010, 344] on bookings-row "21:00 [DATE] 2 [PERSON_NAME] 7 Visitas headset_mic Sin menú asignado SENTADA 55…" at bounding box center [556, 349] width 1113 height 255
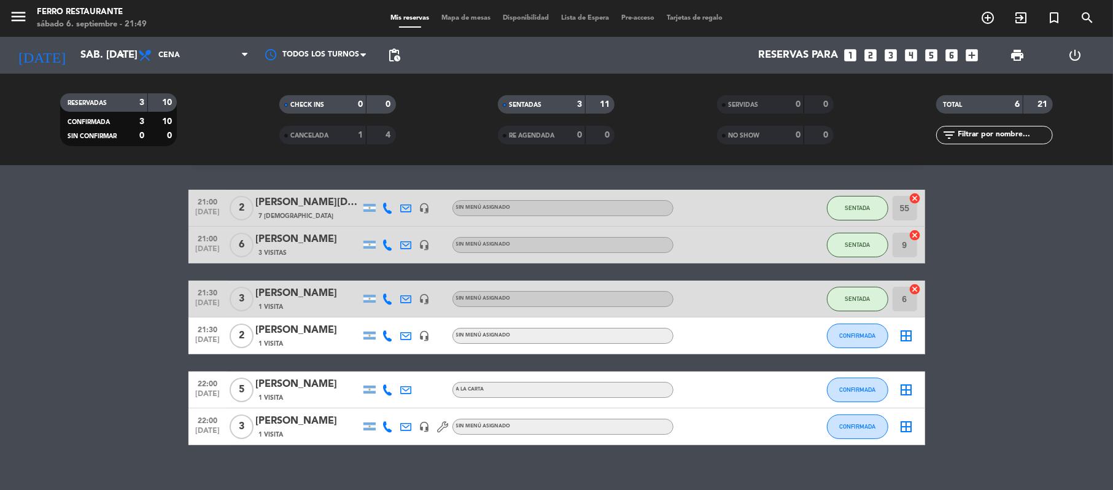
click at [26, 285] on bookings-row "21:00 [DATE] 2 [PERSON_NAME] 7 Visitas headset_mic Sin menú asignado SENTADA 55…" at bounding box center [556, 317] width 1113 height 255
click at [858, 339] on span "CONFIRMADA" at bounding box center [857, 335] width 36 height 7
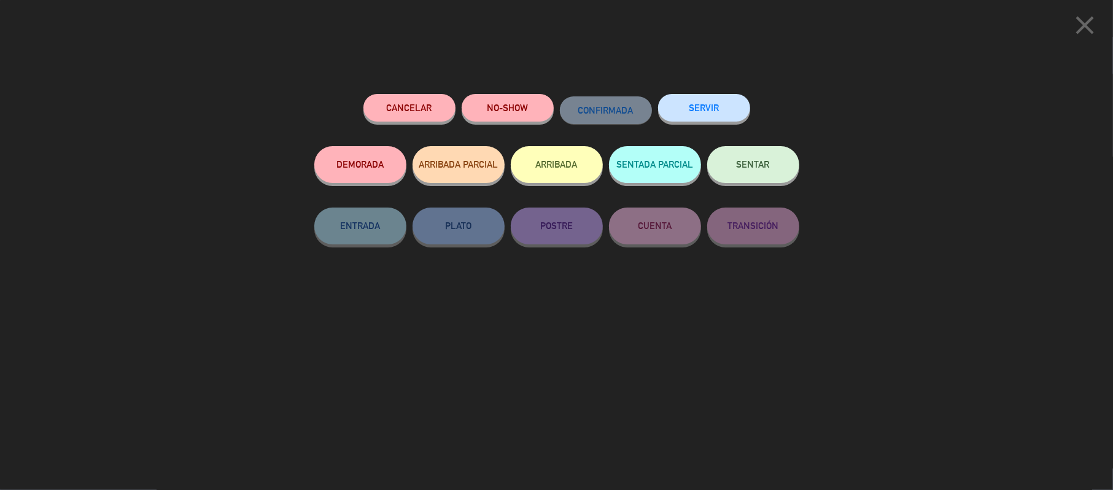
click at [499, 107] on button "NO-SHOW" at bounding box center [508, 108] width 92 height 28
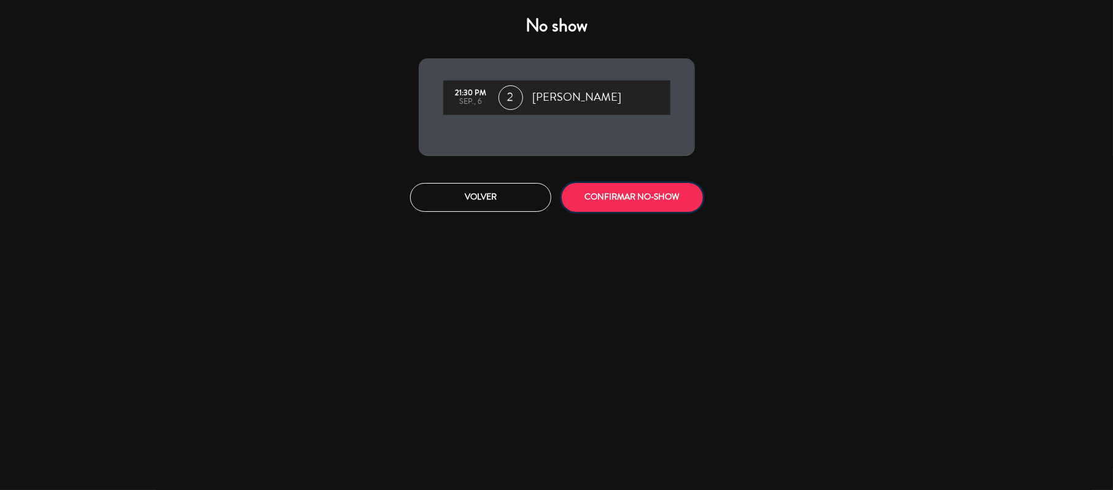
click at [605, 212] on button "CONFIRMAR NO-SHOW" at bounding box center [632, 197] width 141 height 29
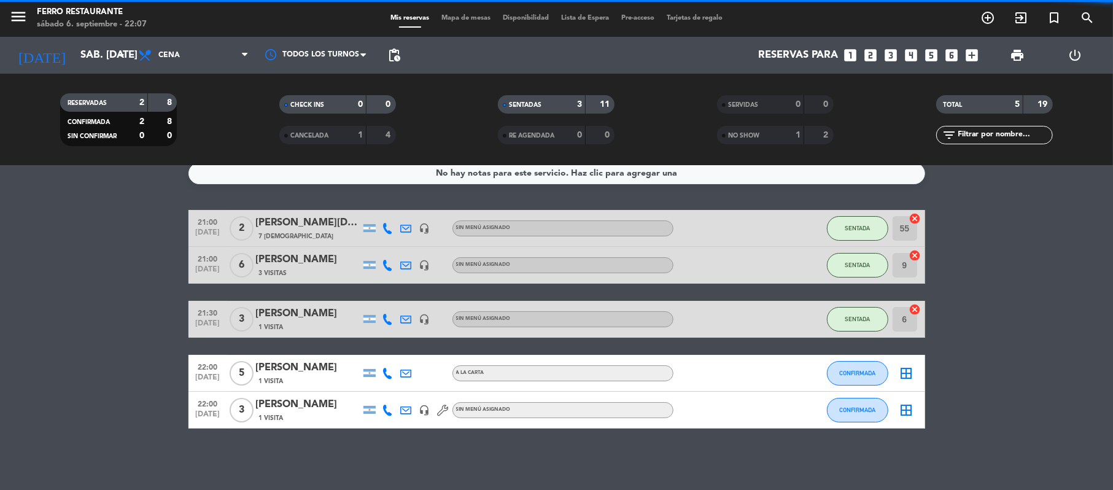
scroll to position [26, 0]
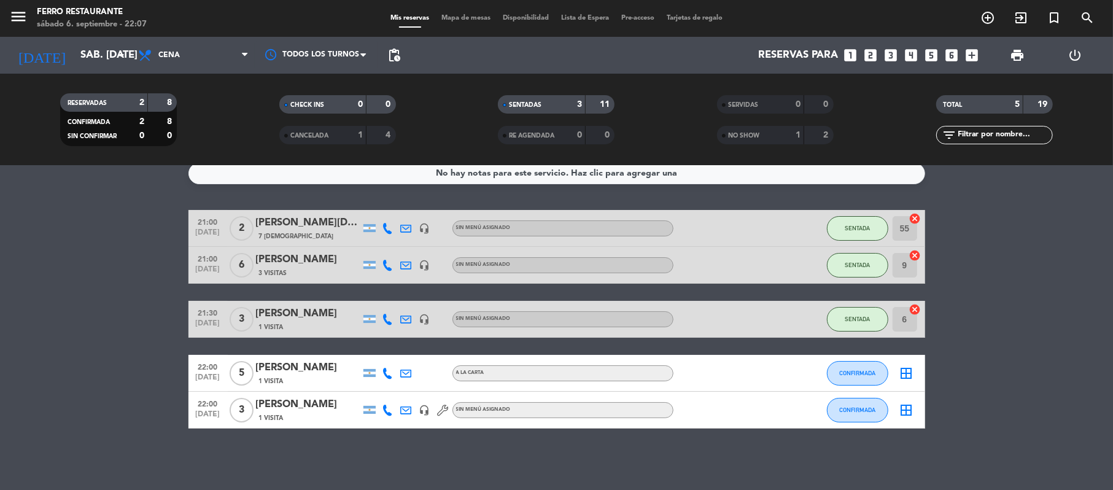
click at [155, 344] on bookings-row "21:00 [DATE] 2 [PERSON_NAME] 7 Visitas headset_mic Sin menú asignado SENTADA 55…" at bounding box center [556, 319] width 1113 height 219
click at [115, 300] on bookings-row "21:00 [DATE] 2 [PERSON_NAME] 7 Visitas headset_mic Sin menú asignado SENTADA 55…" at bounding box center [556, 319] width 1113 height 219
click at [136, 354] on bookings-row "21:00 [DATE] 2 [PERSON_NAME] 7 Visitas headset_mic Sin menú asignado SENTADA 55…" at bounding box center [556, 319] width 1113 height 219
click at [843, 398] on button "CONFIRMADA" at bounding box center [857, 410] width 61 height 25
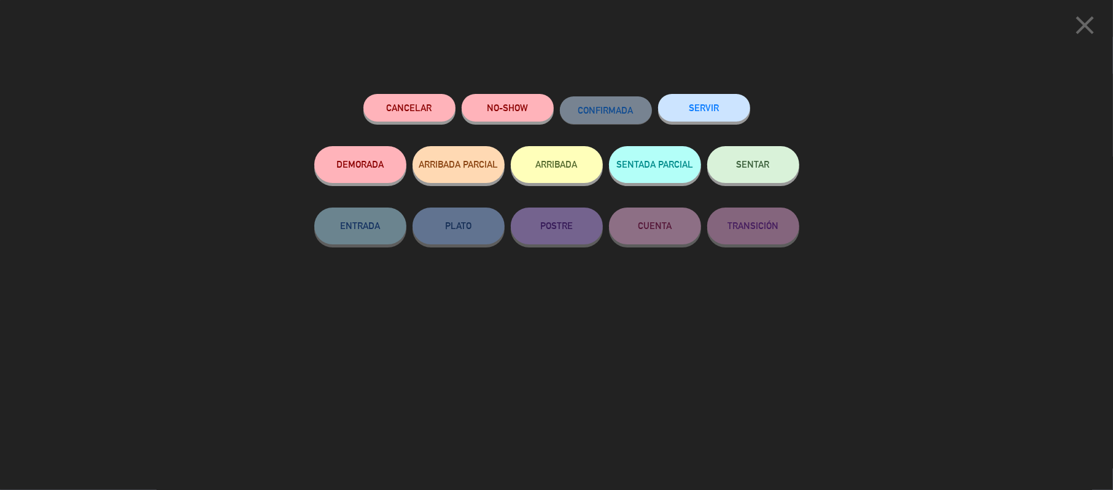
click at [728, 168] on button "SENTAR" at bounding box center [753, 164] width 92 height 37
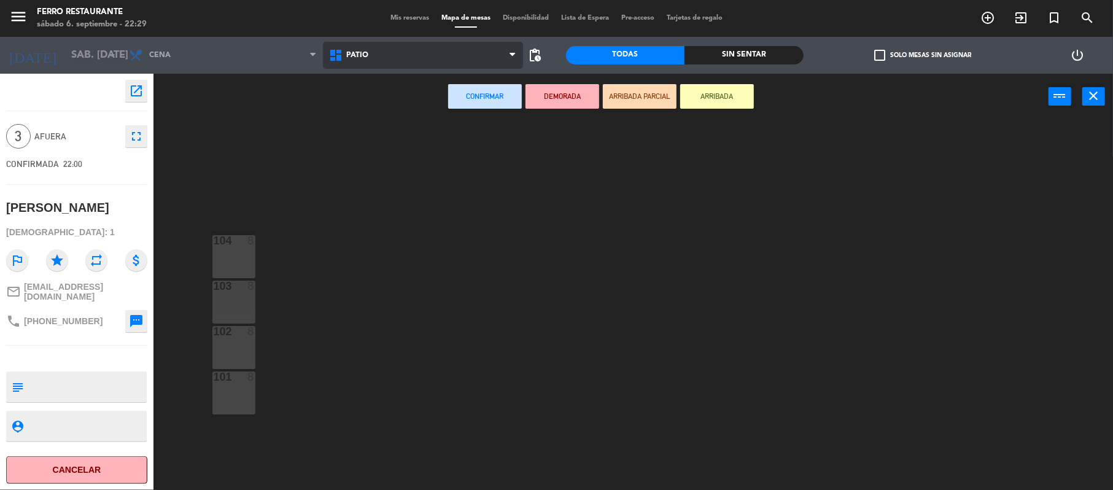
click at [359, 43] on span "Patio" at bounding box center [423, 55] width 200 height 27
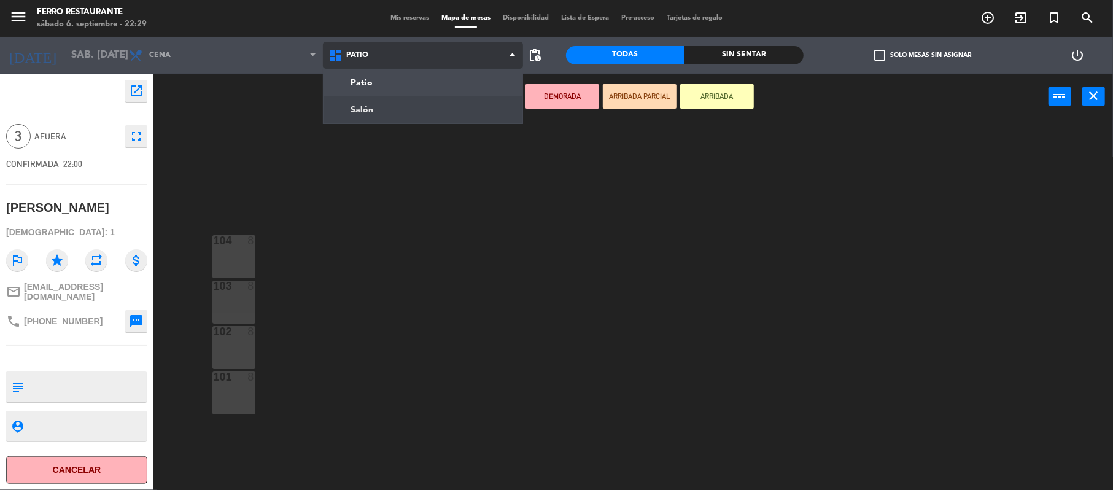
click at [347, 115] on ng-component "menu Ferro Restaurante sábado 6. septiembre - 22:29 Mis reservas Mapa de mesas …" at bounding box center [556, 246] width 1113 height 492
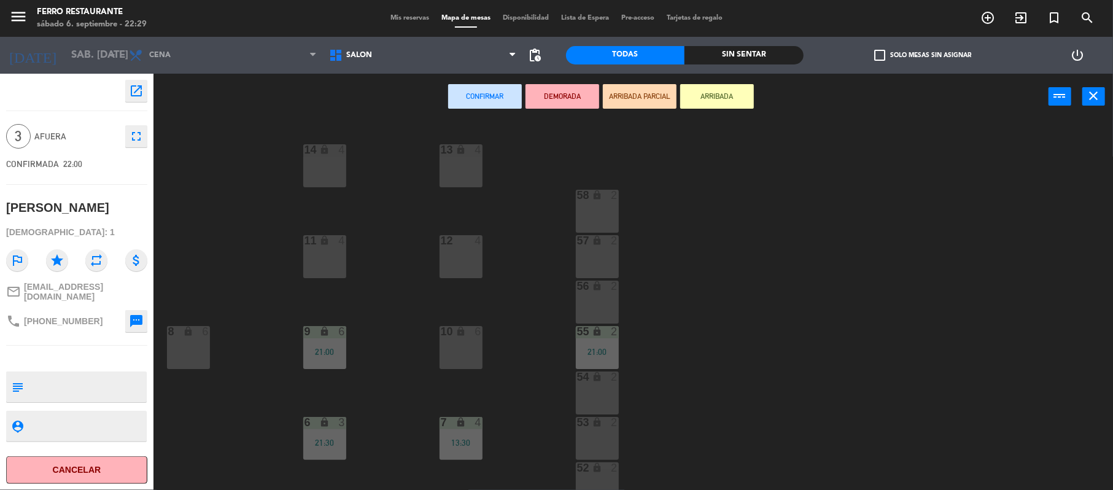
click at [188, 339] on div "8 lock 6" at bounding box center [188, 347] width 43 height 43
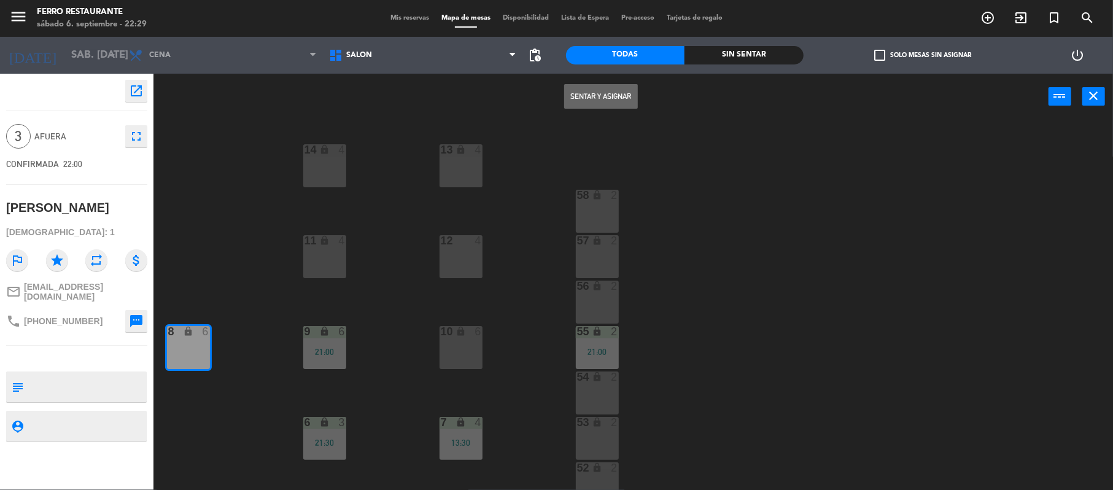
click at [624, 91] on button "Sentar y Asignar" at bounding box center [601, 96] width 74 height 25
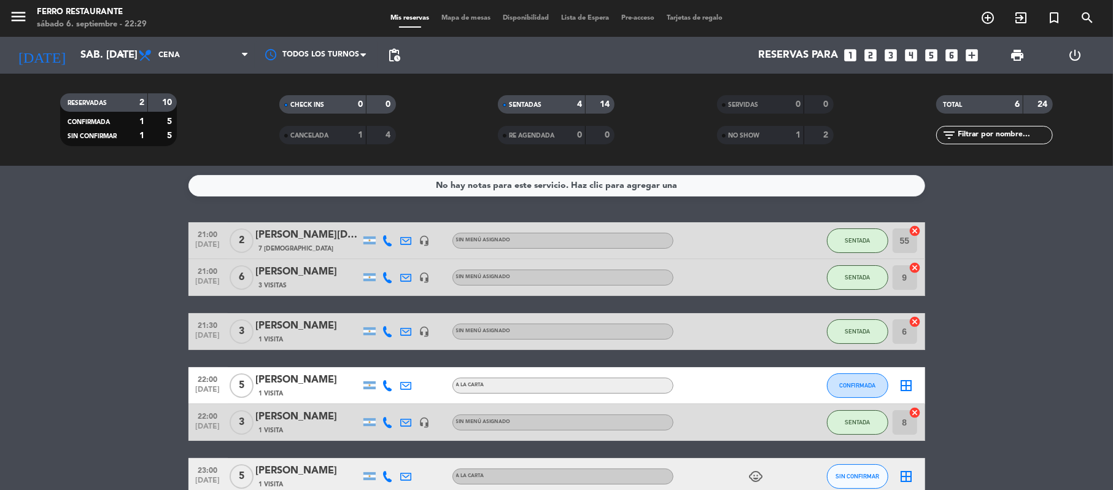
click at [1104, 282] on bookings-row "21:00 [DATE] 2 [PERSON_NAME] 7 Visitas headset_mic Sin menú asignado SENTADA 55…" at bounding box center [556, 358] width 1113 height 273
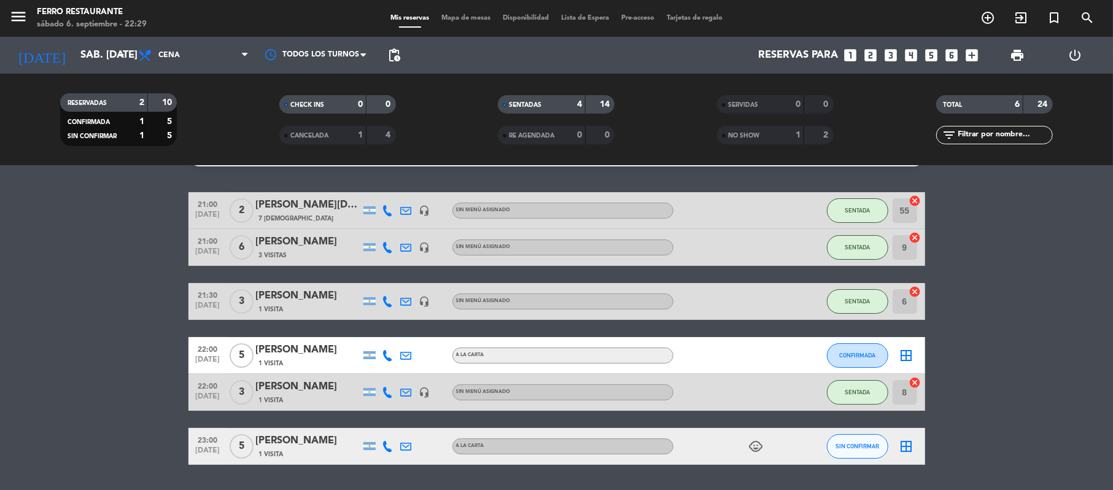
scroll to position [33, 0]
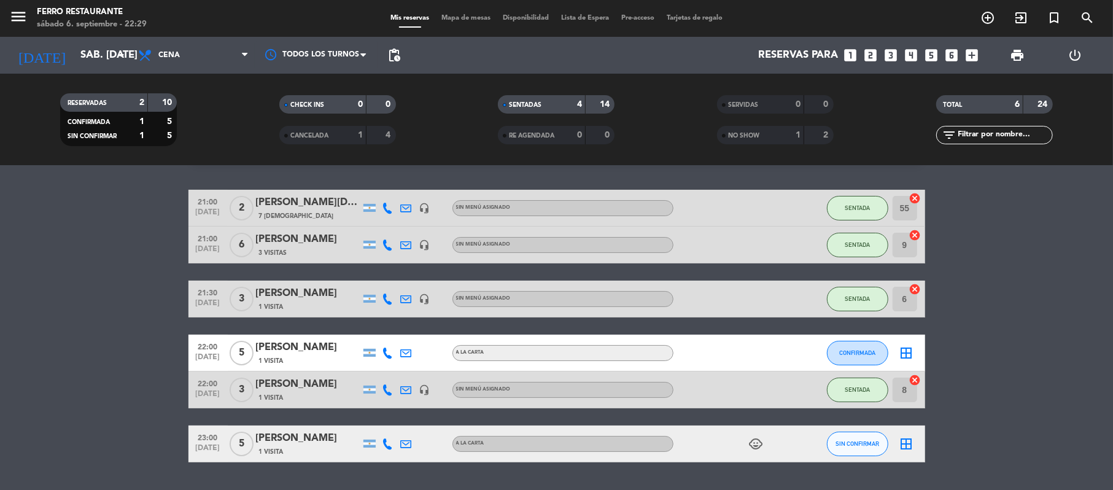
click at [755, 451] on icon "child_care" at bounding box center [756, 443] width 15 height 15
click at [860, 456] on button "SIN CONFIRMAR" at bounding box center [857, 444] width 61 height 25
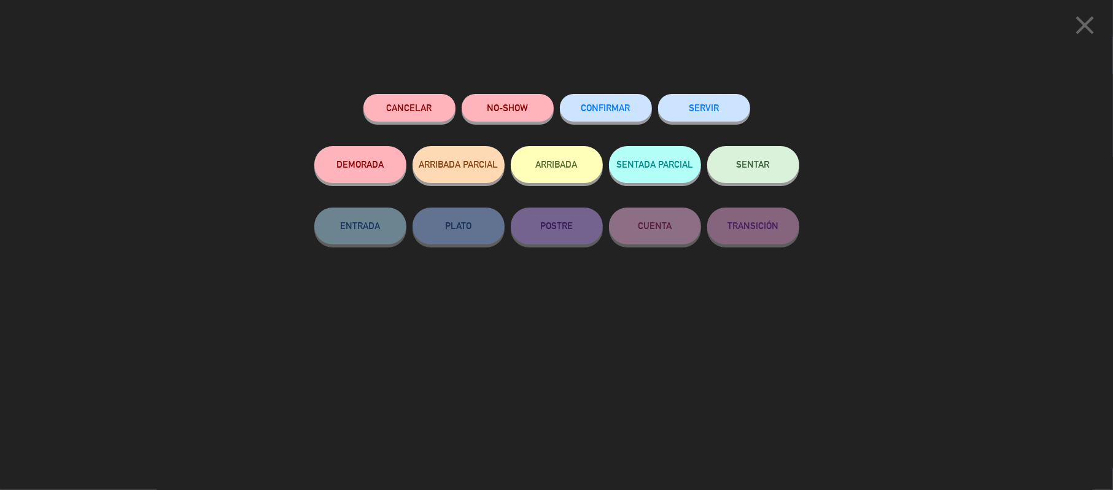
click at [597, 121] on button "CONFIRMAR" at bounding box center [606, 108] width 92 height 28
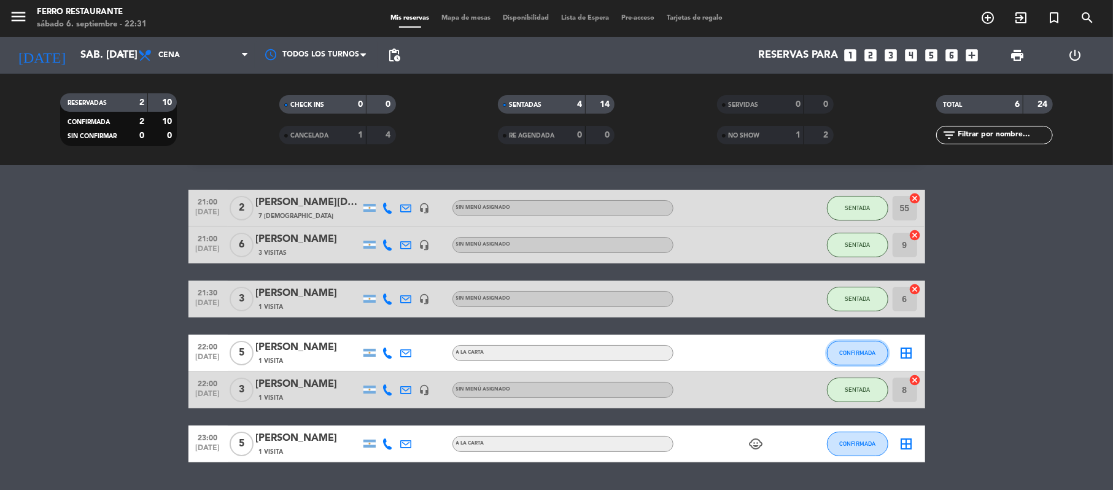
click at [840, 356] on span "CONFIRMADA" at bounding box center [857, 352] width 36 height 7
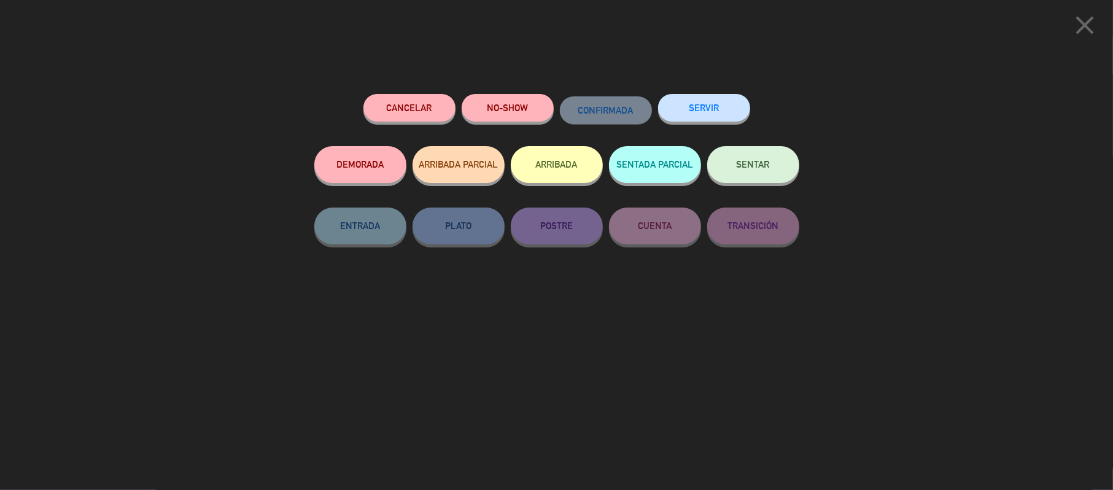
click at [729, 169] on button "SENTAR" at bounding box center [753, 164] width 92 height 37
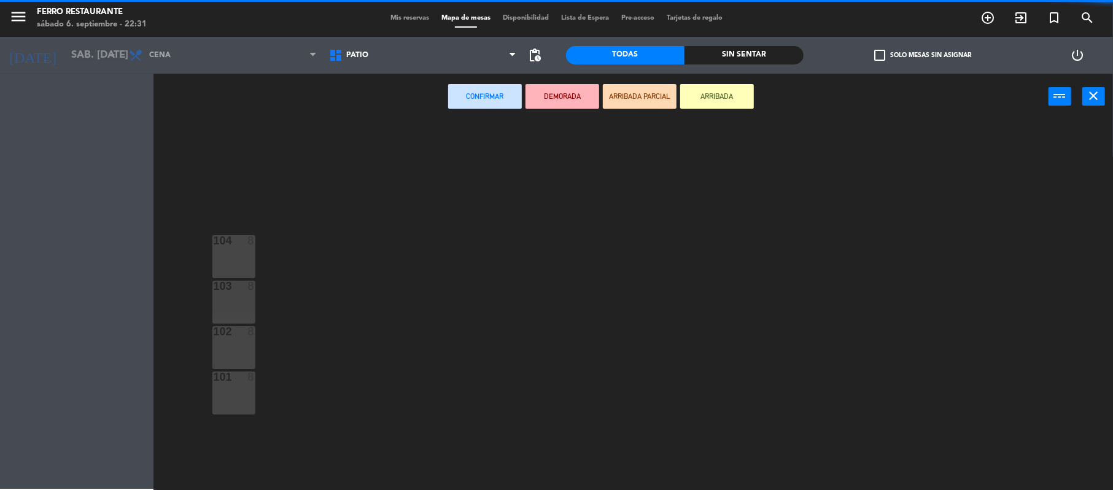
click at [387, 59] on span "Patio" at bounding box center [423, 55] width 200 height 27
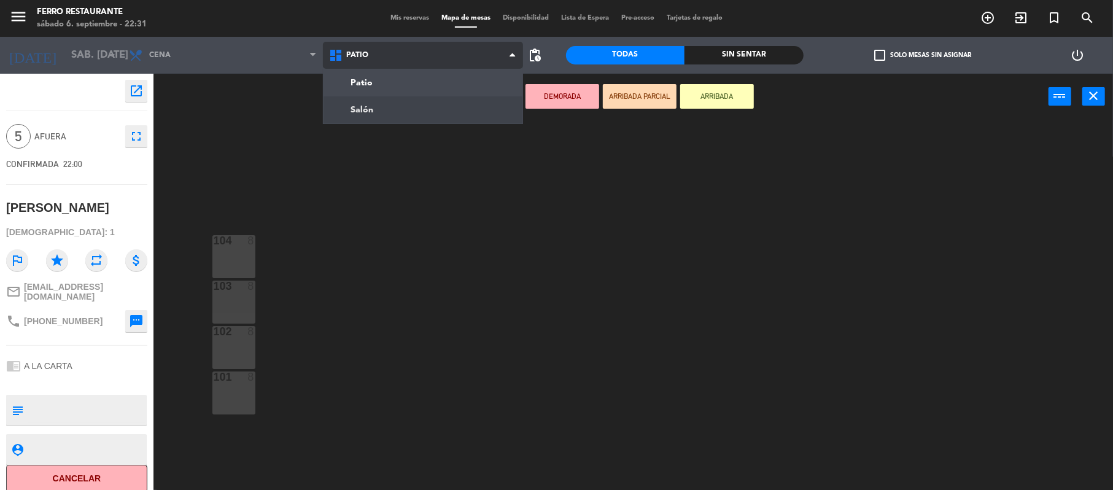
click at [379, 109] on ng-component "menu Ferro Restaurante sábado 6. septiembre - 22:31 Mis reservas Mapa de mesas …" at bounding box center [556, 246] width 1113 height 492
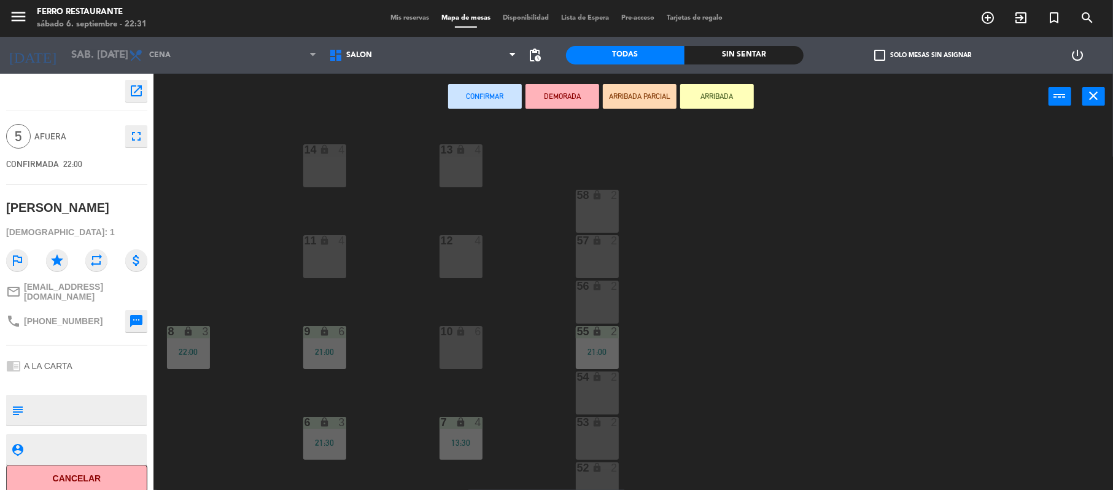
click at [556, 448] on div "13 lock 4 14 lock 4 58 lock 2 12 4 57 lock 2 11 lock 4 56 lock 2 8 lock 3 22:00…" at bounding box center [639, 307] width 948 height 370
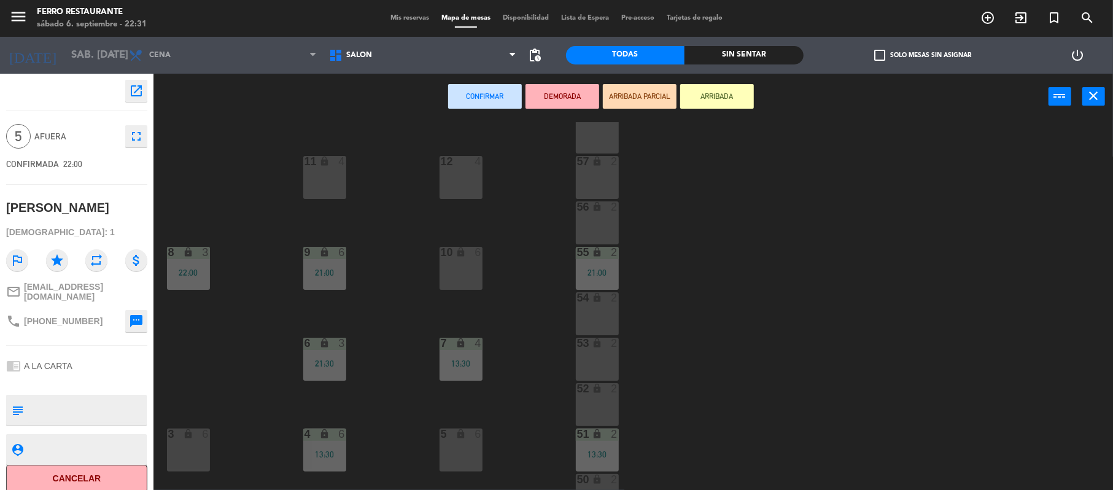
scroll to position [98, 0]
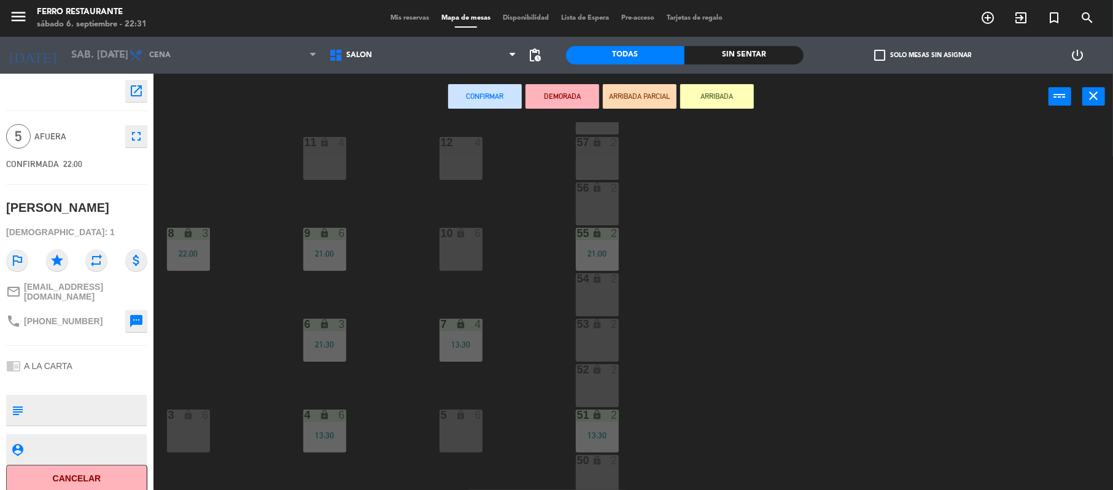
click at [462, 415] on icon "lock" at bounding box center [460, 414] width 10 height 10
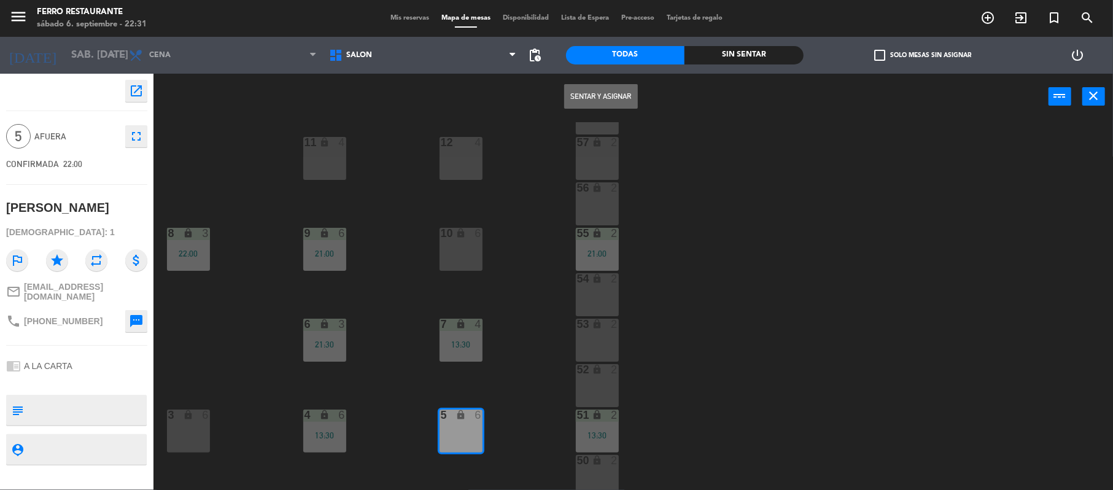
click at [605, 85] on button "Sentar y Asignar" at bounding box center [601, 96] width 74 height 25
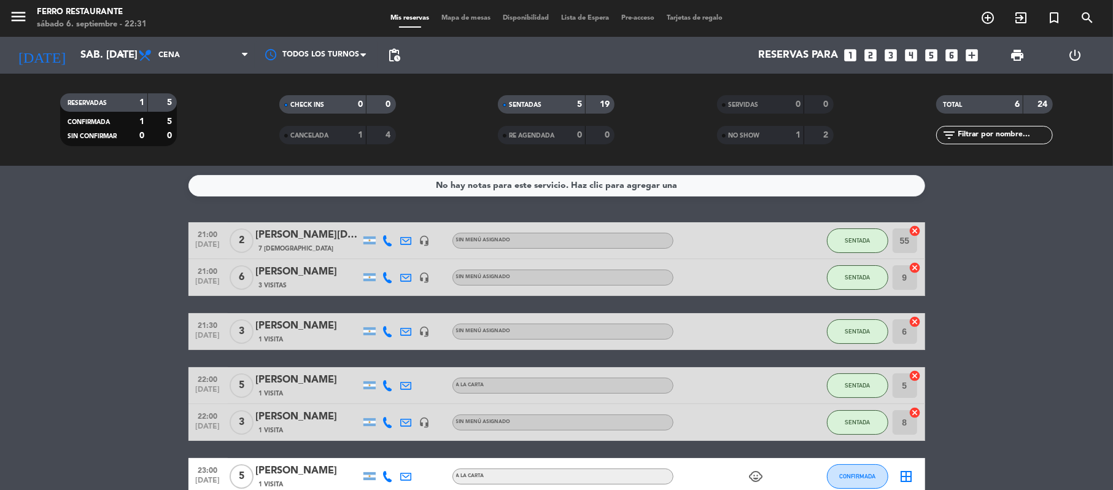
click at [1026, 436] on bookings-row "21:00 [DATE] 2 [PERSON_NAME] 7 Visitas headset_mic Sin menú asignado SENTADA 55…" at bounding box center [556, 358] width 1113 height 273
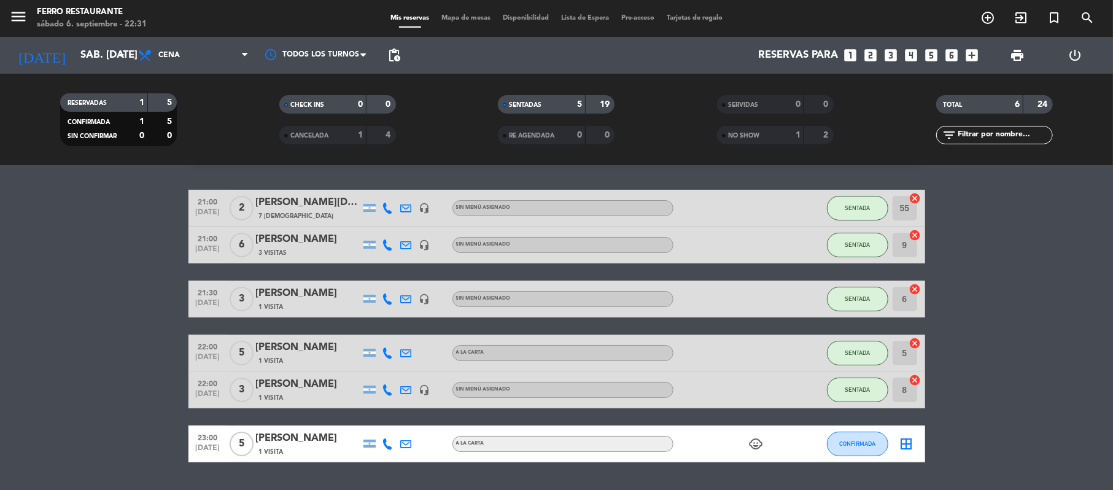
scroll to position [85, 0]
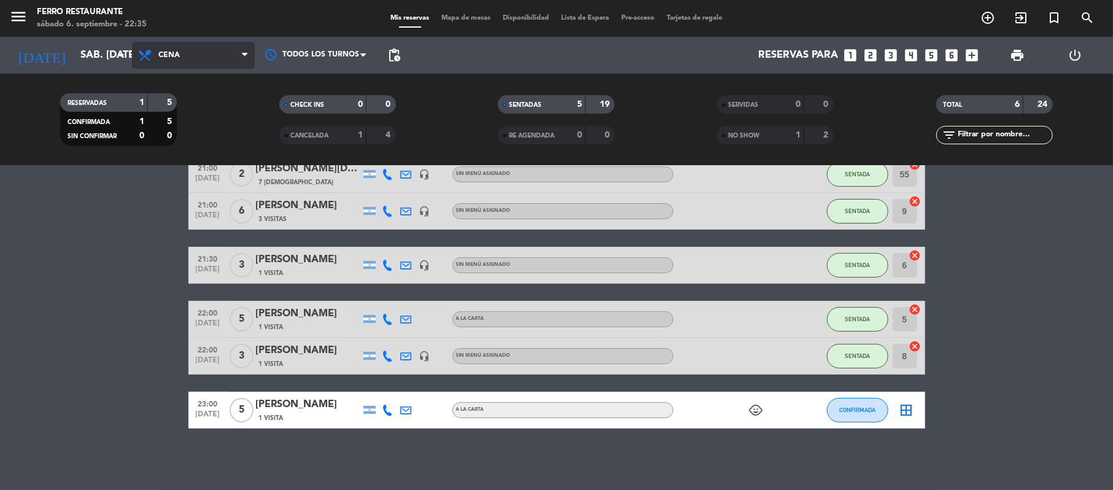
click at [175, 55] on span "Cena" at bounding box center [168, 55] width 21 height 9
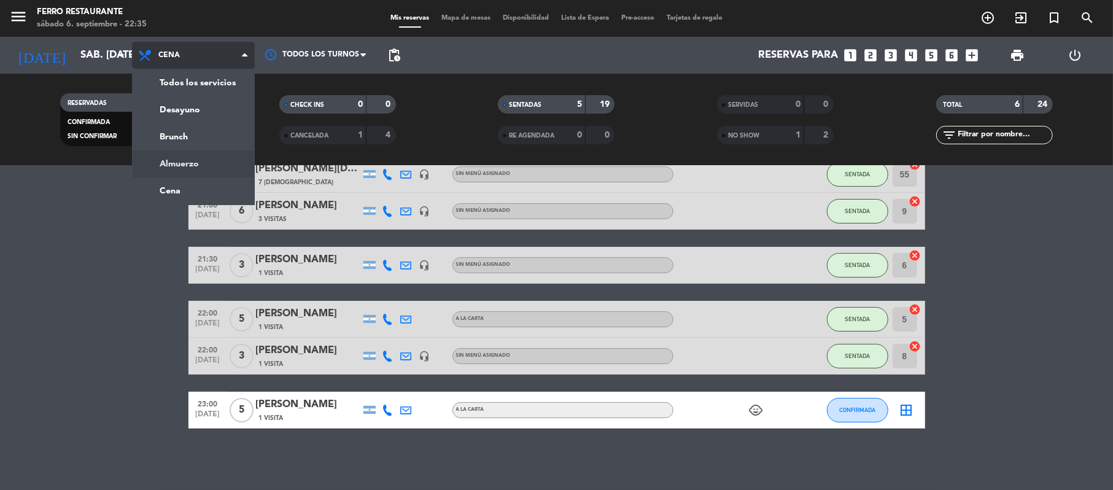
click at [195, 153] on div "menu Ferro Restaurante sábado 6. septiembre - 22:35 Mis reservas Mapa de mesas …" at bounding box center [556, 83] width 1113 height 166
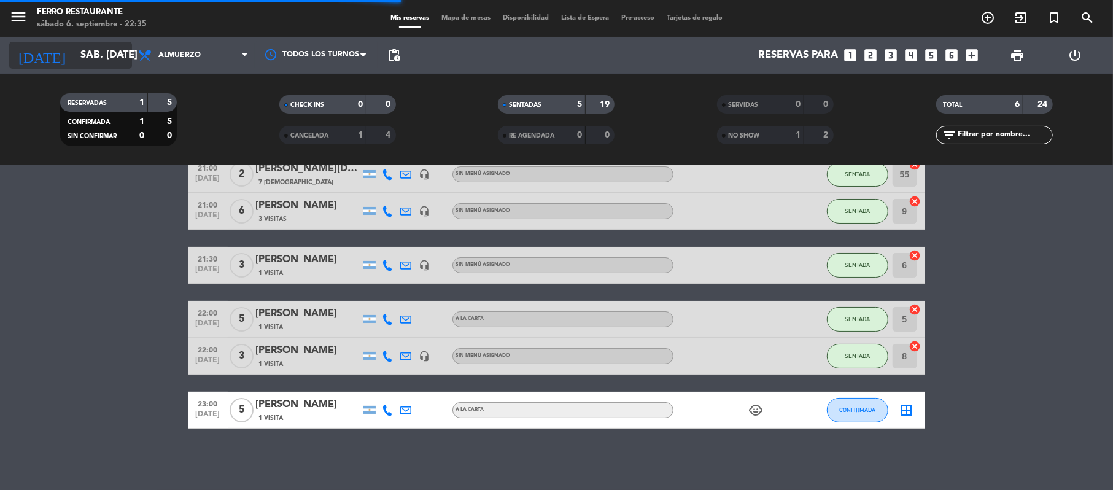
click at [109, 57] on input "sáb. [DATE]" at bounding box center [140, 56] width 133 height 24
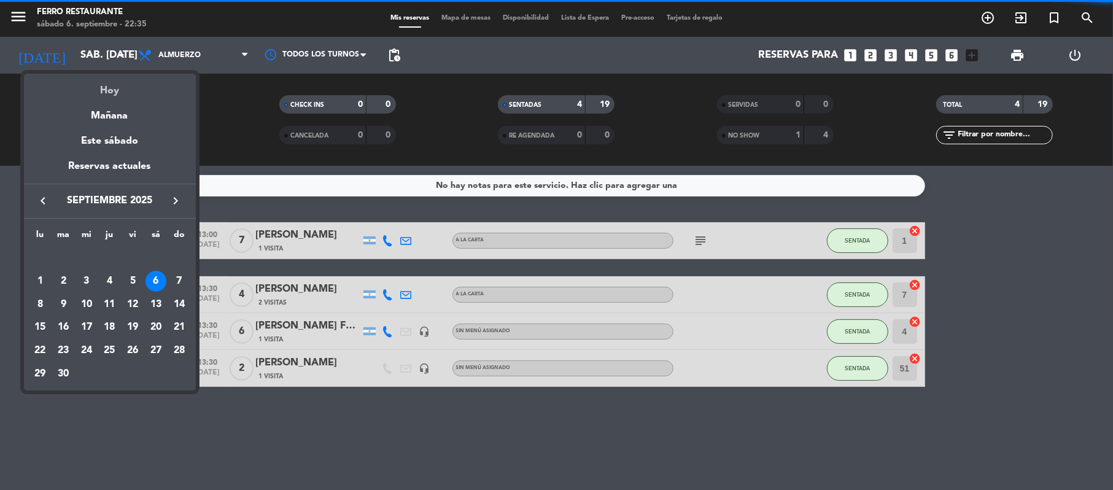
scroll to position [0, 0]
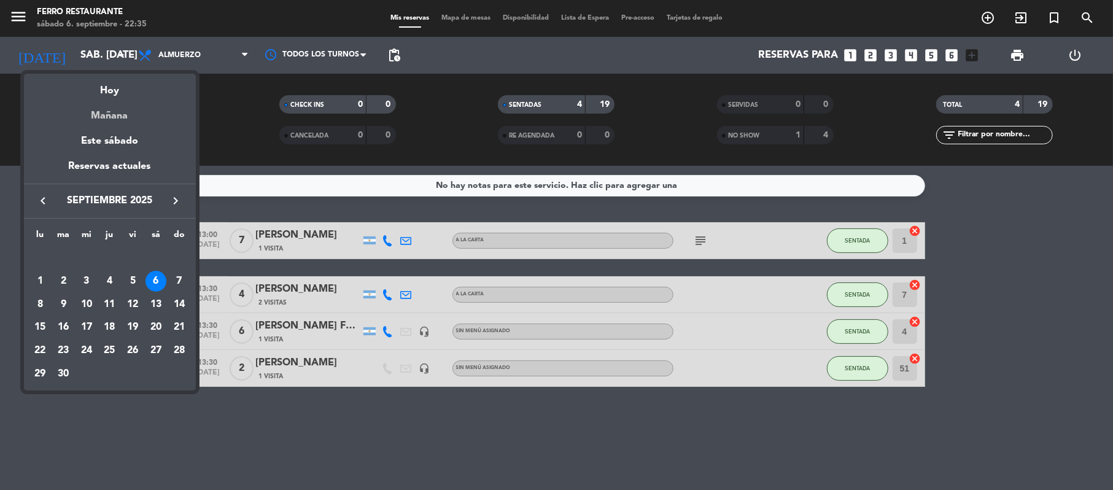
click at [109, 108] on div "Mañana" at bounding box center [110, 111] width 172 height 25
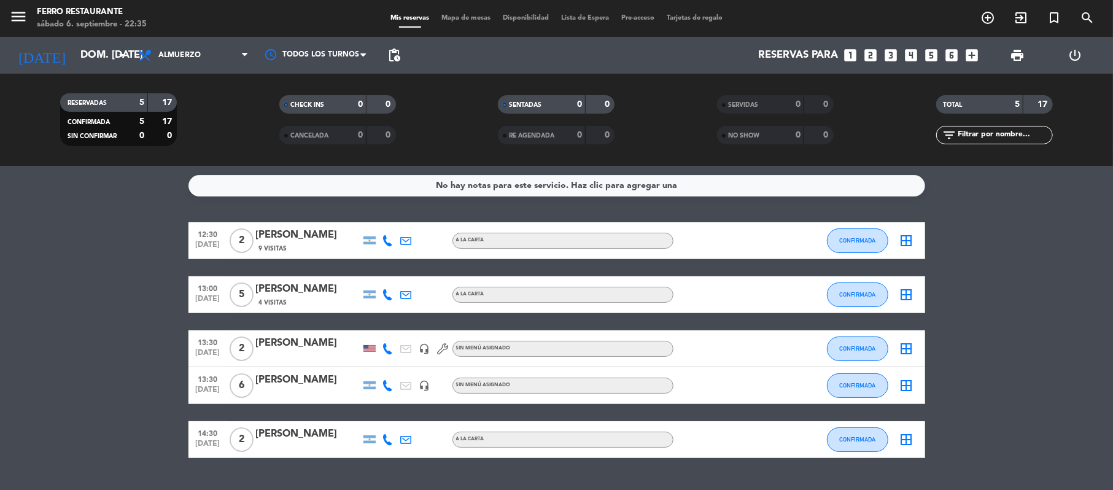
click at [69, 296] on bookings-row "12:30 [DATE] 2 [PERSON_NAME] 9 Visitas A LA CARTA CONFIRMADA border_all 13:00 […" at bounding box center [556, 340] width 1113 height 236
click at [962, 427] on bookings-row "12:30 [DATE] 2 [PERSON_NAME] 9 Visitas A LA CARTA CONFIRMADA border_all 13:00 […" at bounding box center [556, 340] width 1113 height 236
click at [221, 66] on span "Almuerzo" at bounding box center [193, 55] width 123 height 27
click at [85, 60] on input "dom. [DATE]" at bounding box center [140, 56] width 133 height 24
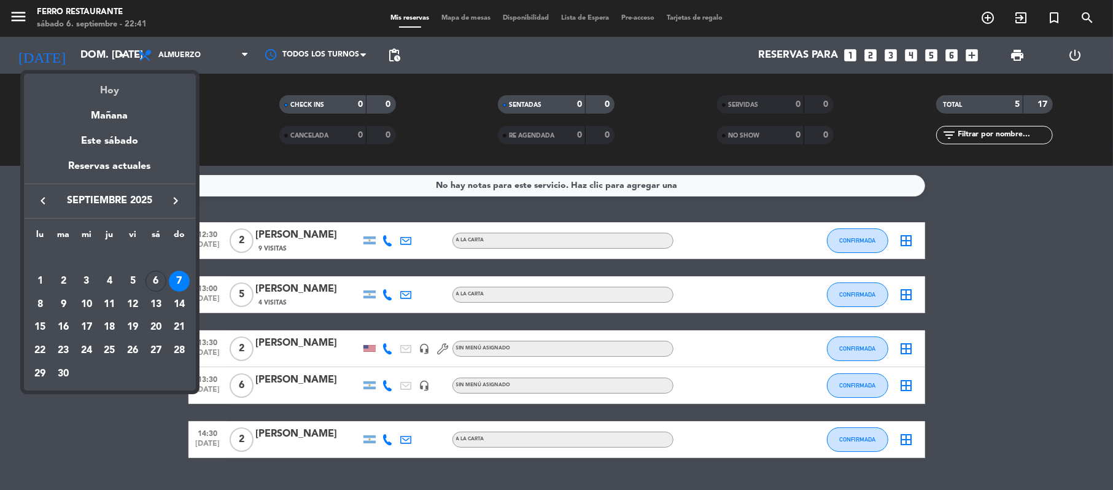
click at [106, 95] on div "Hoy" at bounding box center [110, 86] width 172 height 25
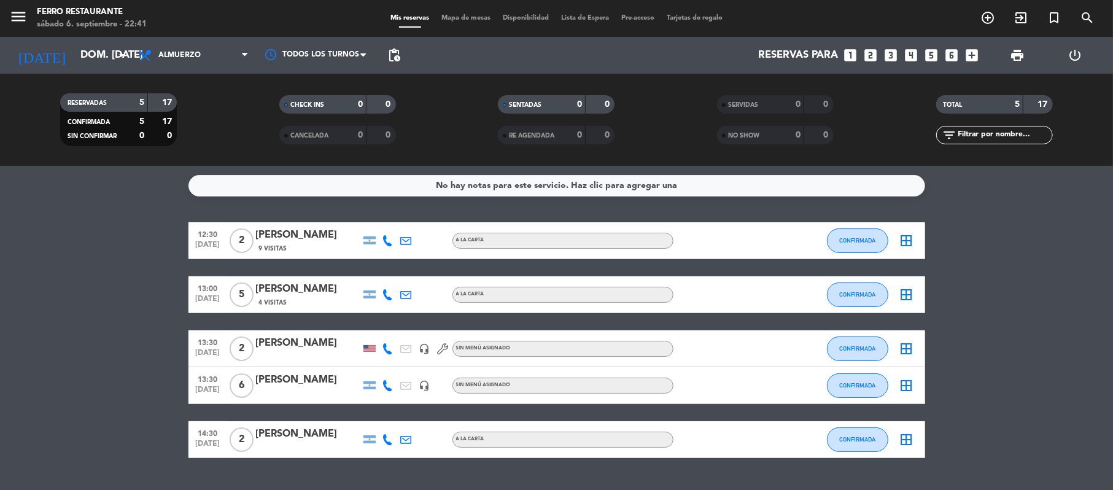
type input "sáb. [DATE]"
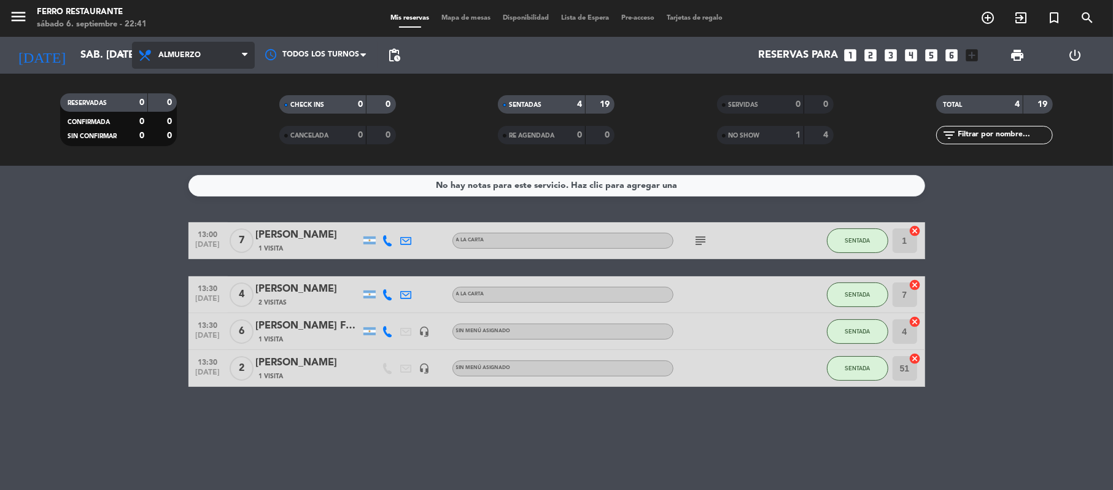
click at [204, 64] on span "Almuerzo" at bounding box center [193, 55] width 123 height 27
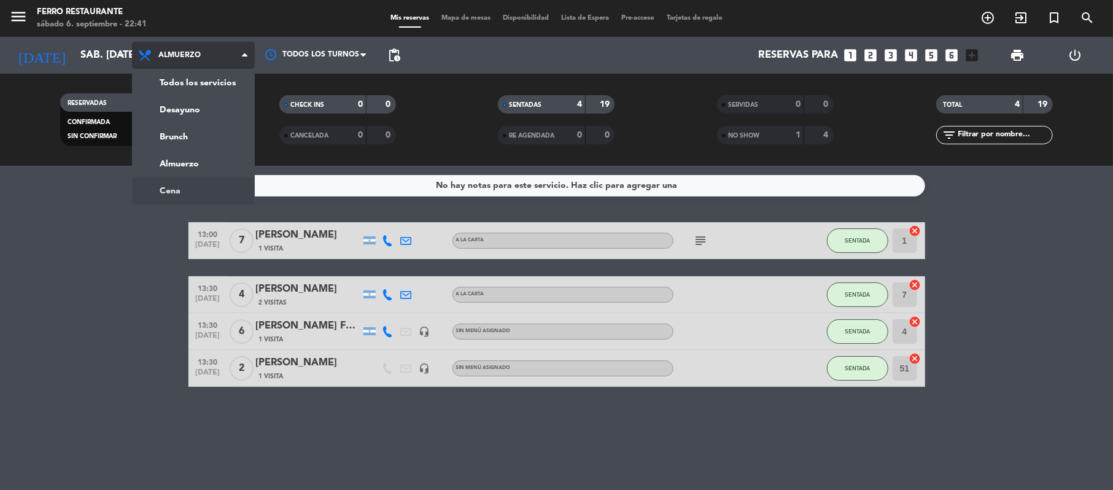
click at [190, 188] on ng-component "menu Ferro Restaurante sábado 6. septiembre - 22:41 Mis reservas Mapa de mesas …" at bounding box center [556, 245] width 1113 height 490
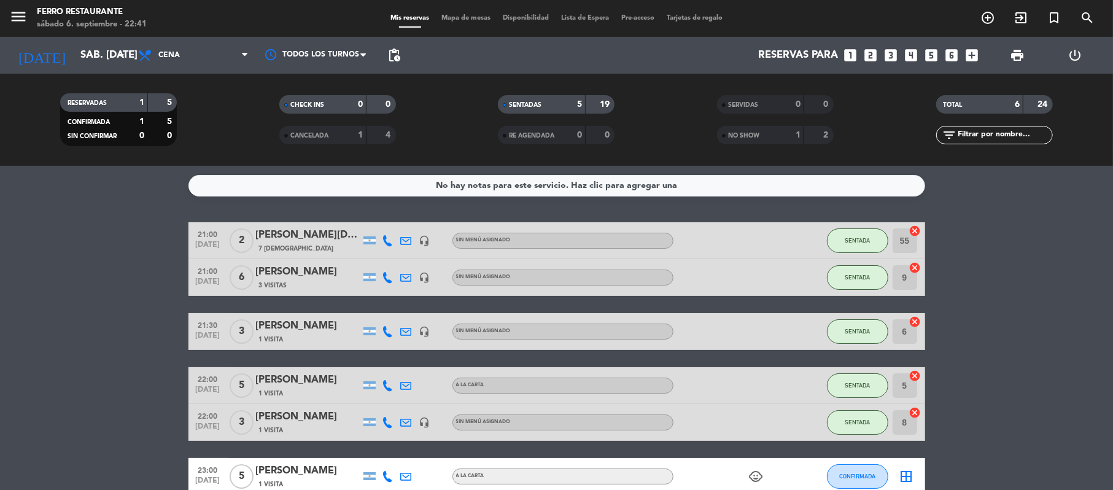
click at [107, 403] on bookings-row "21:00 [DATE] 2 [PERSON_NAME] 7 Visitas headset_mic Sin menú asignado SENTADA 55…" at bounding box center [556, 358] width 1113 height 273
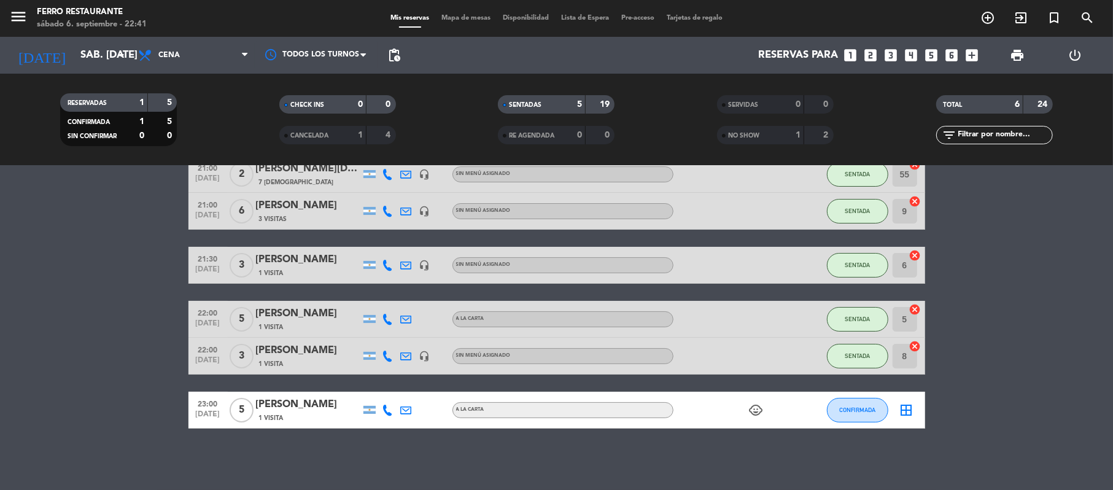
scroll to position [85, 0]
click at [836, 403] on button "CONFIRMADA" at bounding box center [857, 410] width 61 height 25
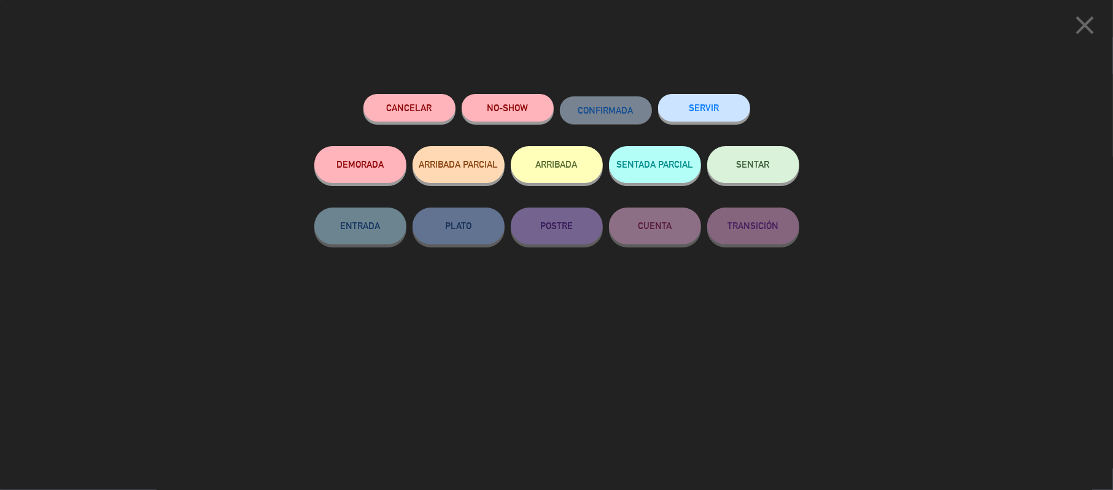
click at [770, 168] on span "SENTAR" at bounding box center [753, 164] width 33 height 10
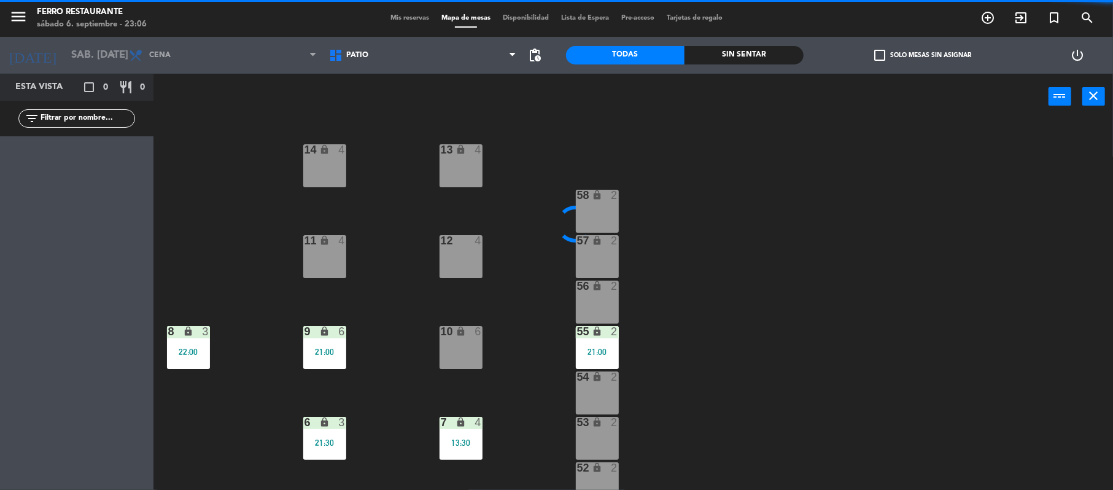
click at [410, 335] on div "13 lock 4 14 lock 4 58 lock 2 12 4 57 lock 2 11 lock 4 56 lock 2 8 lock 3 22:00…" at bounding box center [639, 307] width 948 height 370
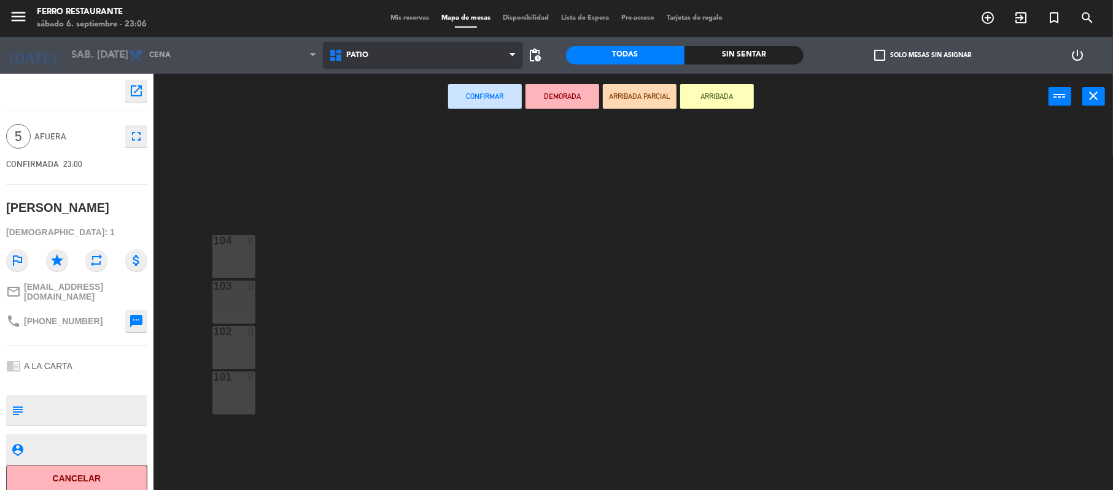
click at [357, 63] on span "Patio" at bounding box center [423, 55] width 200 height 27
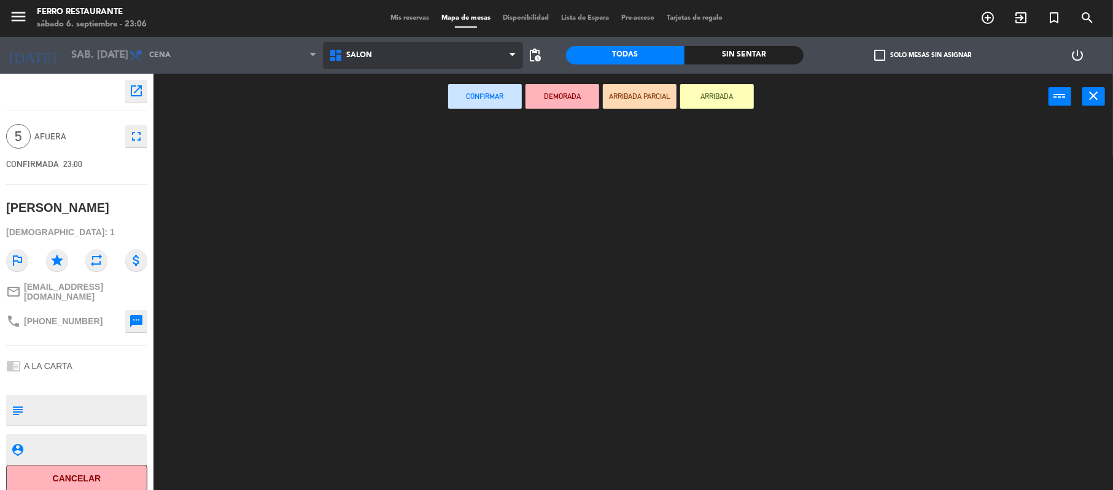
click at [357, 108] on ng-component "menu Ferro Restaurante sábado 6. septiembre - 23:06 Mis reservas Mapa de mesas …" at bounding box center [556, 246] width 1113 height 492
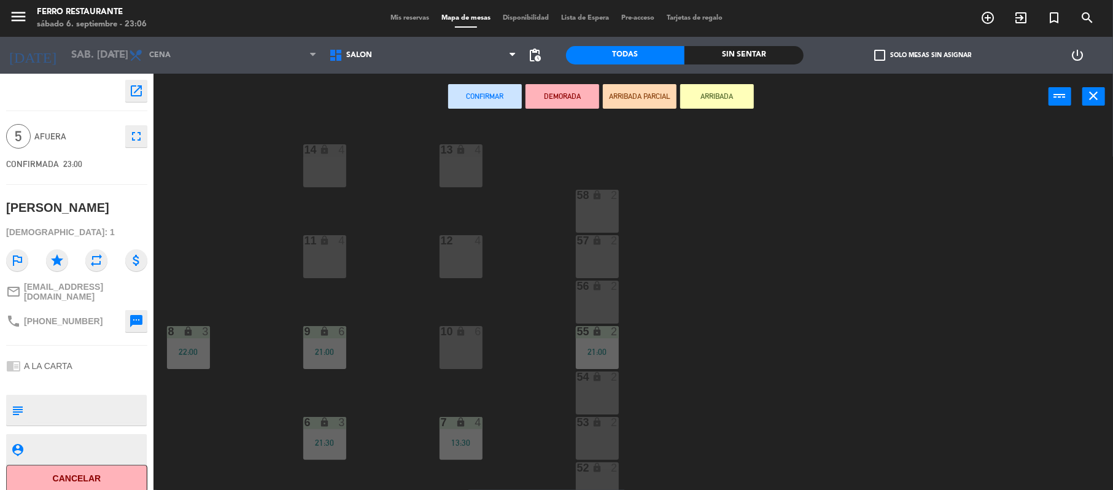
click at [244, 290] on div "13 lock 4 14 lock 4 58 lock 2 12 4 57 lock 2 11 lock 4 56 lock 2 8 lock 3 22:00…" at bounding box center [639, 307] width 948 height 370
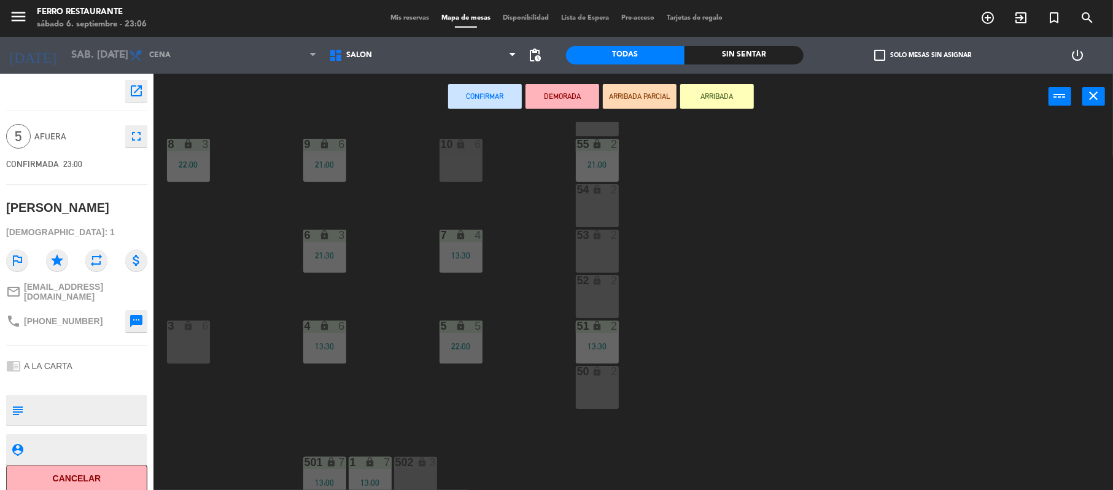
scroll to position [195, 0]
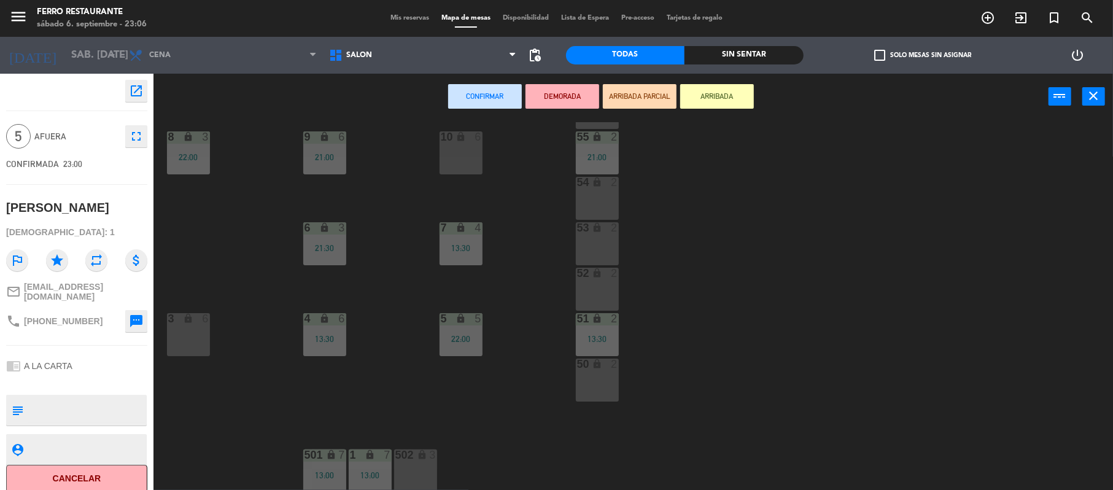
click at [168, 327] on div "3 lock 6" at bounding box center [188, 334] width 43 height 43
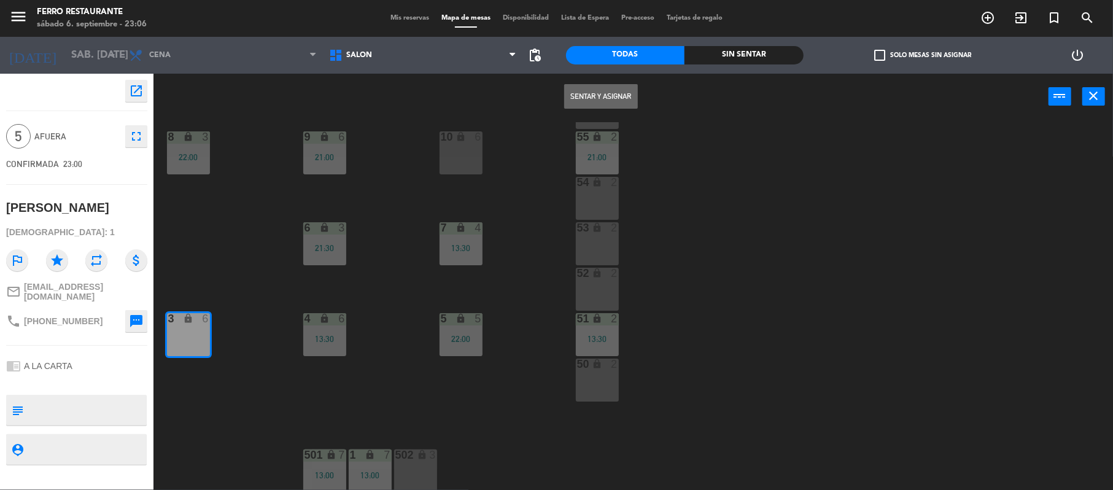
click at [617, 89] on button "Sentar y Asignar" at bounding box center [601, 96] width 74 height 25
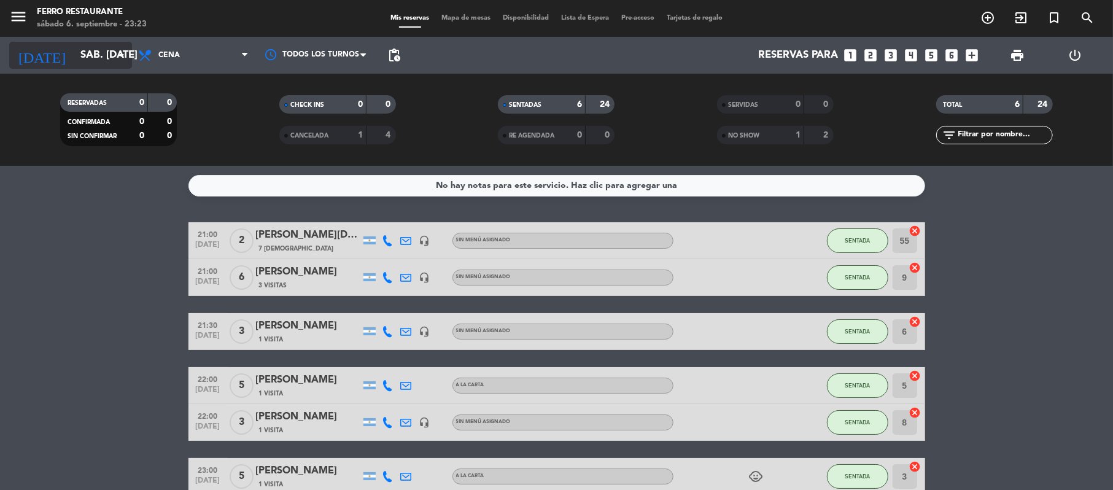
click at [102, 55] on input "sáb. [DATE]" at bounding box center [140, 56] width 133 height 24
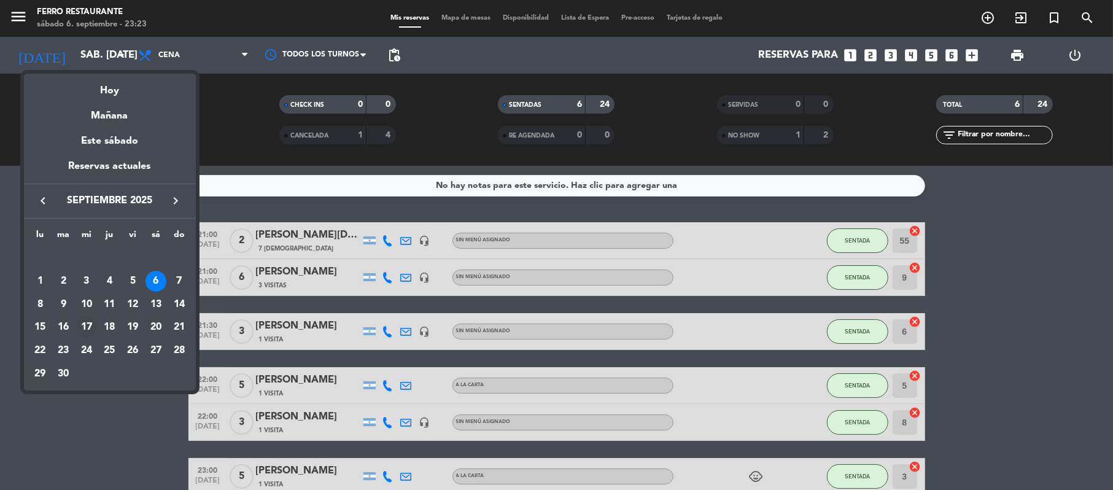
click at [92, 325] on div "17" at bounding box center [86, 327] width 21 height 21
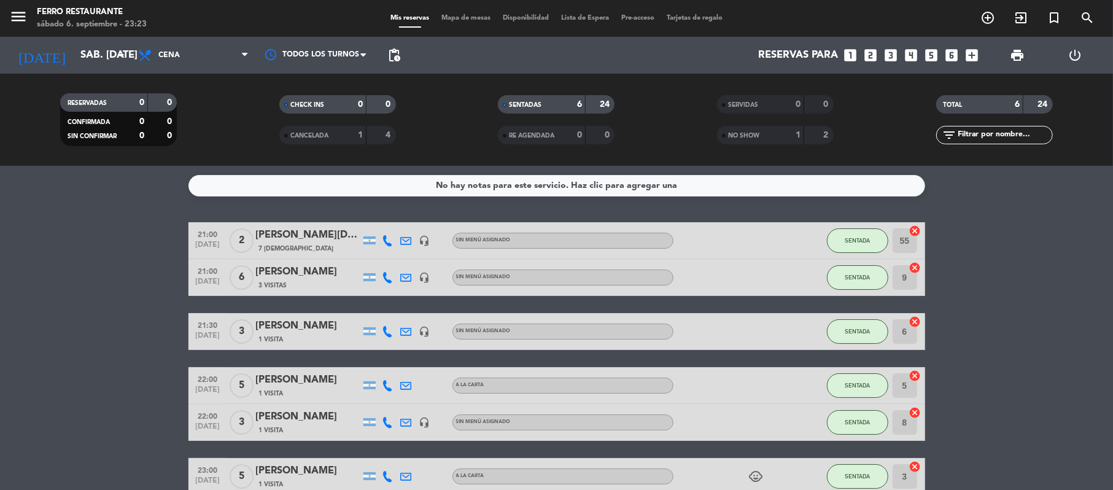
type input "mié. [DATE]"
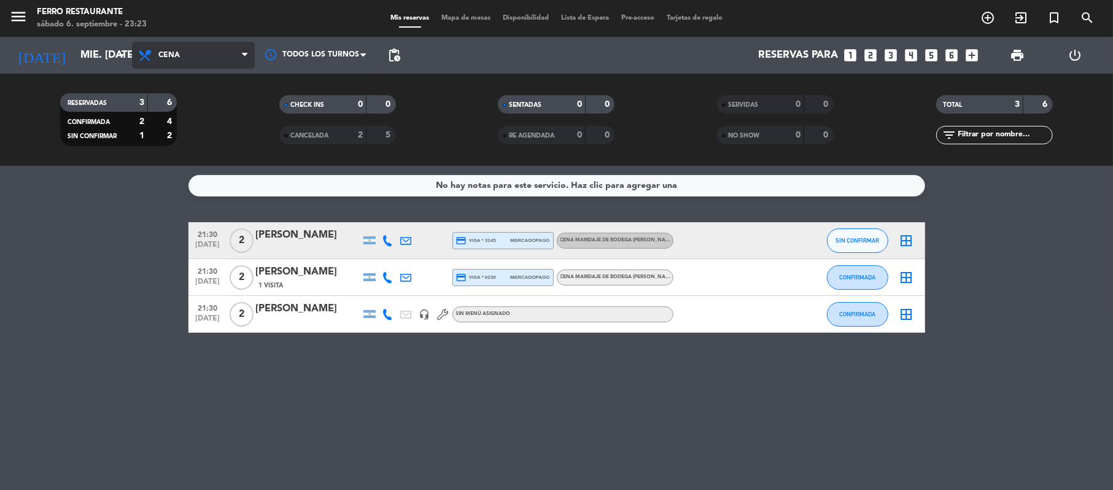
click at [200, 45] on span "Cena" at bounding box center [193, 55] width 123 height 27
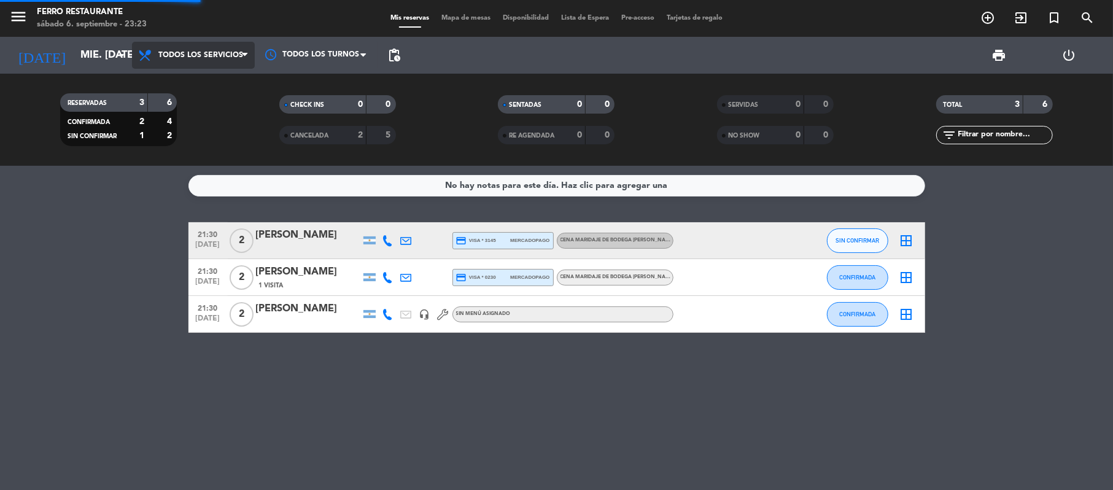
click at [210, 88] on div "menu Ferro Restaurante sábado 6. septiembre - 23:23 Mis reservas Mapa de mesas …" at bounding box center [556, 83] width 1113 height 166
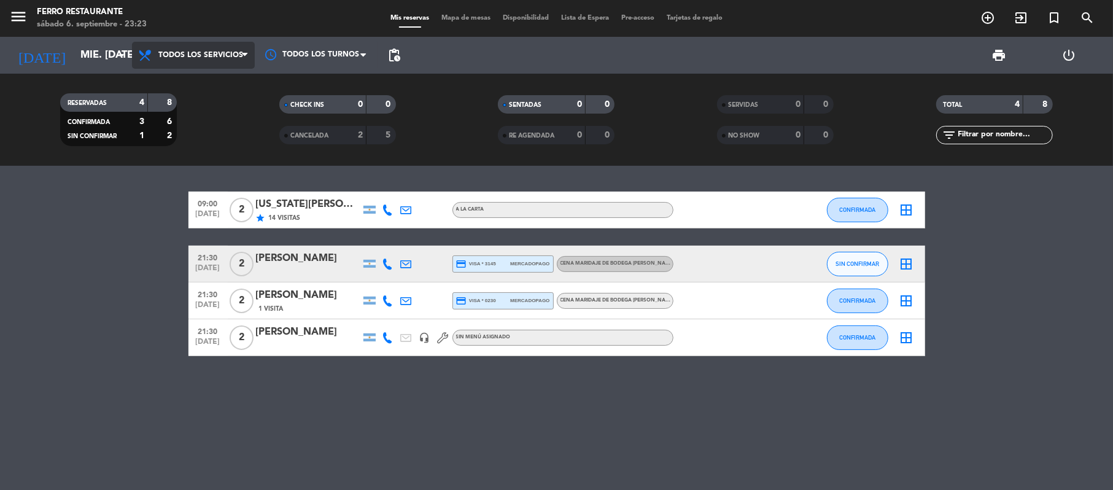
click at [232, 43] on span "Todos los servicios" at bounding box center [193, 55] width 123 height 27
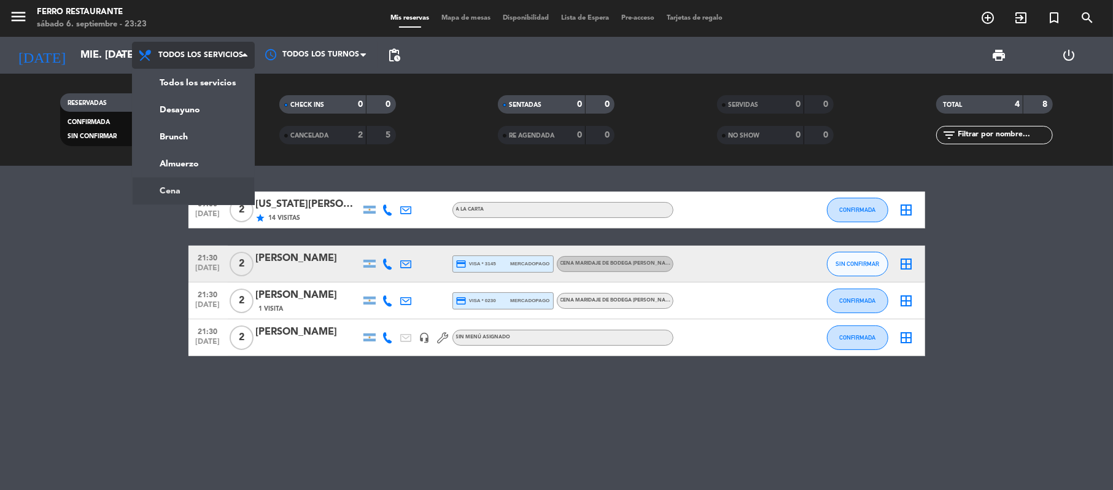
click at [224, 190] on ng-component "menu Ferro Restaurante sábado 6. septiembre - 23:23 Mis reservas Mapa de mesas …" at bounding box center [556, 245] width 1113 height 490
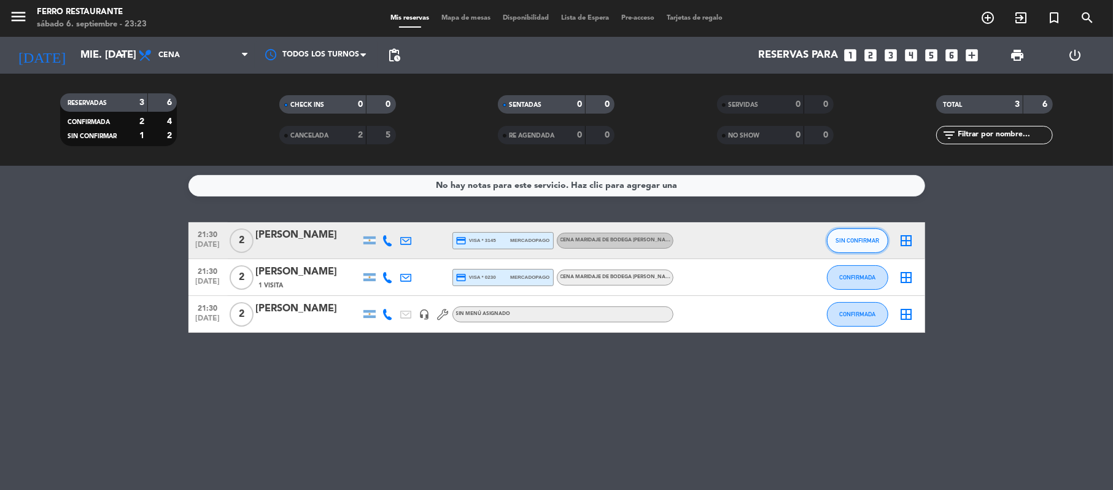
click at [856, 251] on button "SIN CONFIRMAR" at bounding box center [857, 240] width 61 height 25
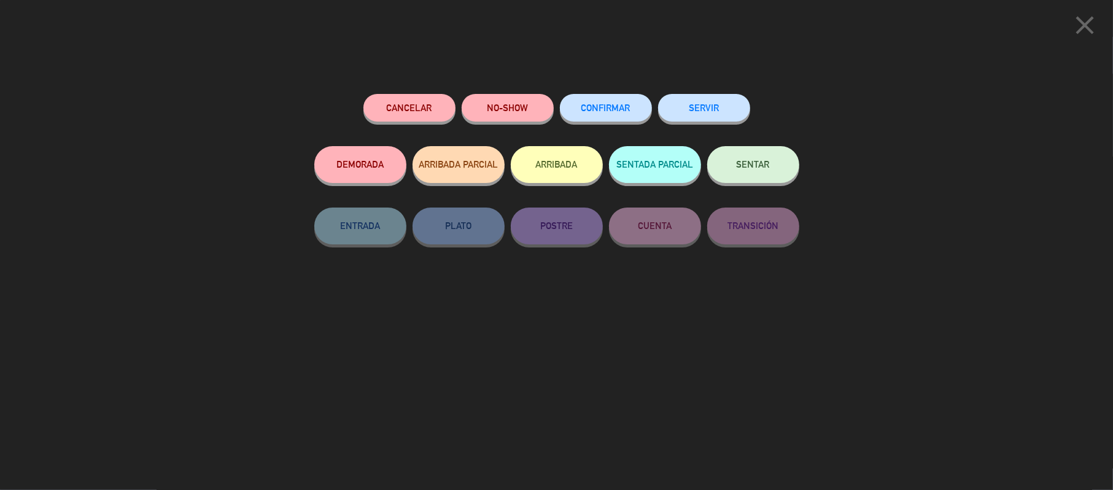
click at [637, 115] on button "CONFIRMAR" at bounding box center [606, 108] width 92 height 28
